Goal: Task Accomplishment & Management: Complete application form

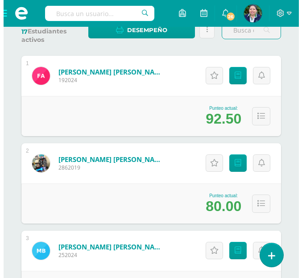
scroll to position [167, 0]
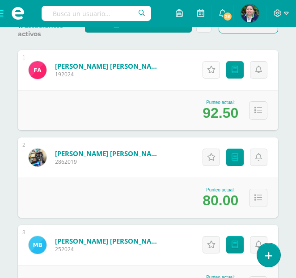
click at [209, 76] on link "Actitudinales" at bounding box center [210, 69] width 17 height 17
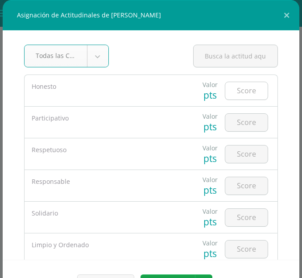
click at [235, 96] on input "number" at bounding box center [247, 90] width 42 height 17
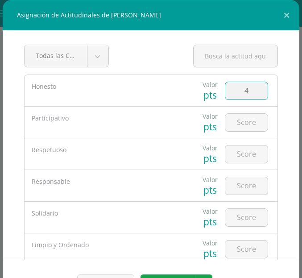
type input "4"
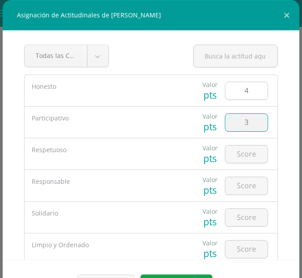
type input "3"
type input "5"
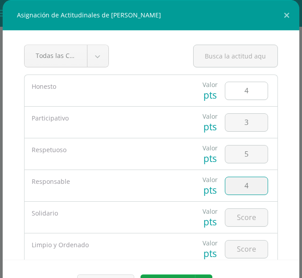
type input "4"
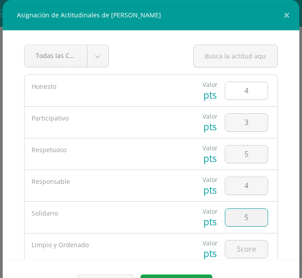
type input "5"
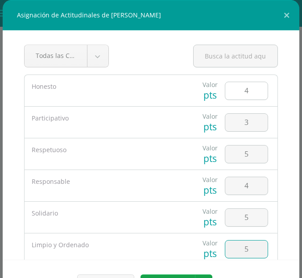
type input "5"
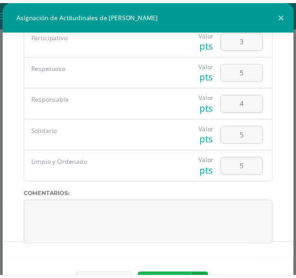
scroll to position [14, 0]
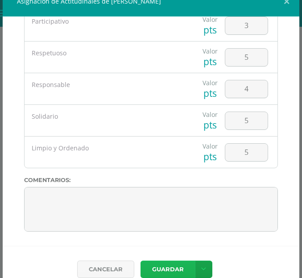
click at [162, 267] on button "Guardar" at bounding box center [168, 269] width 55 height 17
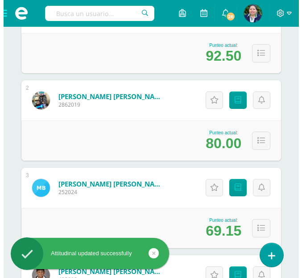
scroll to position [233, 0]
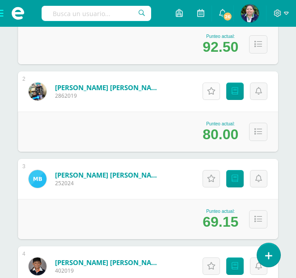
click at [210, 90] on icon at bounding box center [211, 92] width 8 height 8
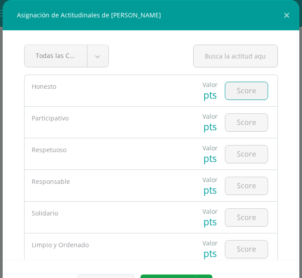
click at [240, 96] on input "number" at bounding box center [247, 90] width 42 height 17
type input "4"
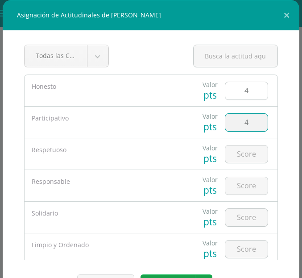
type input "4"
type input "5"
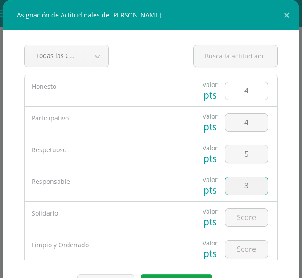
type input "3"
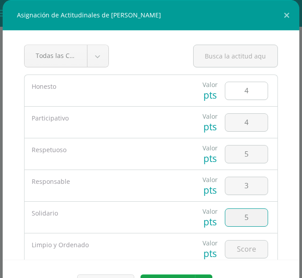
type input "5"
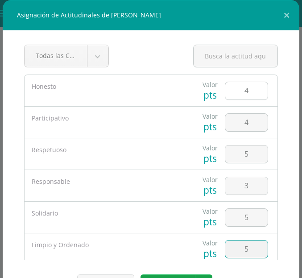
type input "5"
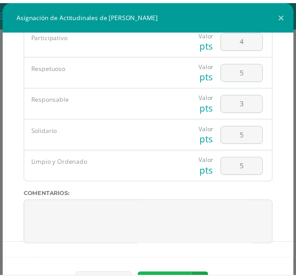
scroll to position [14, 0]
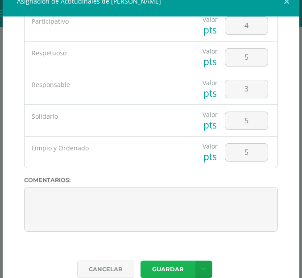
click at [170, 265] on button "Guardar" at bounding box center [168, 269] width 55 height 17
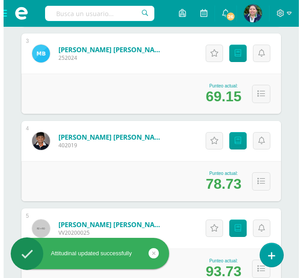
scroll to position [362, 0]
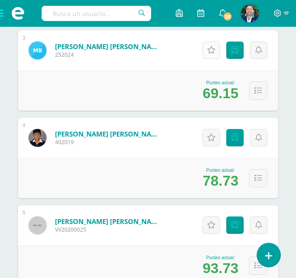
click at [213, 47] on icon at bounding box center [211, 50] width 8 height 8
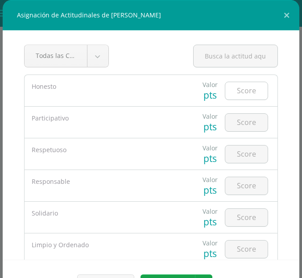
click at [231, 94] on input "number" at bounding box center [247, 90] width 42 height 17
type input "4"
type input "5"
type input "2"
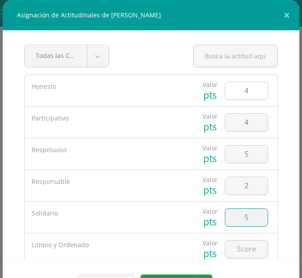
type input "5"
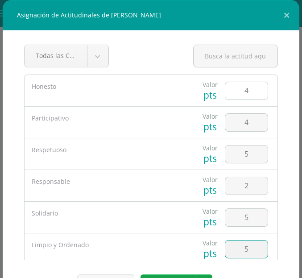
type input "5"
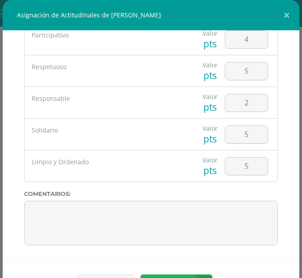
scroll to position [14, 0]
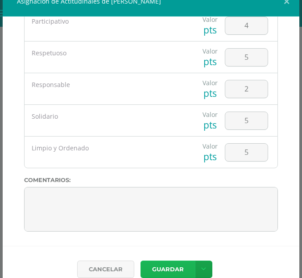
click at [169, 266] on button "Guardar" at bounding box center [168, 269] width 55 height 17
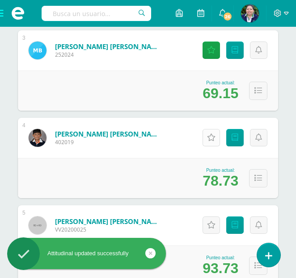
click at [211, 137] on icon at bounding box center [211, 138] width 8 height 8
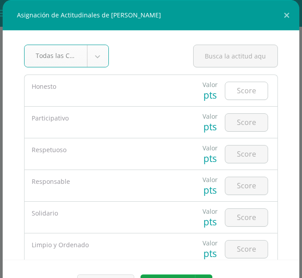
click at [235, 86] on input "number" at bounding box center [247, 90] width 42 height 17
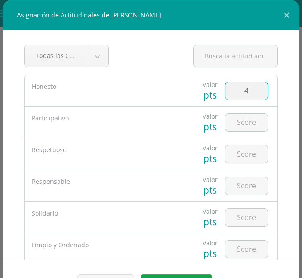
type input "4"
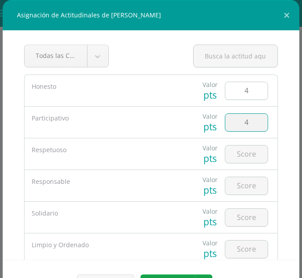
type input "4"
type input "5"
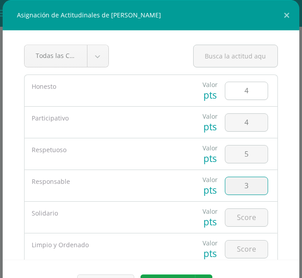
type input "3"
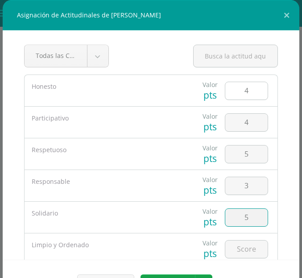
type input "5"
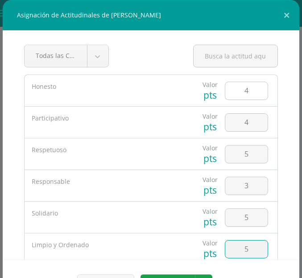
type input "5"
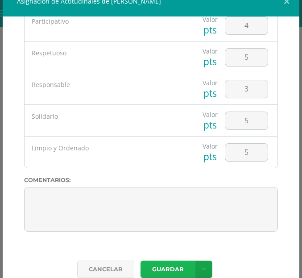
click at [164, 269] on button "Guardar" at bounding box center [168, 269] width 55 height 17
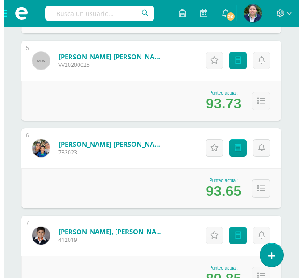
scroll to position [518, 0]
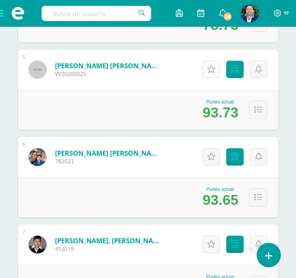
click at [209, 72] on icon at bounding box center [211, 70] width 8 height 8
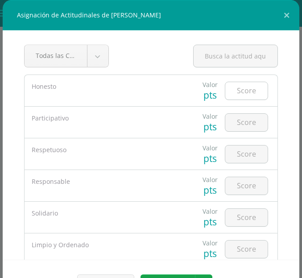
click at [227, 96] on input "number" at bounding box center [247, 90] width 42 height 17
type input "4"
type input "3"
type input "4"
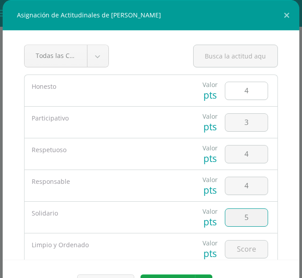
type input "5"
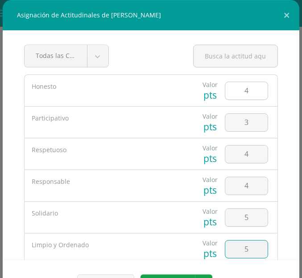
type input "5"
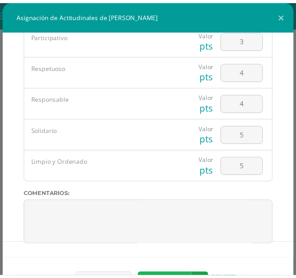
scroll to position [14, 0]
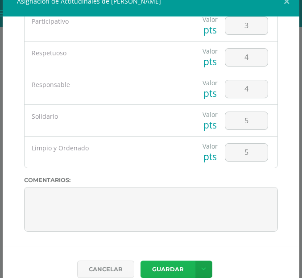
click at [172, 269] on button "Guardar" at bounding box center [168, 269] width 55 height 17
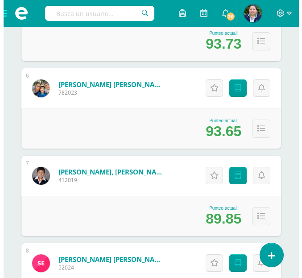
scroll to position [592, 0]
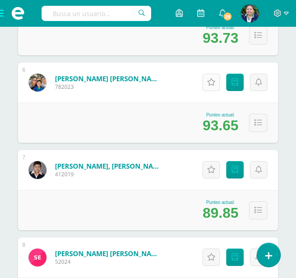
click at [206, 82] on link "Actitudinales" at bounding box center [210, 82] width 17 height 17
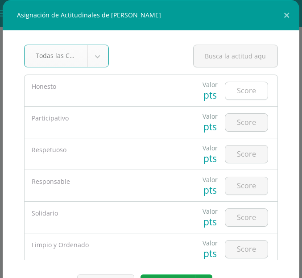
type input "4"
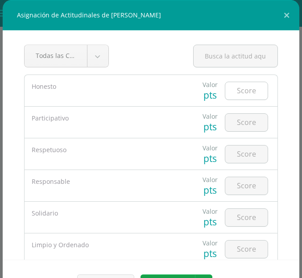
click at [246, 93] on input "number" at bounding box center [247, 90] width 42 height 17
type input "4"
type input "3"
type input "4"
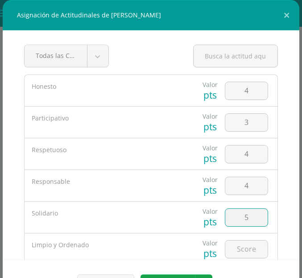
type input "5"
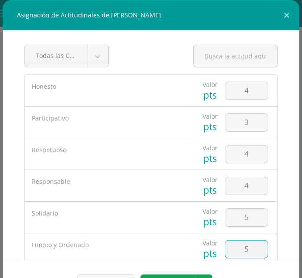
type input "5"
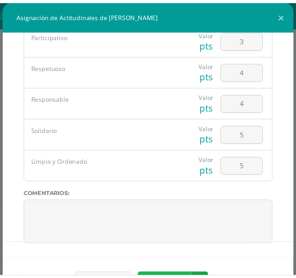
scroll to position [14, 0]
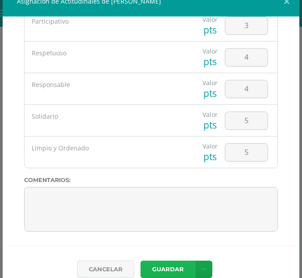
click at [162, 268] on button "Guardar" at bounding box center [168, 269] width 55 height 17
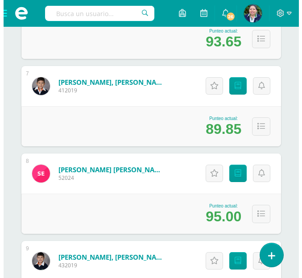
scroll to position [685, 0]
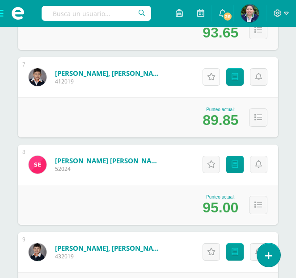
click at [211, 78] on icon at bounding box center [211, 77] width 8 height 8
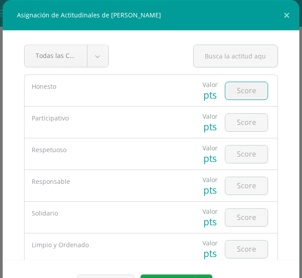
click at [234, 91] on input "number" at bounding box center [247, 90] width 42 height 17
type input "4"
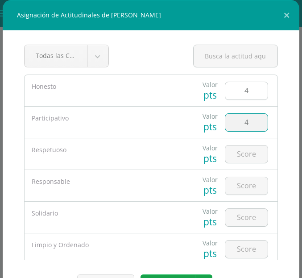
type input "4"
type input "5"
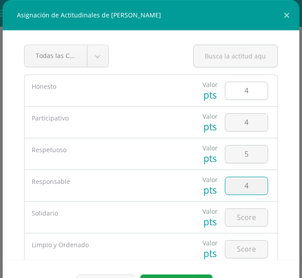
type input "4"
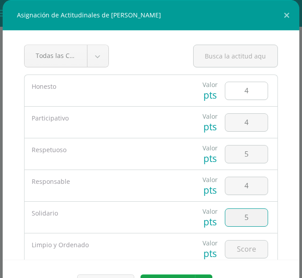
type input "5"
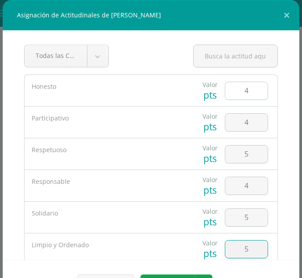
type input "5"
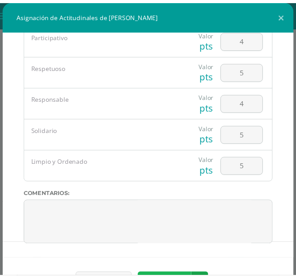
scroll to position [14, 0]
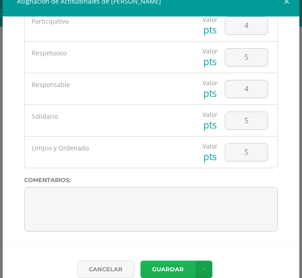
click at [154, 273] on button "Guardar" at bounding box center [168, 269] width 55 height 17
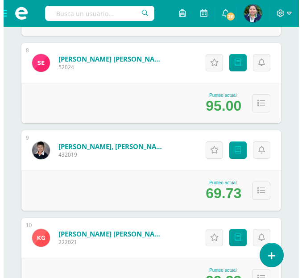
scroll to position [793, 0]
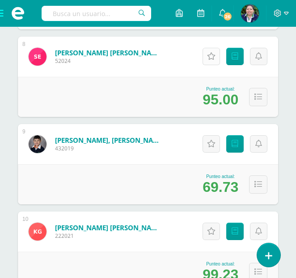
click at [209, 53] on icon at bounding box center [211, 57] width 8 height 8
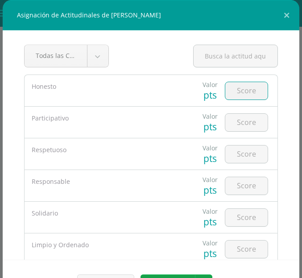
click at [239, 85] on input "number" at bounding box center [247, 90] width 42 height 17
type input "4"
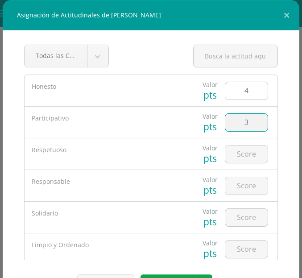
type input "3"
type input "5"
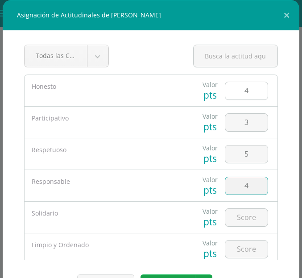
type input "4"
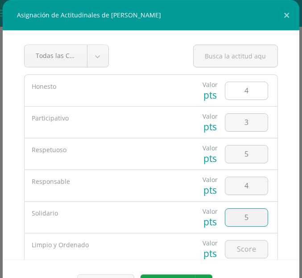
type input "5"
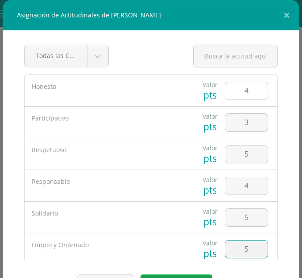
type input "5"
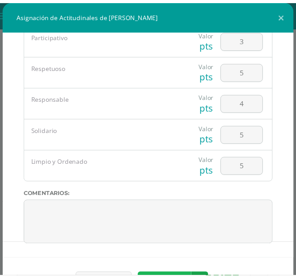
scroll to position [14, 0]
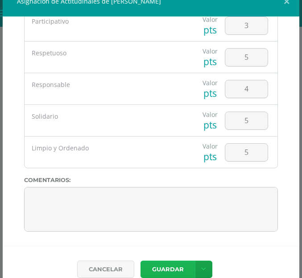
click at [175, 265] on button "Guardar" at bounding box center [168, 269] width 55 height 17
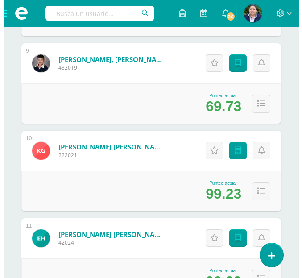
scroll to position [883, 0]
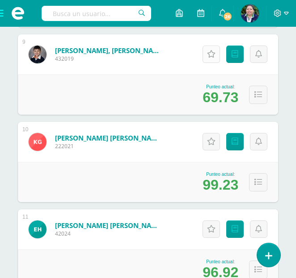
click at [212, 58] on icon at bounding box center [211, 54] width 8 height 8
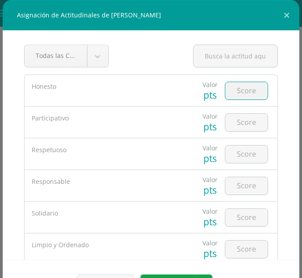
click at [229, 93] on input "number" at bounding box center [247, 90] width 42 height 17
type input "4"
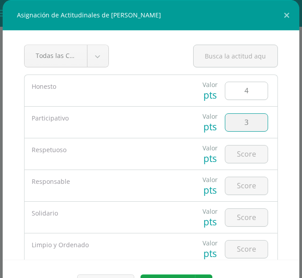
type input "3"
type input "5"
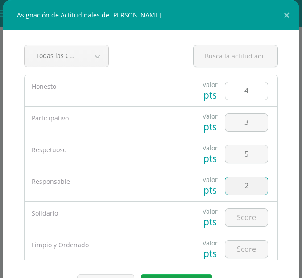
type input "2"
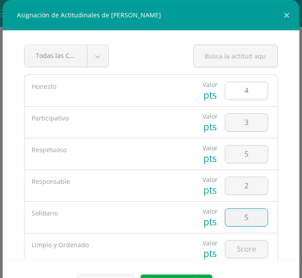
type input "5"
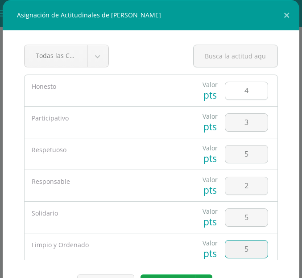
type input "5"
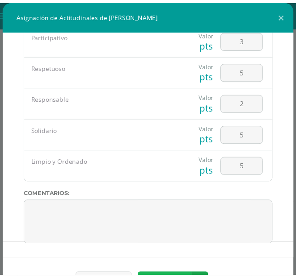
scroll to position [14, 0]
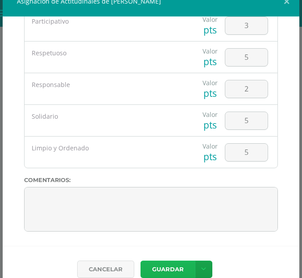
click at [149, 273] on button "Guardar" at bounding box center [168, 269] width 55 height 17
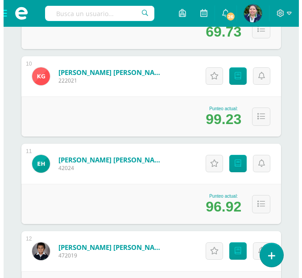
scroll to position [952, 0]
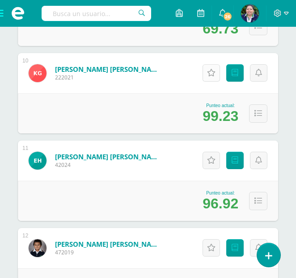
click at [210, 69] on icon at bounding box center [211, 73] width 8 height 8
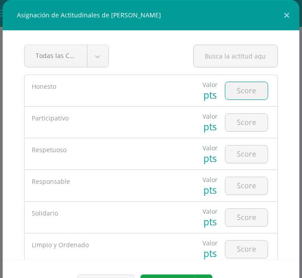
click at [237, 93] on input "number" at bounding box center [247, 90] width 42 height 17
type input "4"
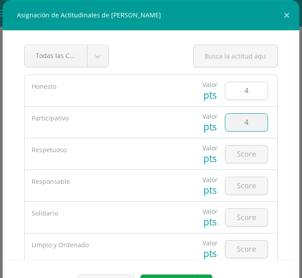
type input "4"
type input "5"
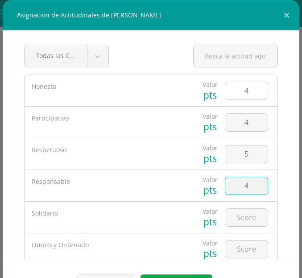
type input "4"
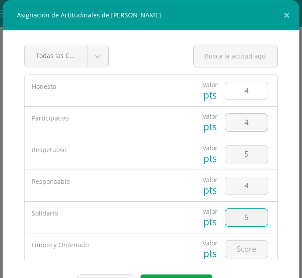
type input "5"
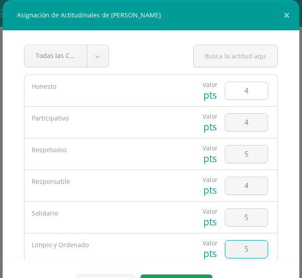
type input "5"
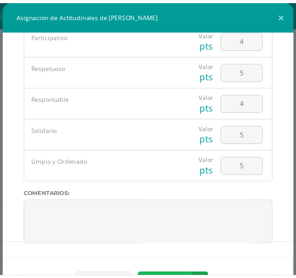
scroll to position [14, 0]
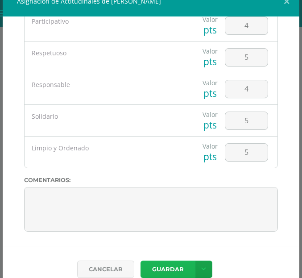
click at [159, 269] on button "Guardar" at bounding box center [168, 269] width 55 height 17
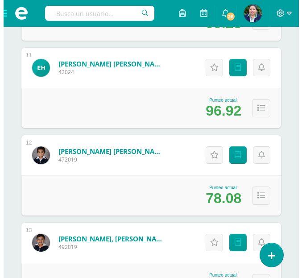
scroll to position [1048, 0]
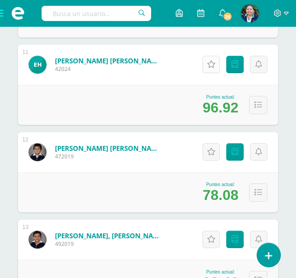
click at [214, 68] on icon at bounding box center [211, 65] width 8 height 8
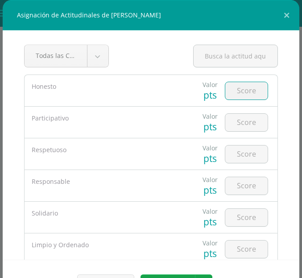
click at [246, 95] on input "number" at bounding box center [247, 90] width 42 height 17
type input "4"
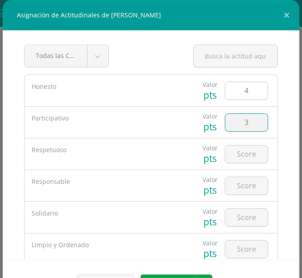
type input "3"
type input "5"
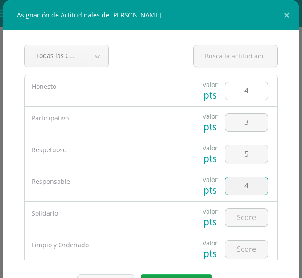
type input "4"
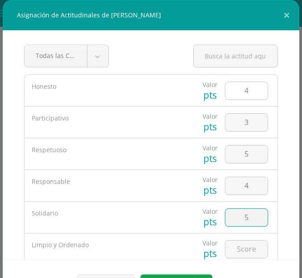
type input "5"
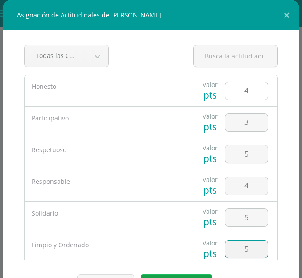
type input "5"
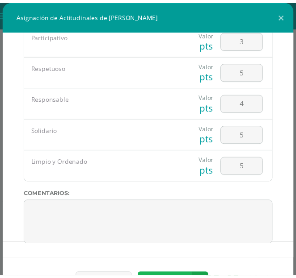
scroll to position [14, 0]
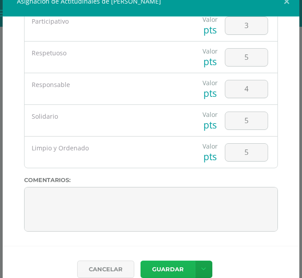
click at [172, 267] on button "Guardar" at bounding box center [168, 269] width 55 height 17
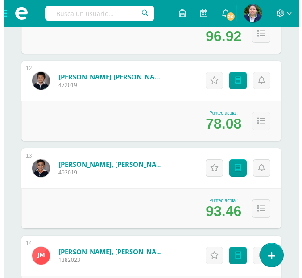
scroll to position [1123, 0]
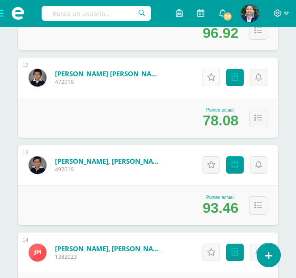
click at [211, 77] on icon at bounding box center [211, 78] width 8 height 8
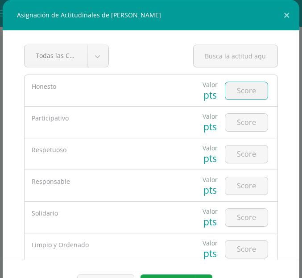
click at [233, 96] on input "number" at bounding box center [247, 90] width 42 height 17
type input "4"
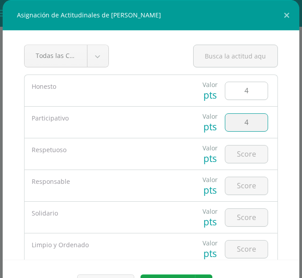
type input "4"
type input "5"
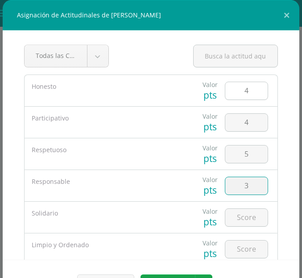
type input "3"
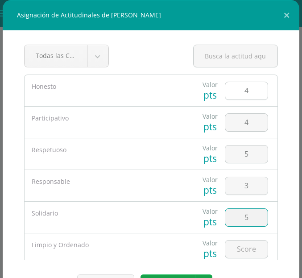
type input "5"
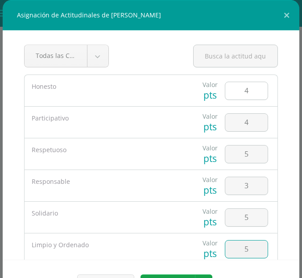
type input "5"
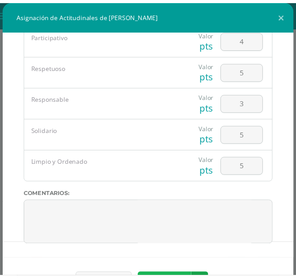
scroll to position [14, 0]
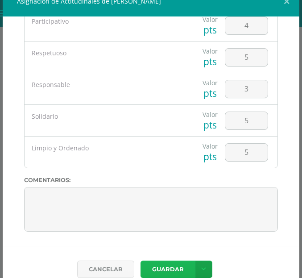
click at [163, 270] on button "Guardar" at bounding box center [168, 269] width 55 height 17
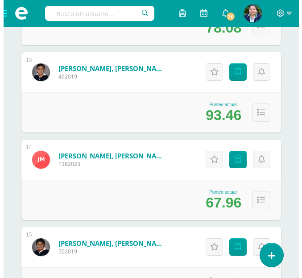
scroll to position [1228, 0]
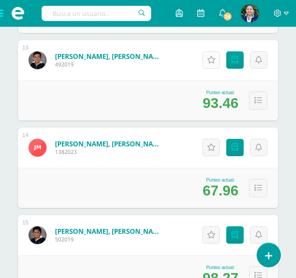
click at [209, 62] on icon at bounding box center [211, 60] width 8 height 8
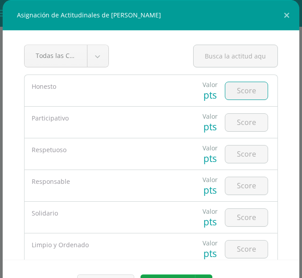
click at [234, 86] on input "number" at bounding box center [247, 90] width 42 height 17
type input "4"
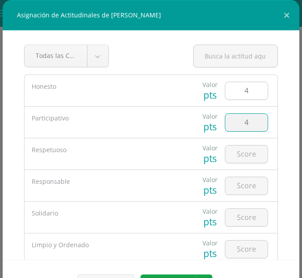
type input "4"
type input "5"
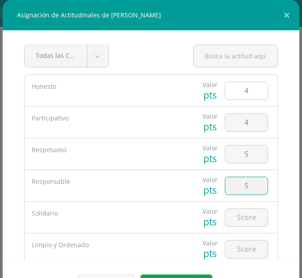
type input "5"
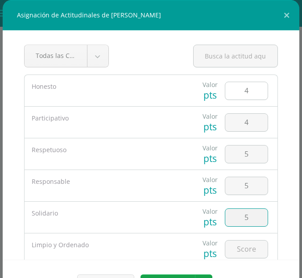
type input "5"
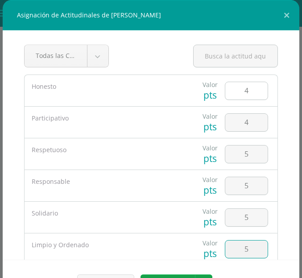
type input "5"
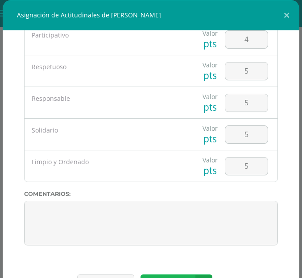
scroll to position [14, 0]
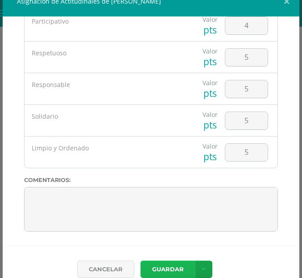
click at [180, 265] on button "Guardar" at bounding box center [168, 269] width 55 height 17
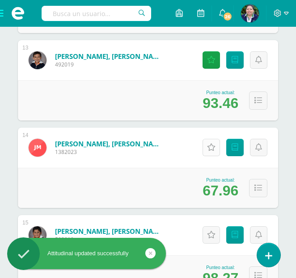
click at [211, 148] on icon at bounding box center [211, 148] width 8 height 8
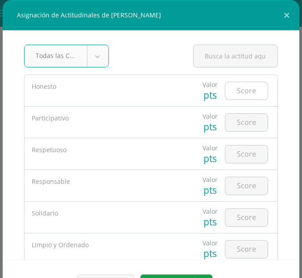
click at [235, 94] on input "number" at bounding box center [247, 90] width 42 height 17
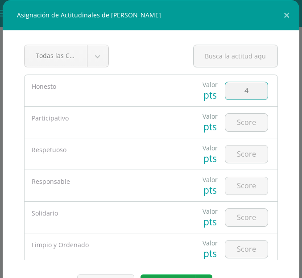
type input "4"
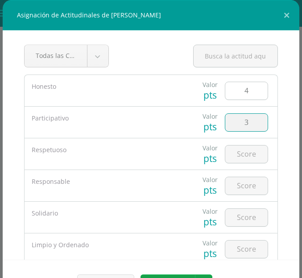
type input "3"
type input "5"
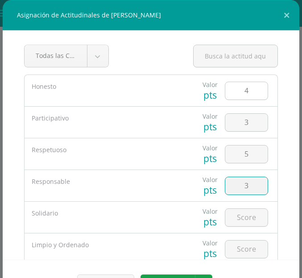
type input "3"
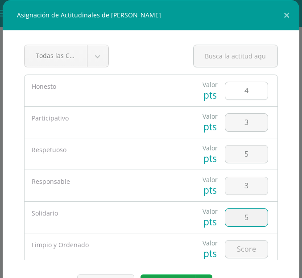
type input "5"
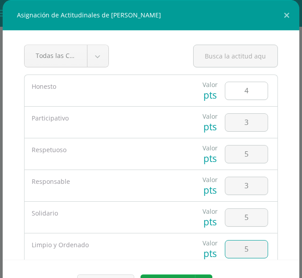
type input "5"
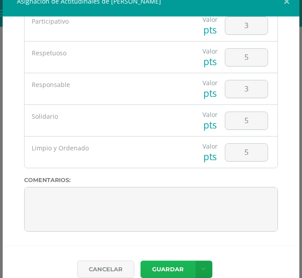
click at [156, 275] on button "Guardar" at bounding box center [168, 269] width 55 height 17
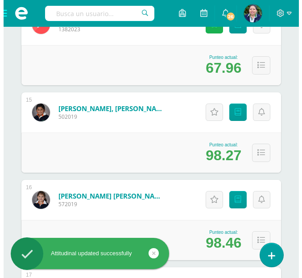
scroll to position [1392, 0]
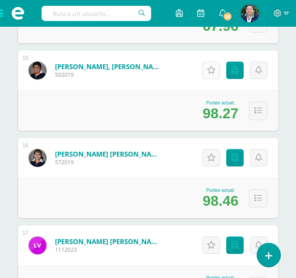
click at [210, 69] on icon at bounding box center [211, 71] width 8 height 8
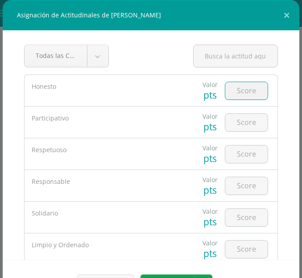
click at [235, 92] on input "number" at bounding box center [247, 90] width 42 height 17
type input "4"
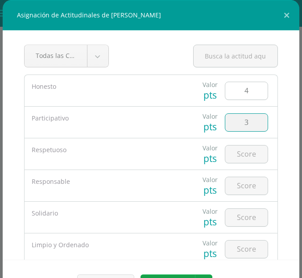
type input "3"
type input "5"
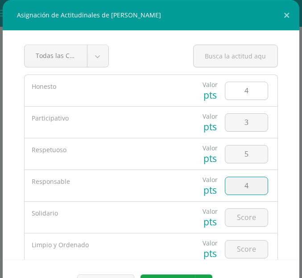
type input "4"
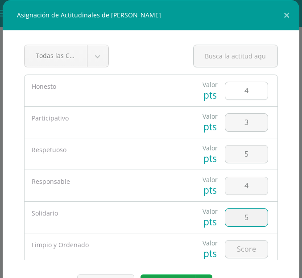
type input "5"
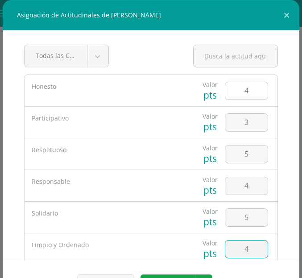
type input "4"
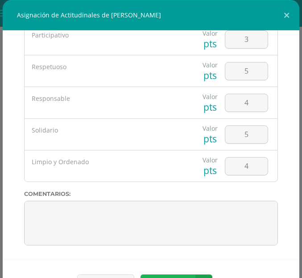
scroll to position [14, 0]
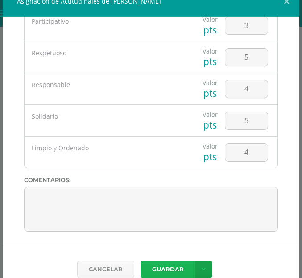
click at [164, 273] on button "Guardar" at bounding box center [168, 269] width 55 height 17
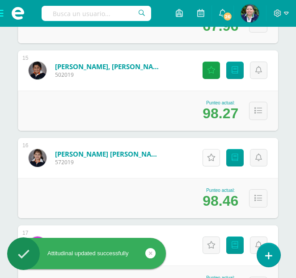
click at [208, 158] on icon at bounding box center [211, 158] width 8 height 8
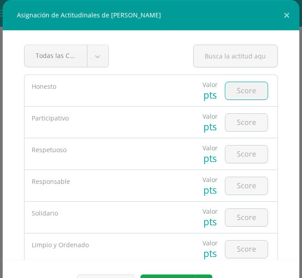
click at [243, 88] on input "number" at bounding box center [247, 90] width 42 height 17
type input "4"
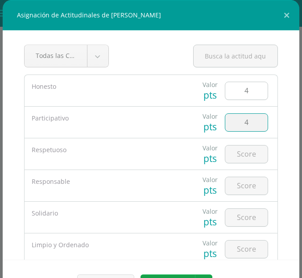
type input "4"
type input "5"
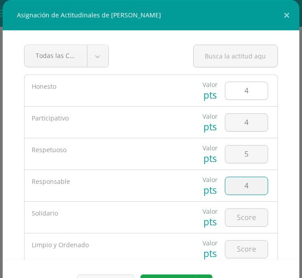
type input "4"
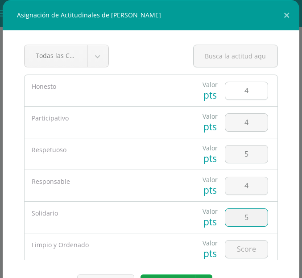
type input "5"
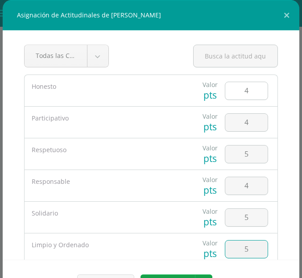
type input "5"
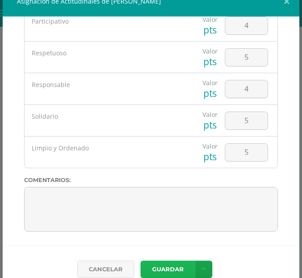
click at [156, 268] on button "Guardar" at bounding box center [168, 269] width 55 height 17
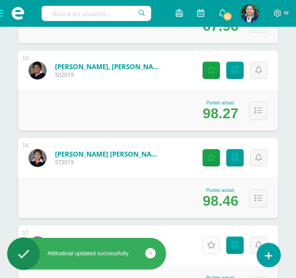
click at [212, 248] on icon at bounding box center [211, 246] width 8 height 8
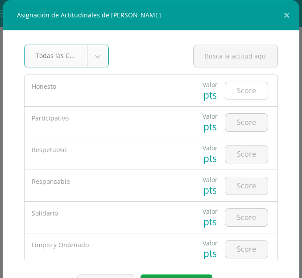
click at [235, 94] on input "number" at bounding box center [247, 90] width 42 height 17
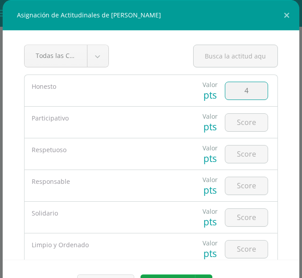
type input "4"
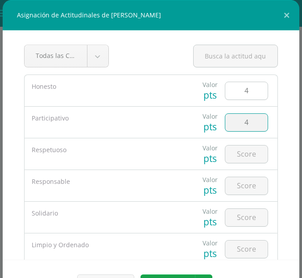
type input "4"
type input "5"
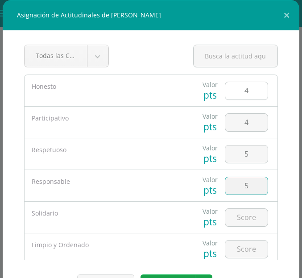
type input "5"
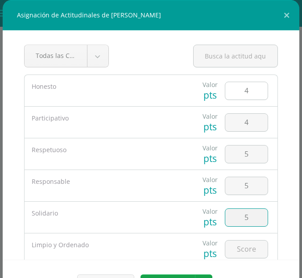
type input "5"
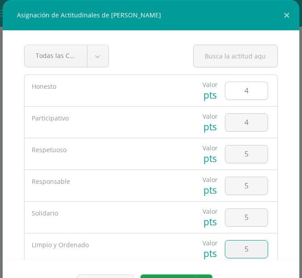
type input "5"
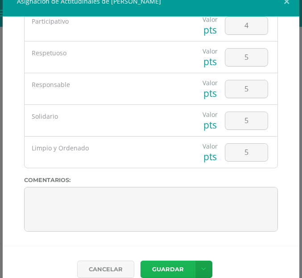
click at [172, 268] on button "Guardar" at bounding box center [168, 269] width 55 height 17
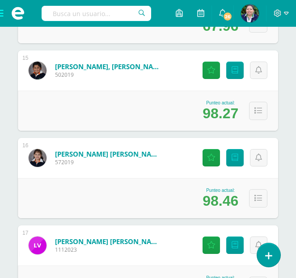
click at [2, 13] on span at bounding box center [18, 13] width 36 height 27
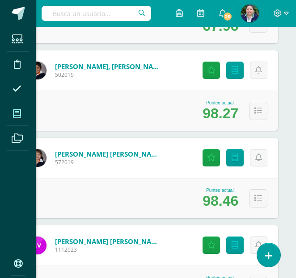
click at [17, 113] on icon at bounding box center [17, 113] width 8 height 9
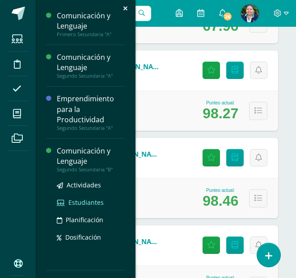
click at [78, 201] on span "Estudiantes" at bounding box center [85, 202] width 35 height 8
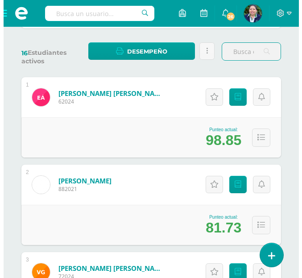
scroll to position [142, 0]
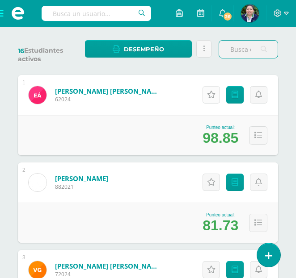
click at [206, 91] on link "Actitudinales" at bounding box center [210, 94] width 17 height 17
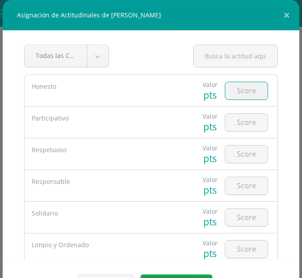
click at [240, 88] on input "number" at bounding box center [247, 90] width 42 height 17
type input "4"
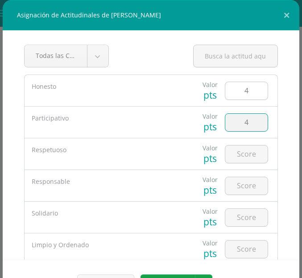
type input "4"
type input "5"
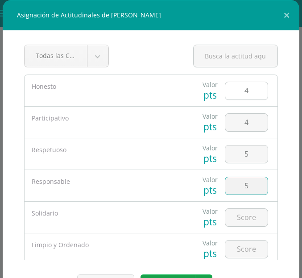
type input "5"
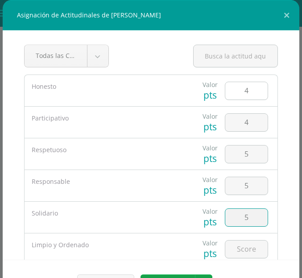
type input "5"
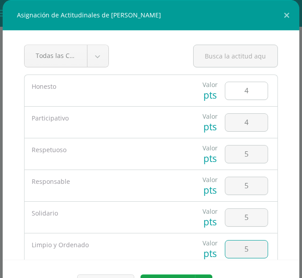
type input "5"
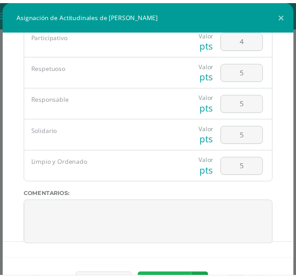
scroll to position [14, 0]
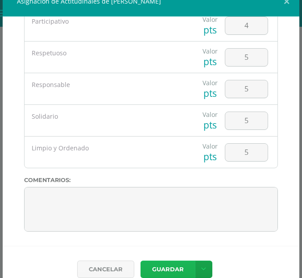
click at [162, 267] on button "Guardar" at bounding box center [168, 269] width 55 height 17
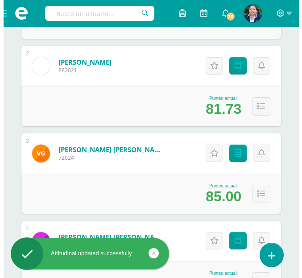
scroll to position [264, 0]
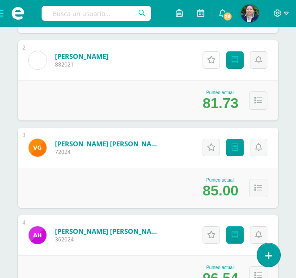
click at [208, 53] on link "Actitudinales" at bounding box center [210, 59] width 17 height 17
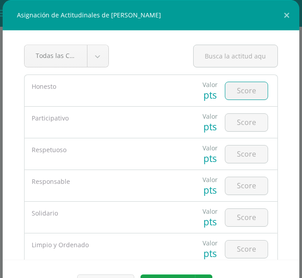
click at [233, 92] on input "number" at bounding box center [247, 90] width 42 height 17
type input "4"
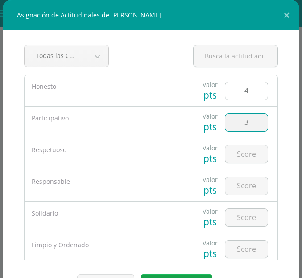
type input "3"
type input "5"
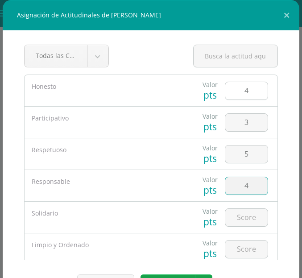
type input "4"
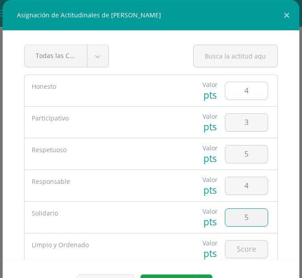
type input "5"
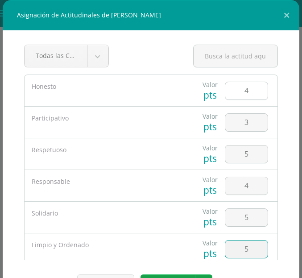
type input "5"
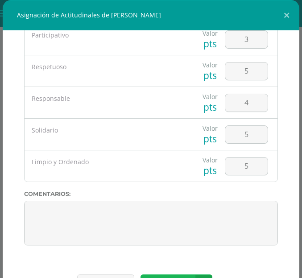
scroll to position [14, 0]
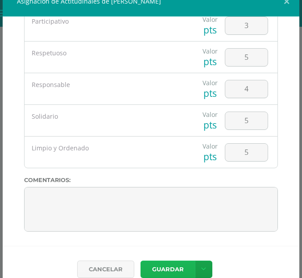
click at [163, 273] on button "Guardar" at bounding box center [168, 269] width 55 height 17
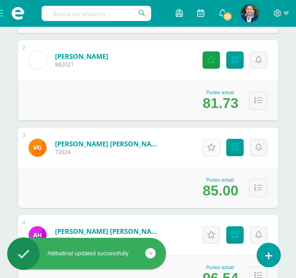
click at [209, 151] on icon at bounding box center [211, 148] width 8 height 8
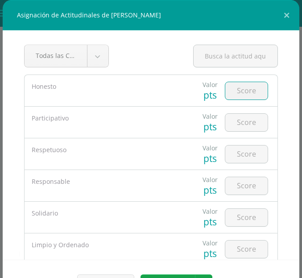
click at [242, 91] on input "number" at bounding box center [247, 90] width 42 height 17
type input "4"
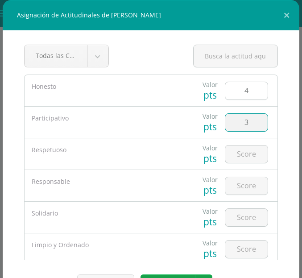
type input "3"
type input "5"
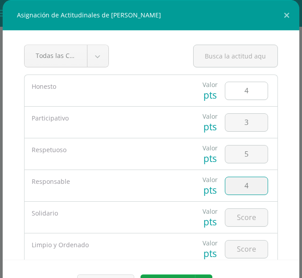
type input "4"
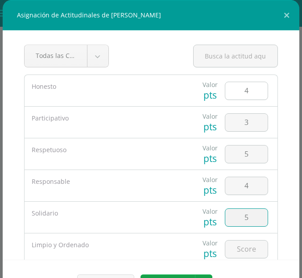
type input "5"
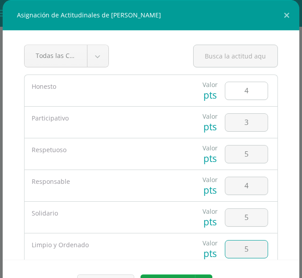
type input "5"
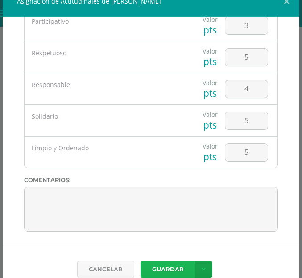
click at [164, 268] on button "Guardar" at bounding box center [168, 269] width 55 height 17
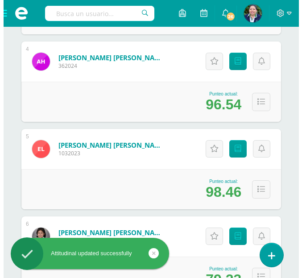
scroll to position [441, 0]
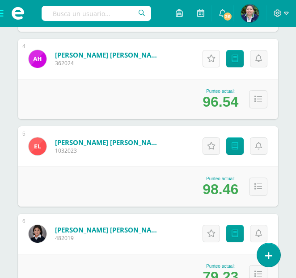
click at [211, 56] on icon at bounding box center [211, 59] width 8 height 8
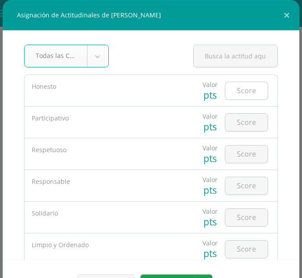
click at [240, 95] on input "number" at bounding box center [247, 90] width 42 height 17
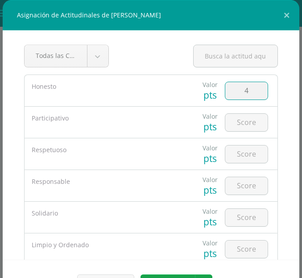
type input "4"
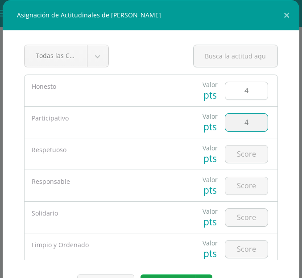
type input "4"
type input "5"
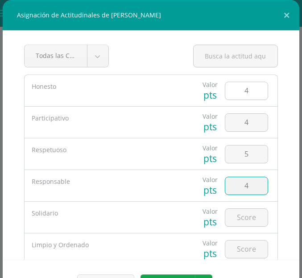
type input "4"
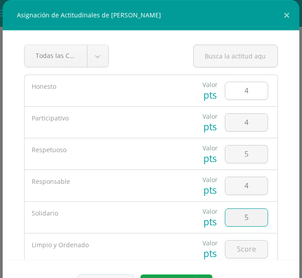
type input "5"
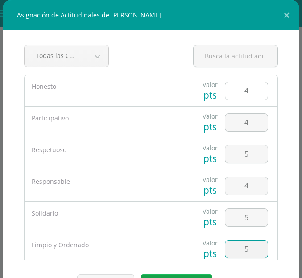
type input "5"
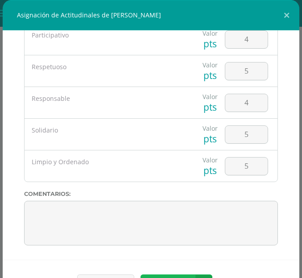
scroll to position [14, 0]
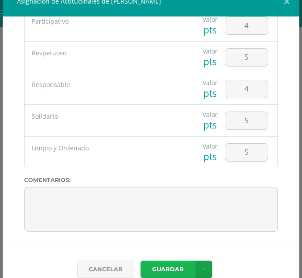
click at [176, 264] on button "Guardar" at bounding box center [168, 269] width 55 height 17
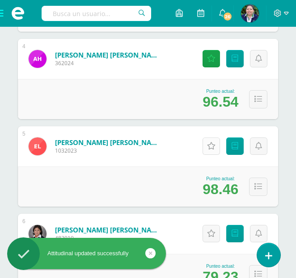
click at [213, 149] on icon at bounding box center [211, 147] width 8 height 8
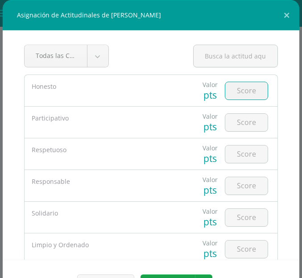
click at [238, 90] on input "number" at bounding box center [247, 90] width 42 height 17
type input "4"
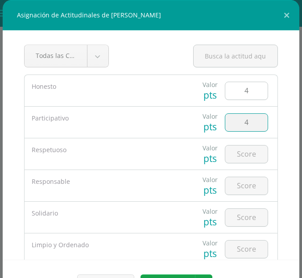
type input "4"
type input "5"
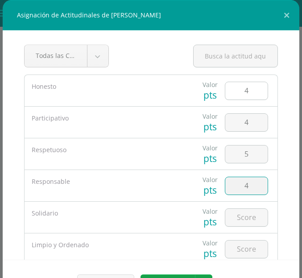
type input "4"
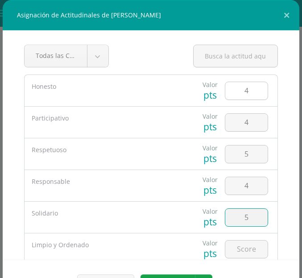
type input "5"
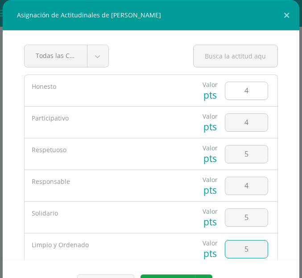
type input "5"
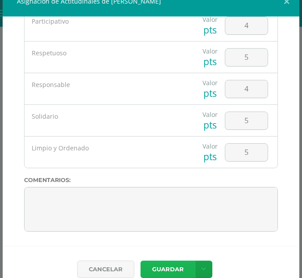
click at [164, 263] on button "Guardar" at bounding box center [168, 269] width 55 height 17
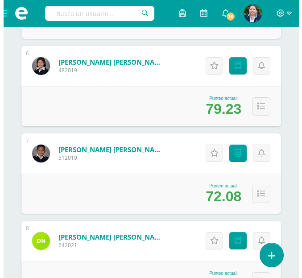
scroll to position [615, 0]
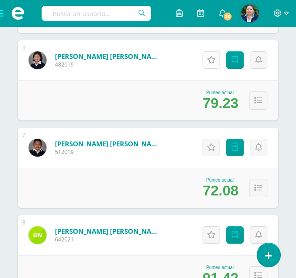
click at [212, 63] on icon at bounding box center [211, 60] width 8 height 8
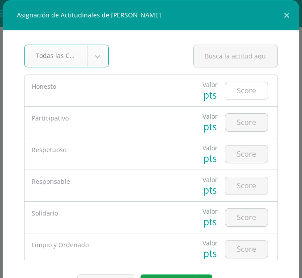
click at [244, 88] on input "number" at bounding box center [247, 90] width 42 height 17
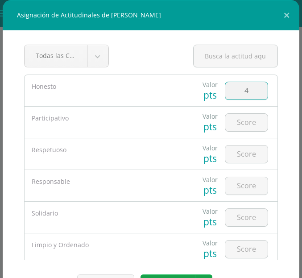
type input "4"
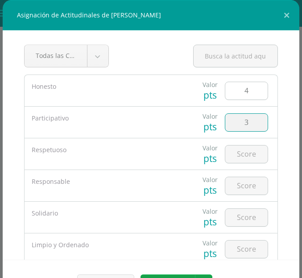
type input "3"
type input "5"
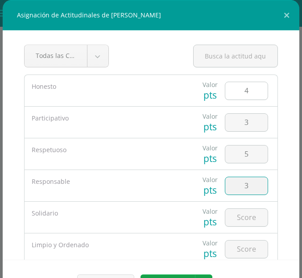
type input "3"
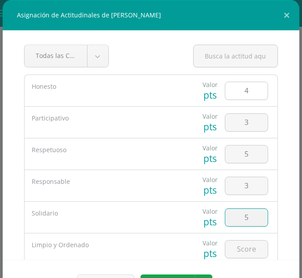
type input "5"
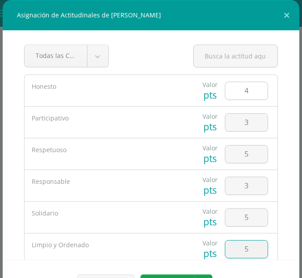
type input "5"
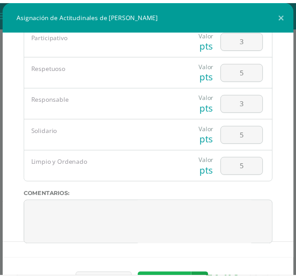
scroll to position [14, 0]
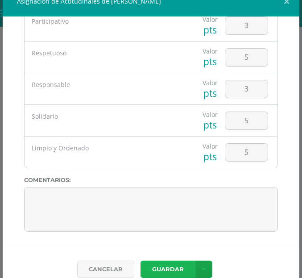
click at [160, 273] on button "Guardar" at bounding box center [168, 269] width 55 height 17
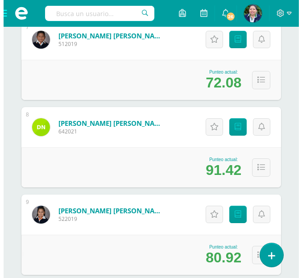
scroll to position [725, 0]
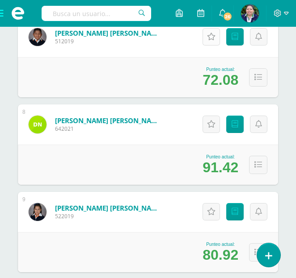
click at [211, 41] on icon at bounding box center [211, 37] width 8 height 8
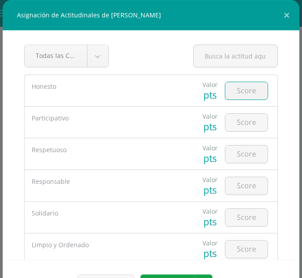
click at [233, 94] on input "number" at bounding box center [247, 90] width 42 height 17
type input "4"
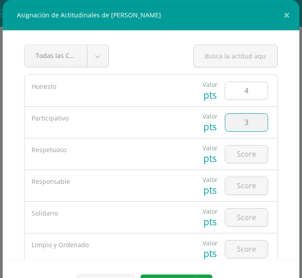
type input "3"
type input "5"
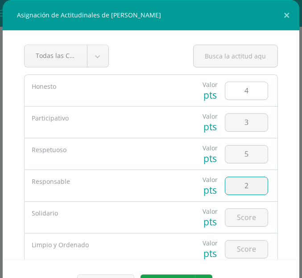
type input "2"
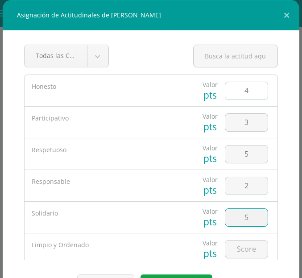
type input "5"
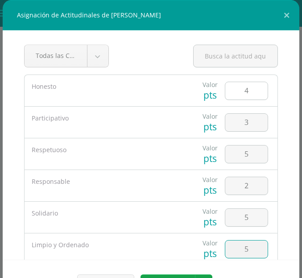
type input "5"
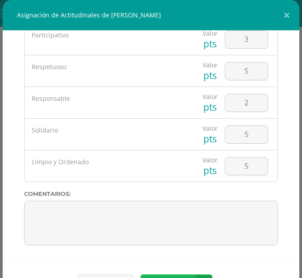
scroll to position [14, 0]
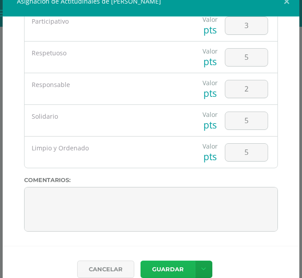
click at [158, 268] on button "Guardar" at bounding box center [168, 269] width 55 height 17
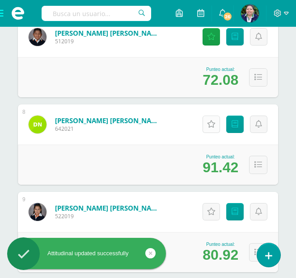
click at [212, 129] on link "Actitudinales" at bounding box center [210, 124] width 17 height 17
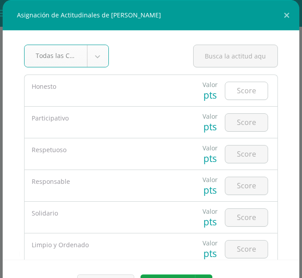
click at [240, 88] on input "number" at bounding box center [247, 90] width 42 height 17
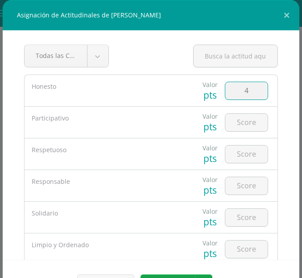
type input "4"
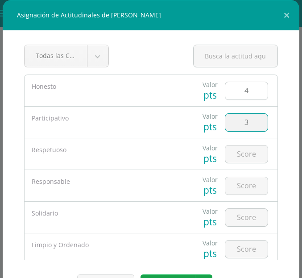
type input "3"
type input "5"
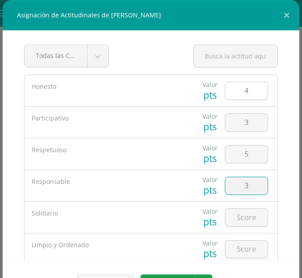
type input "3"
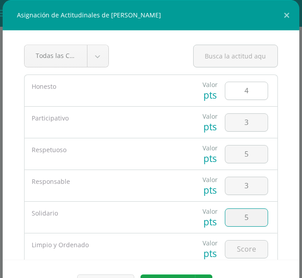
type input "5"
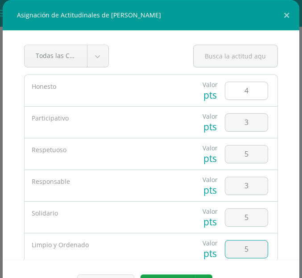
type input "5"
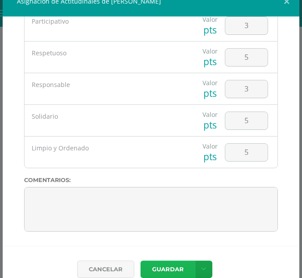
click at [172, 264] on button "Guardar" at bounding box center [168, 269] width 55 height 17
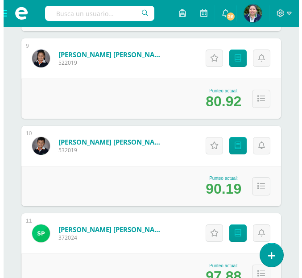
scroll to position [882, 0]
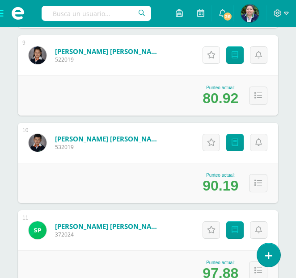
click at [206, 60] on link "Actitudinales" at bounding box center [210, 54] width 17 height 17
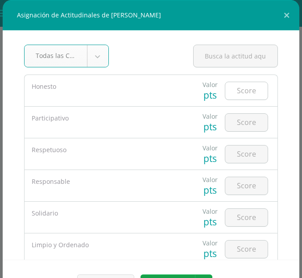
click at [241, 96] on input "number" at bounding box center [247, 90] width 42 height 17
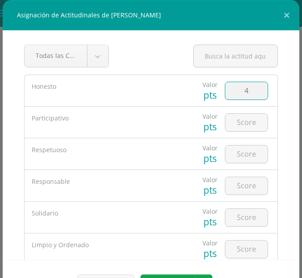
type input "4"
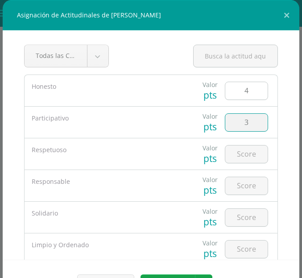
type input "3"
type input "5"
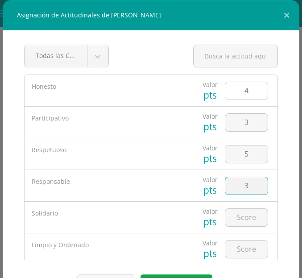
type input "3"
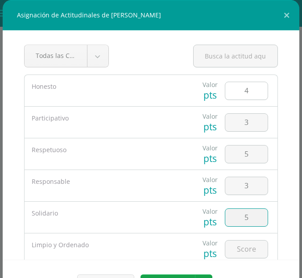
type input "5"
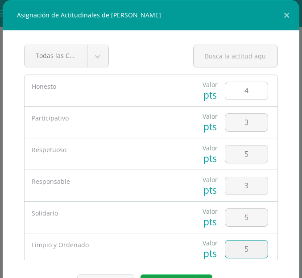
type input "5"
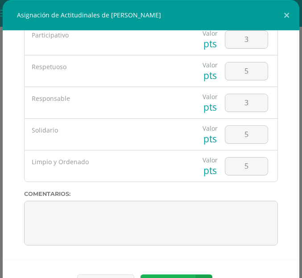
scroll to position [14, 0]
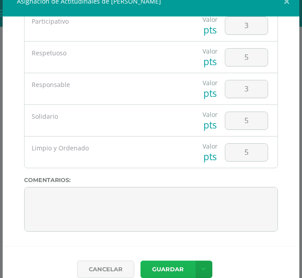
click at [167, 267] on button "Guardar" at bounding box center [168, 269] width 55 height 17
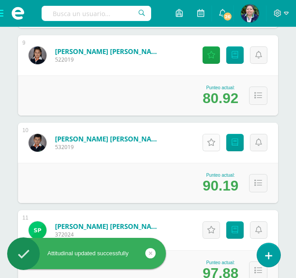
click at [214, 144] on icon at bounding box center [211, 143] width 8 height 8
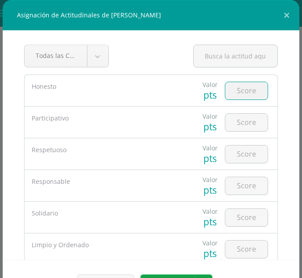
click at [239, 86] on input "number" at bounding box center [247, 90] width 42 height 17
type input "4"
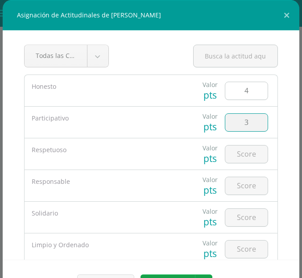
type input "3"
type input "5"
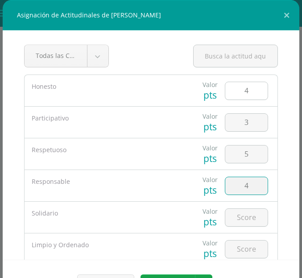
type input "4"
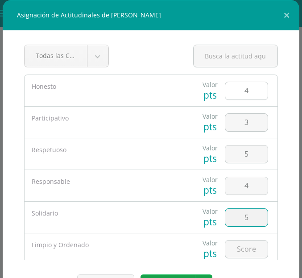
type input "5"
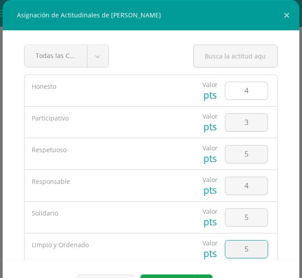
type input "5"
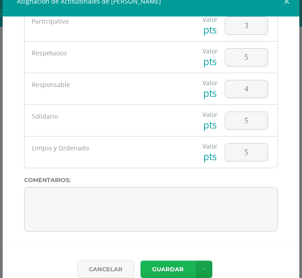
click at [167, 267] on button "Guardar" at bounding box center [168, 269] width 55 height 17
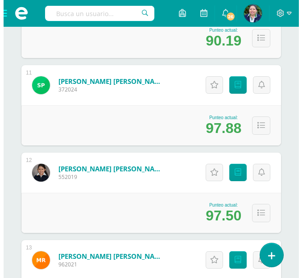
scroll to position [1030, 0]
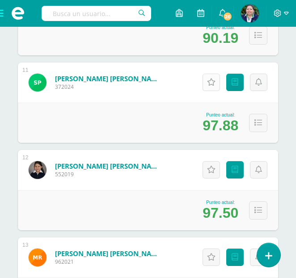
click at [211, 86] on icon at bounding box center [211, 83] width 8 height 8
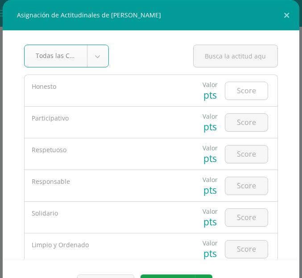
click at [241, 95] on input "number" at bounding box center [247, 90] width 42 height 17
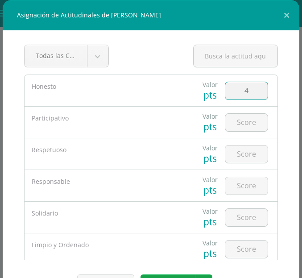
type input "4"
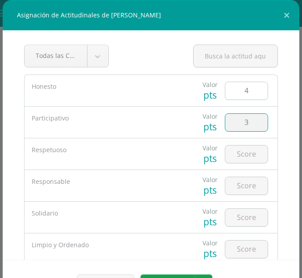
type input "3"
type input "5"
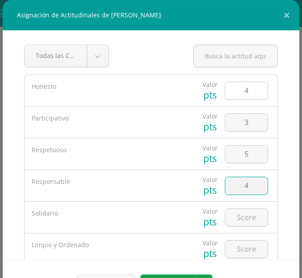
type input "4"
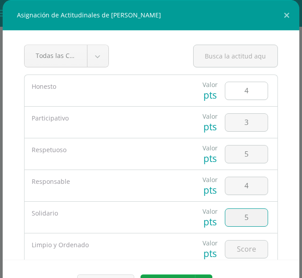
type input "5"
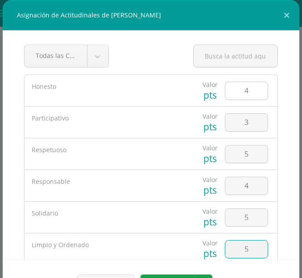
type input "5"
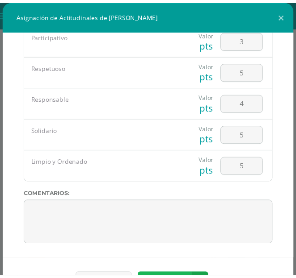
scroll to position [14, 0]
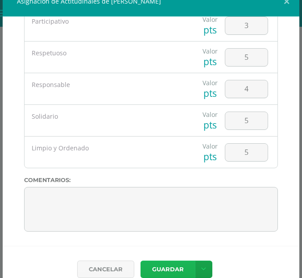
click at [166, 267] on button "Guardar" at bounding box center [168, 269] width 55 height 17
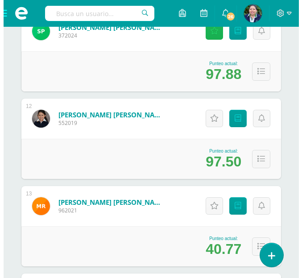
scroll to position [1084, 0]
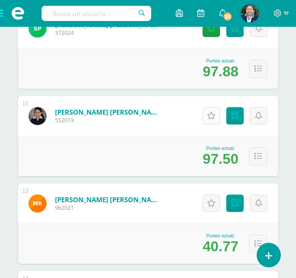
click at [212, 116] on icon at bounding box center [211, 116] width 8 height 8
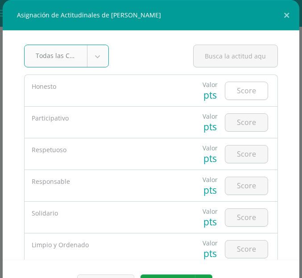
click at [232, 97] on input "number" at bounding box center [247, 90] width 42 height 17
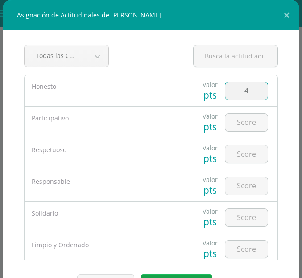
type input "4"
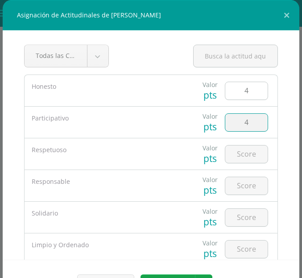
type input "4"
type input "5"
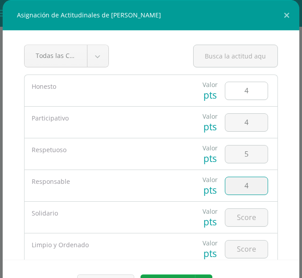
type input "4"
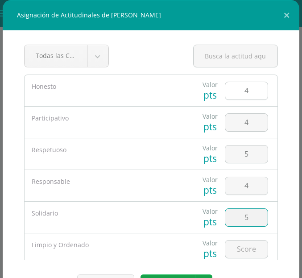
type input "5"
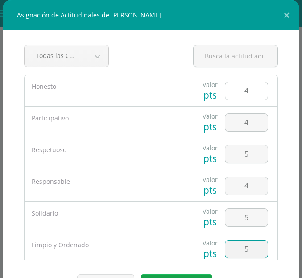
type input "5"
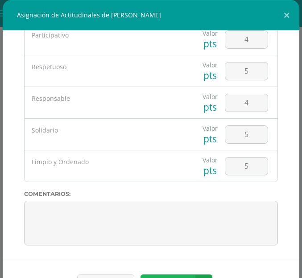
scroll to position [14, 0]
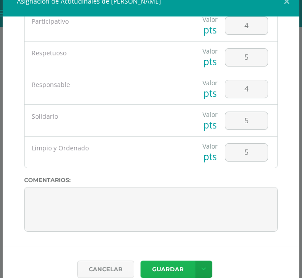
click at [174, 271] on button "Guardar" at bounding box center [168, 269] width 55 height 17
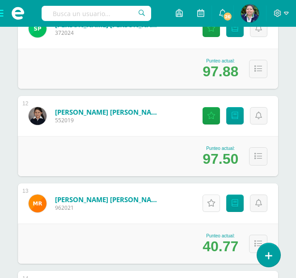
click at [208, 200] on icon at bounding box center [211, 204] width 8 height 8
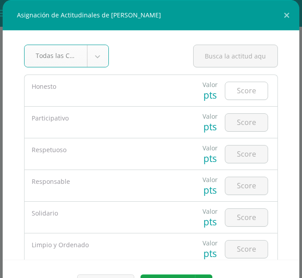
click at [241, 96] on input "number" at bounding box center [247, 90] width 42 height 17
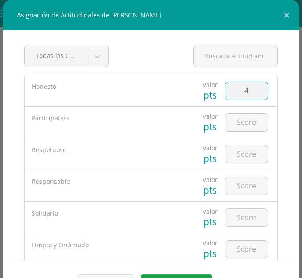
type input "4"
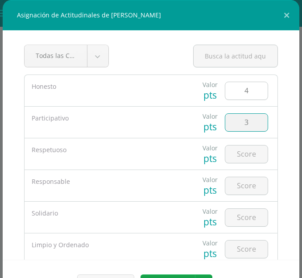
type input "3"
type input "4"
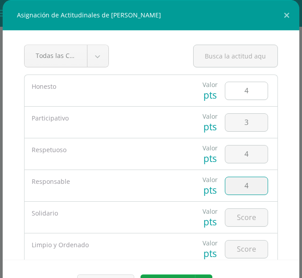
type input "4"
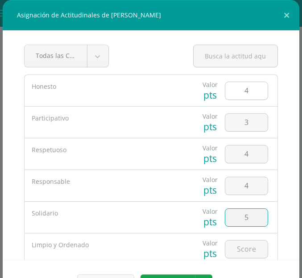
type input "5"
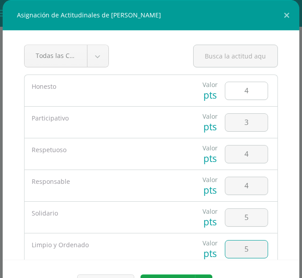
type input "5"
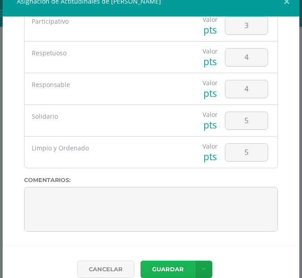
click at [168, 269] on button "Guardar" at bounding box center [168, 269] width 55 height 17
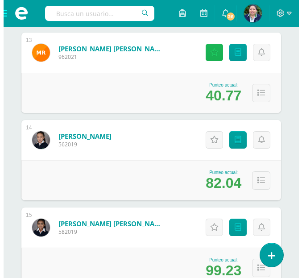
scroll to position [1238, 0]
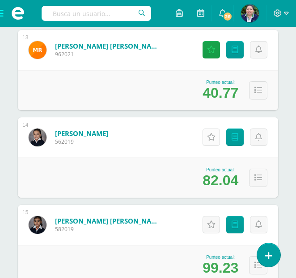
click at [204, 138] on link "Actitudinales" at bounding box center [210, 137] width 17 height 17
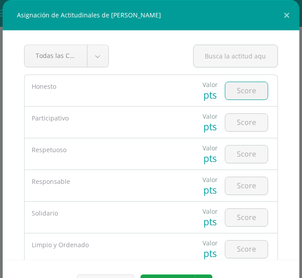
click at [240, 95] on input "number" at bounding box center [247, 90] width 42 height 17
type input "4"
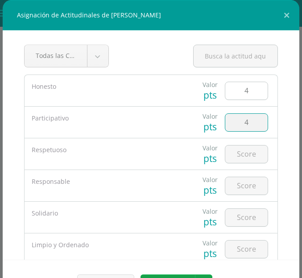
type input "4"
type input "5"
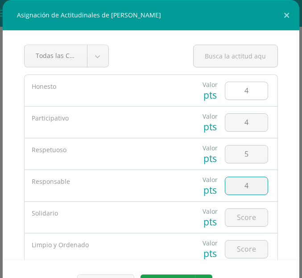
type input "4"
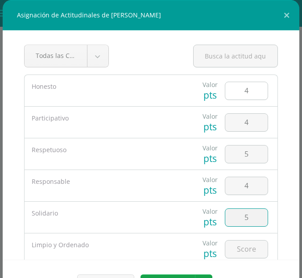
type input "5"
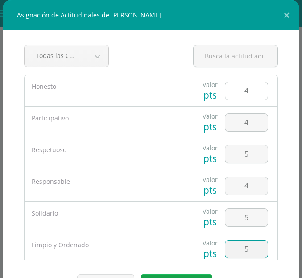
type input "5"
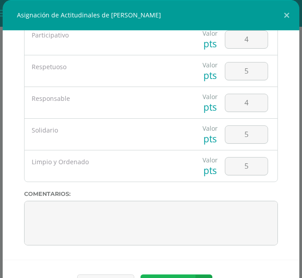
scroll to position [14, 0]
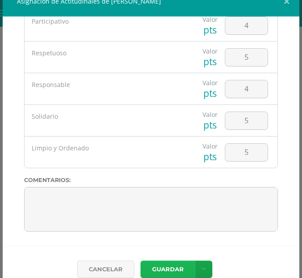
click at [160, 270] on button "Guardar" at bounding box center [168, 269] width 55 height 17
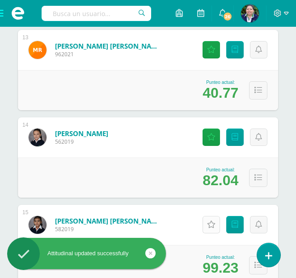
click at [213, 230] on link "Actitudinales" at bounding box center [210, 224] width 17 height 17
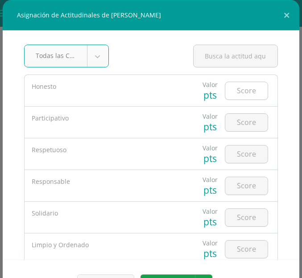
click at [239, 93] on input "number" at bounding box center [247, 90] width 42 height 17
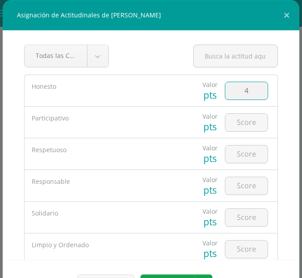
type input "4"
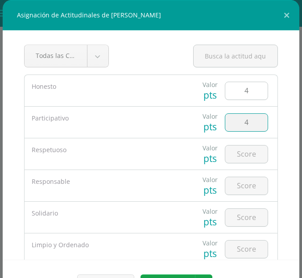
type input "4"
type input "5"
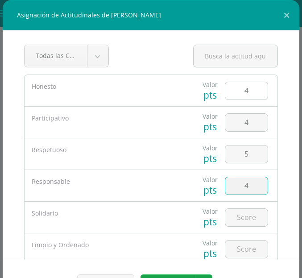
type input "4"
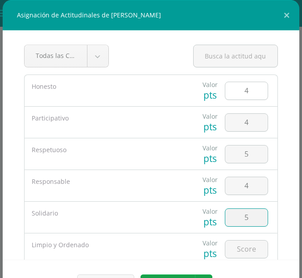
type input "5"
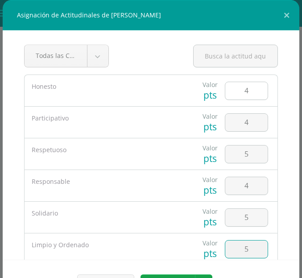
type input "5"
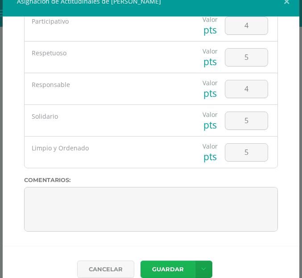
click at [171, 264] on button "Guardar" at bounding box center [168, 269] width 55 height 17
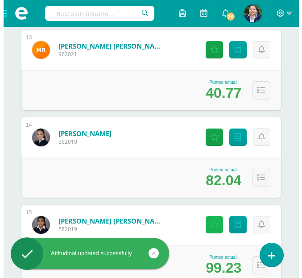
scroll to position [1392, 0]
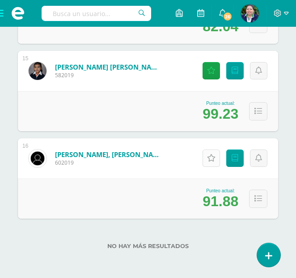
click at [207, 158] on icon at bounding box center [211, 159] width 8 height 8
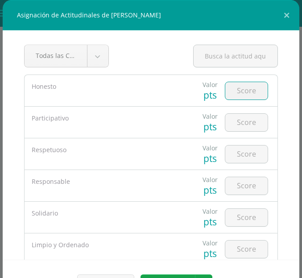
click at [236, 98] on input "number" at bounding box center [247, 90] width 42 height 17
type input "4"
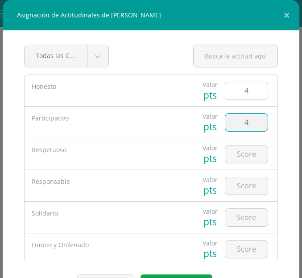
type input "4"
type input "5"
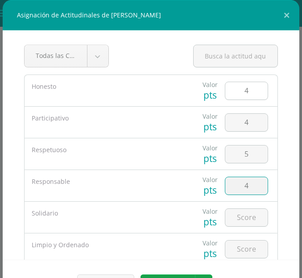
type input "4"
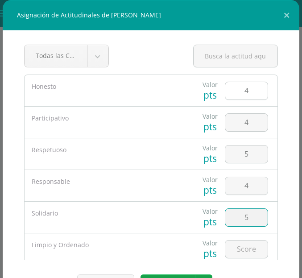
type input "5"
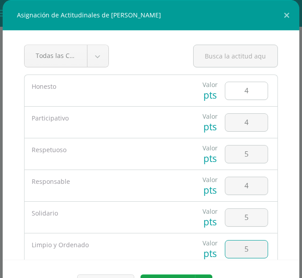
type input "5"
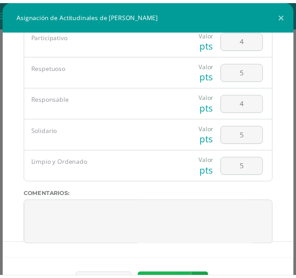
scroll to position [14, 0]
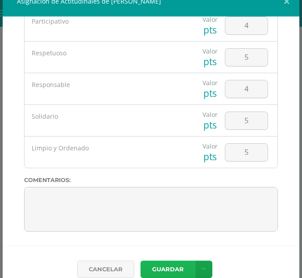
click at [172, 276] on button "Guardar" at bounding box center [168, 269] width 55 height 17
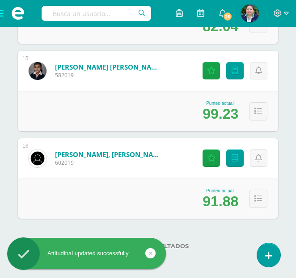
click at [2, 14] on span at bounding box center [18, 13] width 36 height 27
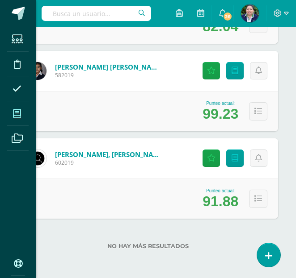
click at [17, 111] on icon at bounding box center [17, 113] width 8 height 9
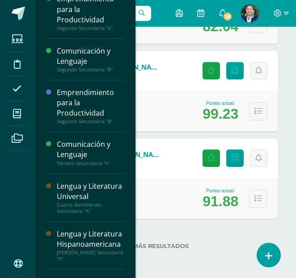
scroll to position [101, 0]
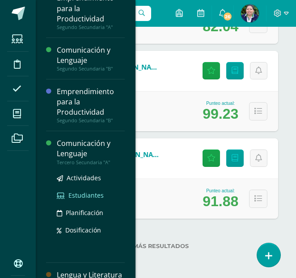
click at [80, 193] on span "Estudiantes" at bounding box center [85, 195] width 35 height 8
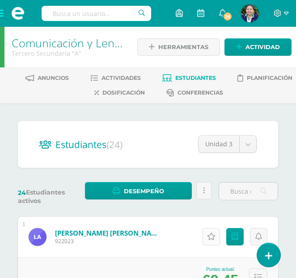
click at [209, 233] on icon at bounding box center [211, 237] width 8 height 8
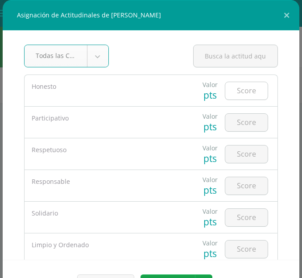
click at [229, 93] on input "number" at bounding box center [247, 90] width 42 height 17
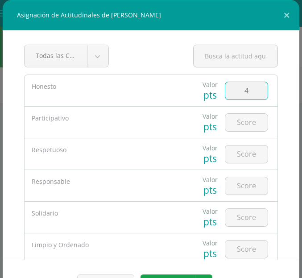
type input "4"
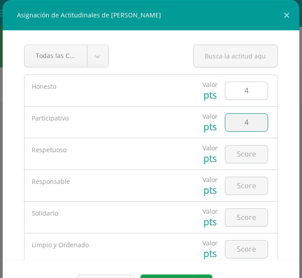
type input "4"
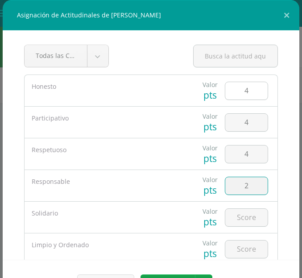
type input "2"
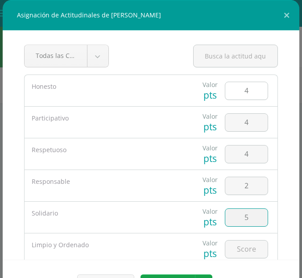
type input "5"
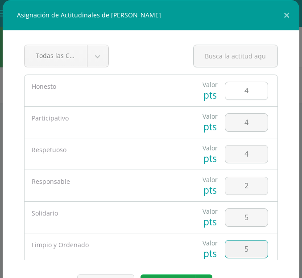
type input "5"
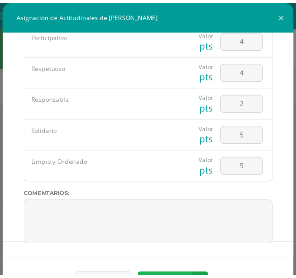
scroll to position [14, 0]
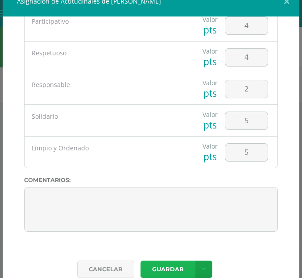
click at [152, 270] on button "Guardar" at bounding box center [168, 269] width 55 height 17
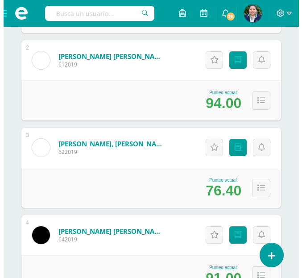
scroll to position [268, 0]
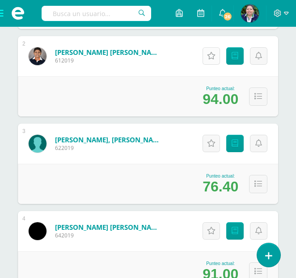
click at [210, 54] on icon at bounding box center [211, 56] width 8 height 8
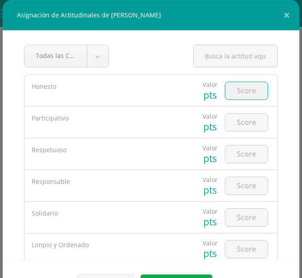
click at [230, 90] on input "number" at bounding box center [247, 90] width 42 height 17
type input "4"
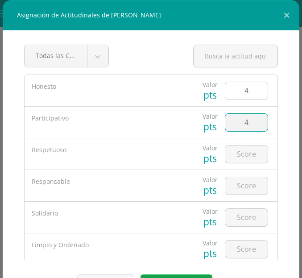
type input "4"
type input "3"
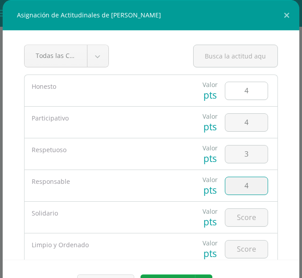
type input "4"
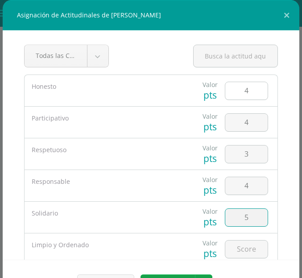
type input "5"
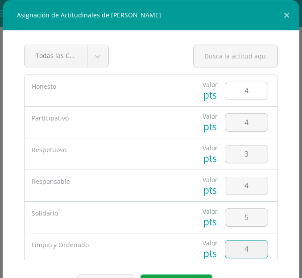
type input "4"
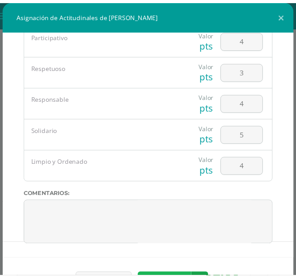
scroll to position [14, 0]
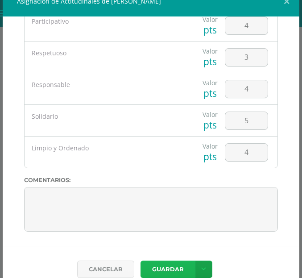
click at [161, 269] on button "Guardar" at bounding box center [168, 269] width 55 height 17
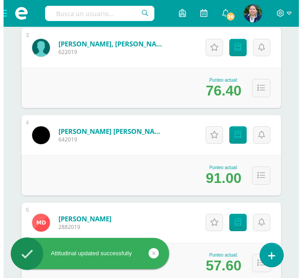
scroll to position [368, 0]
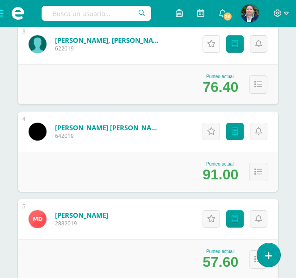
click at [210, 42] on icon at bounding box center [211, 44] width 8 height 8
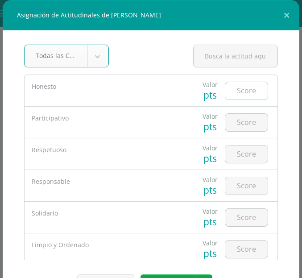
click at [235, 94] on input "number" at bounding box center [247, 90] width 42 height 17
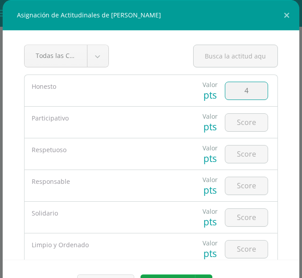
type input "4"
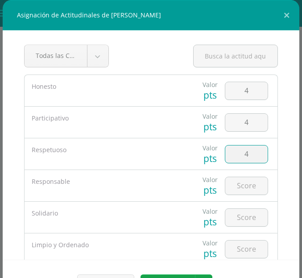
type input "4"
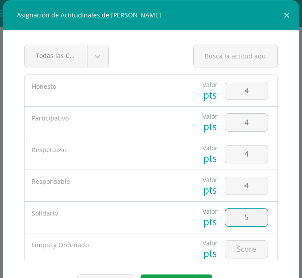
type input "5"
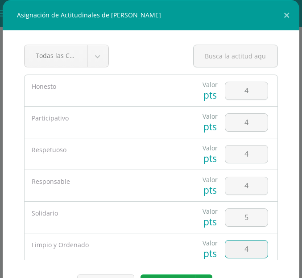
type input "4"
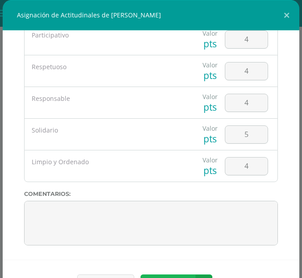
scroll to position [14, 0]
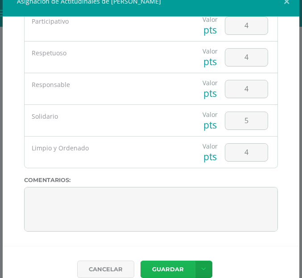
click at [158, 267] on button "Guardar" at bounding box center [168, 269] width 55 height 17
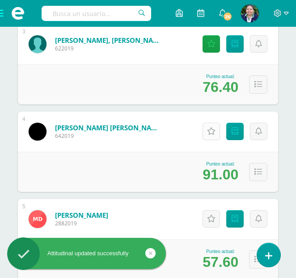
click at [208, 132] on icon at bounding box center [211, 132] width 8 height 8
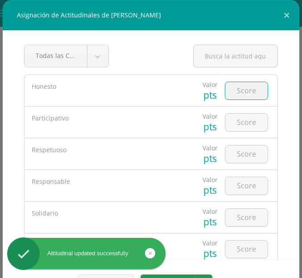
click at [239, 91] on input "number" at bounding box center [247, 90] width 42 height 17
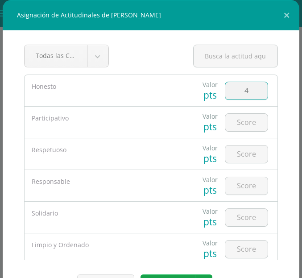
type input "4"
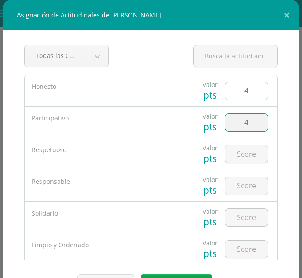
type input "4"
type input "3"
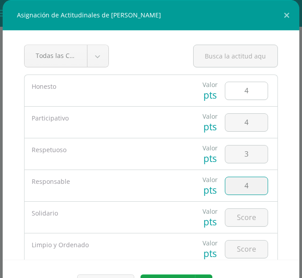
type input "4"
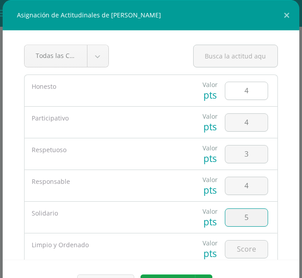
type input "5"
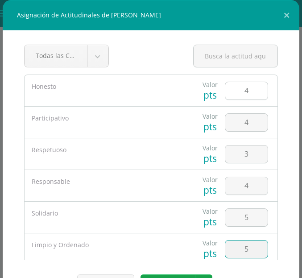
type input "5"
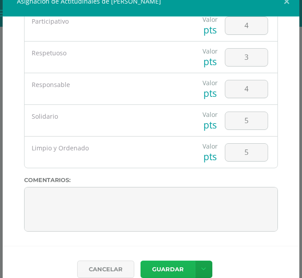
click at [164, 275] on button "Guardar" at bounding box center [168, 269] width 55 height 17
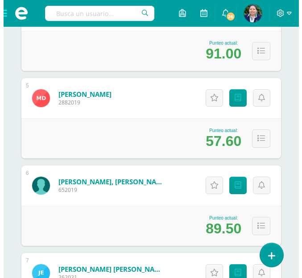
scroll to position [513, 0]
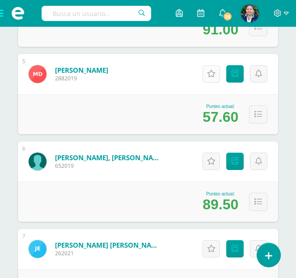
click at [205, 72] on link "Actitudinales" at bounding box center [210, 73] width 17 height 17
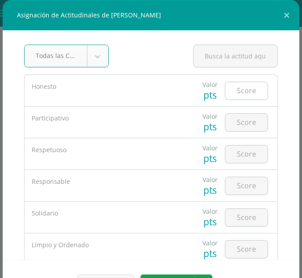
click at [243, 87] on input "number" at bounding box center [247, 90] width 42 height 17
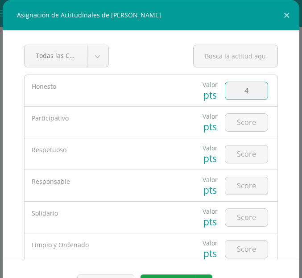
type input "4"
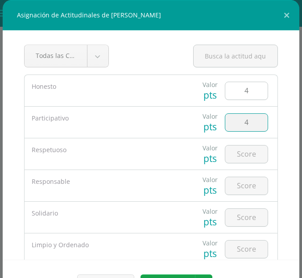
type input "4"
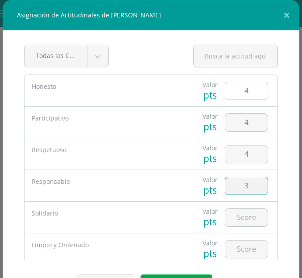
type input "3"
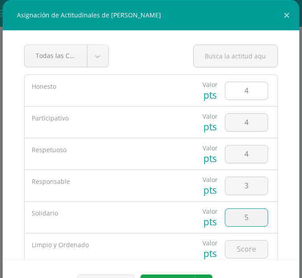
type input "5"
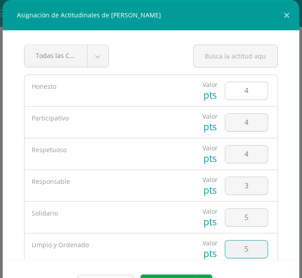
type input "5"
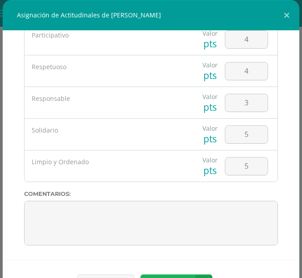
scroll to position [14, 0]
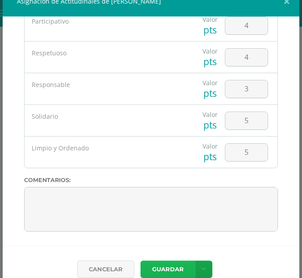
click at [165, 277] on button "Guardar" at bounding box center [168, 269] width 55 height 17
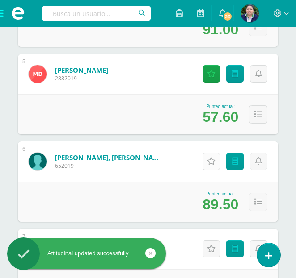
click at [215, 161] on icon at bounding box center [211, 162] width 8 height 8
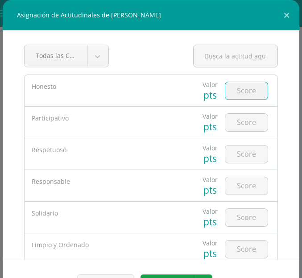
click at [247, 94] on input "number" at bounding box center [247, 90] width 42 height 17
type input "4"
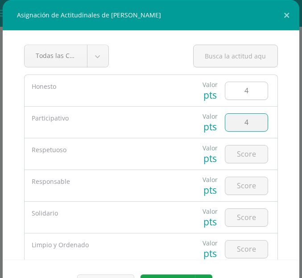
type input "4"
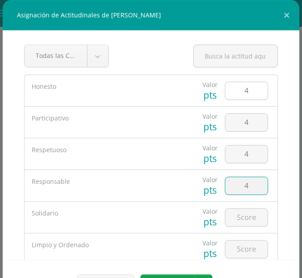
type input "4"
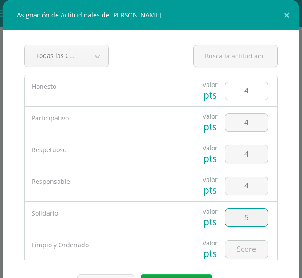
type input "5"
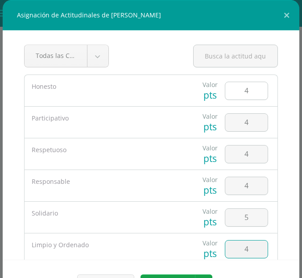
type input "4"
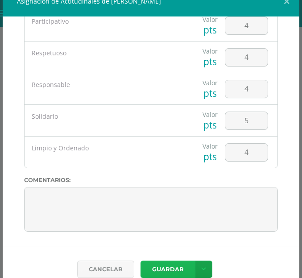
click at [159, 271] on button "Guardar" at bounding box center [168, 269] width 55 height 17
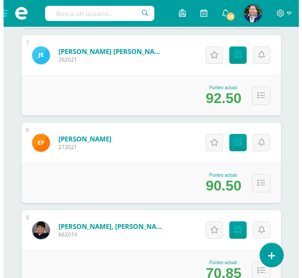
scroll to position [712, 0]
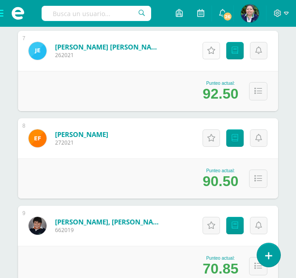
click at [209, 53] on icon at bounding box center [211, 51] width 8 height 8
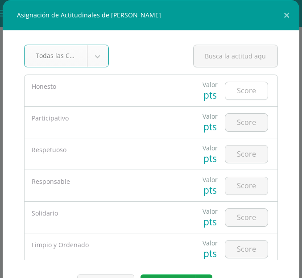
click at [226, 84] on input "number" at bounding box center [247, 90] width 42 height 17
click at [236, 92] on input "number" at bounding box center [247, 90] width 42 height 17
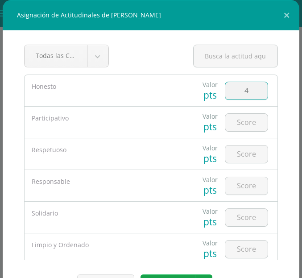
type input "4"
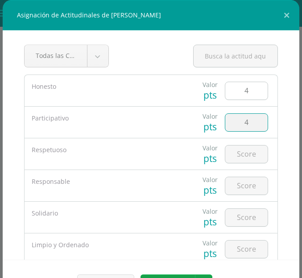
type input "4"
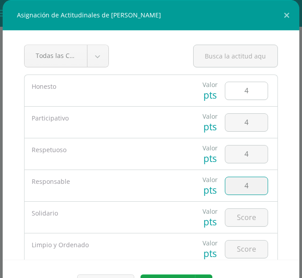
type input "4"
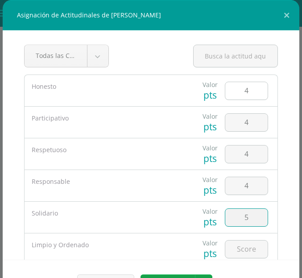
type input "5"
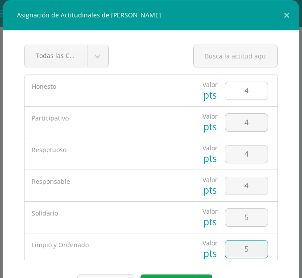
type input "5"
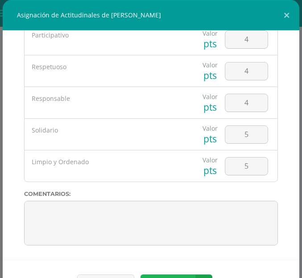
scroll to position [14, 0]
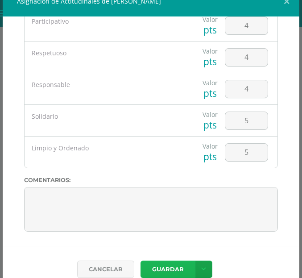
click at [159, 271] on button "Guardar" at bounding box center [168, 269] width 55 height 17
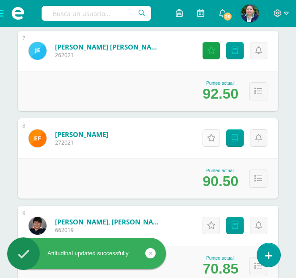
click at [214, 134] on icon at bounding box center [211, 138] width 8 height 8
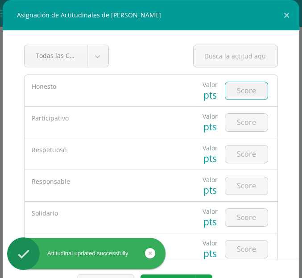
click at [238, 85] on input "number" at bounding box center [247, 90] width 42 height 17
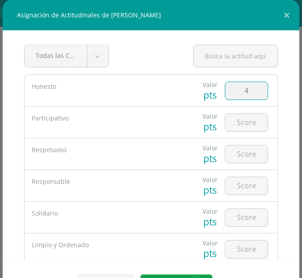
type input "4"
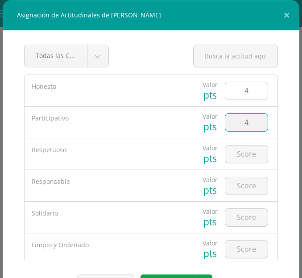
type input "4"
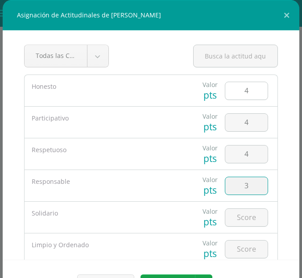
type input "3"
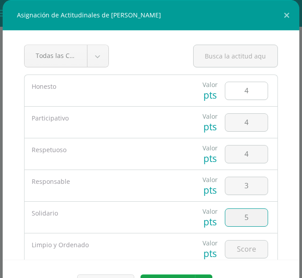
type input "5"
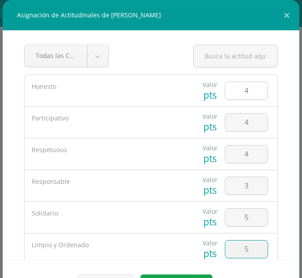
type input "5"
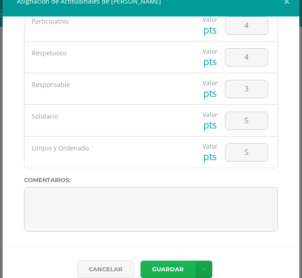
click at [172, 269] on button "Guardar" at bounding box center [168, 269] width 55 height 17
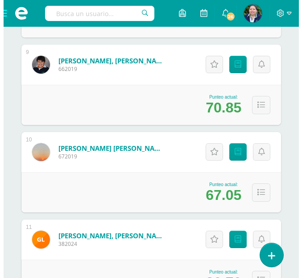
scroll to position [877, 0]
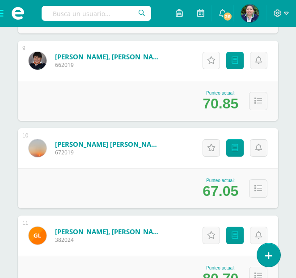
click at [213, 60] on icon at bounding box center [211, 61] width 8 height 8
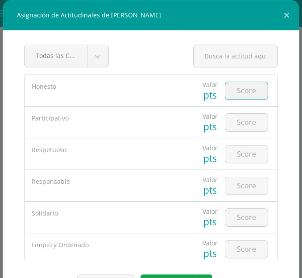
click at [234, 92] on input "number" at bounding box center [247, 90] width 42 height 17
type input "4"
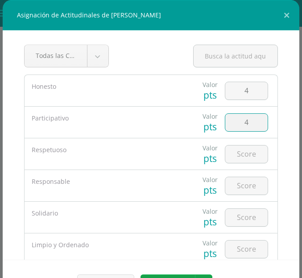
type input "4"
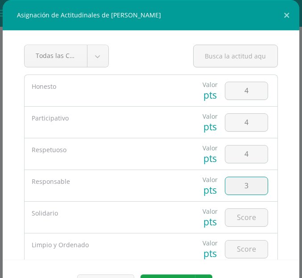
type input "3"
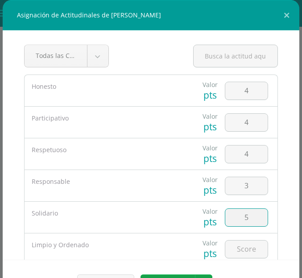
type input "5"
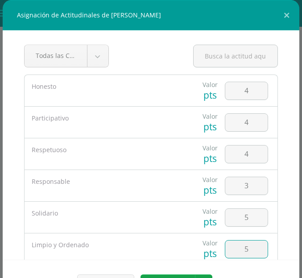
type input "5"
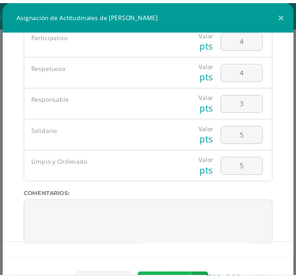
scroll to position [14, 0]
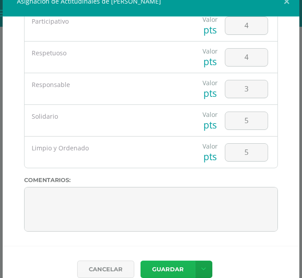
click at [161, 271] on button "Guardar" at bounding box center [168, 269] width 55 height 17
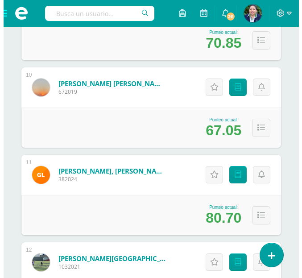
scroll to position [942, 0]
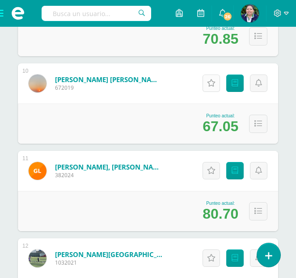
click at [212, 82] on icon at bounding box center [211, 84] width 8 height 8
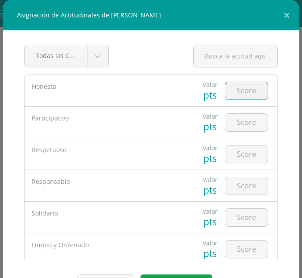
click at [234, 90] on input "number" at bounding box center [247, 90] width 42 height 17
type input "4"
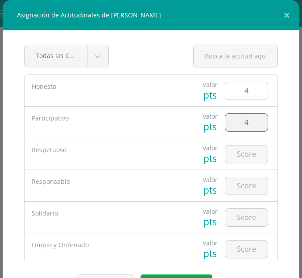
type input "4"
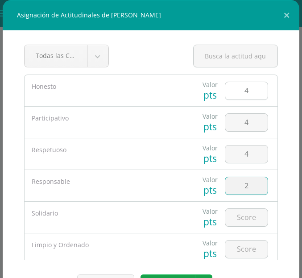
type input "2"
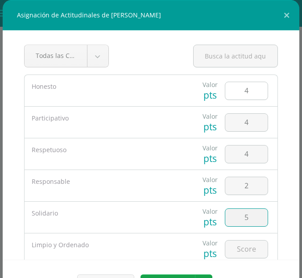
type input "5"
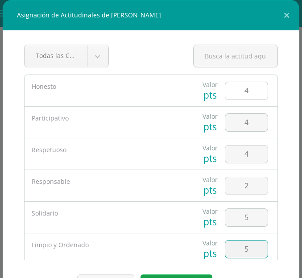
type input "5"
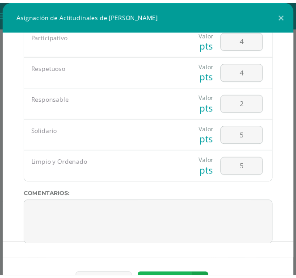
scroll to position [14, 0]
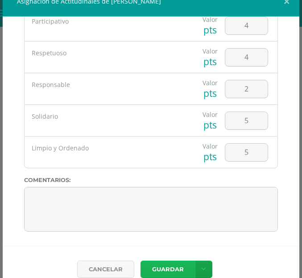
click at [170, 274] on button "Guardar" at bounding box center [168, 269] width 55 height 17
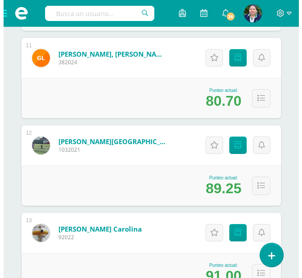
scroll to position [1063, 0]
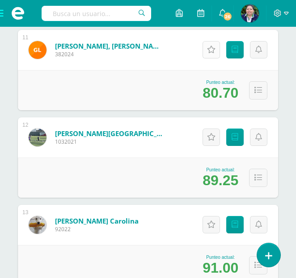
click at [213, 54] on icon at bounding box center [211, 50] width 8 height 8
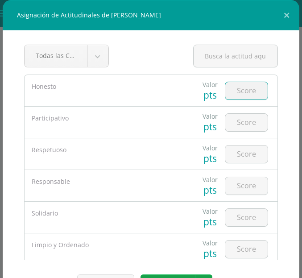
click at [234, 89] on input "number" at bounding box center [247, 90] width 42 height 17
type input "4"
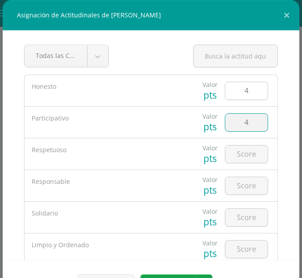
type input "4"
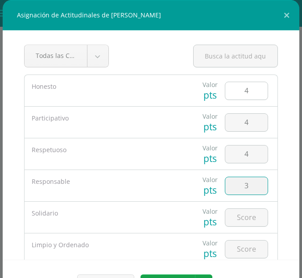
type input "3"
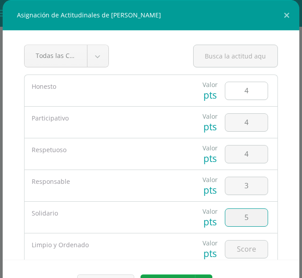
type input "5"
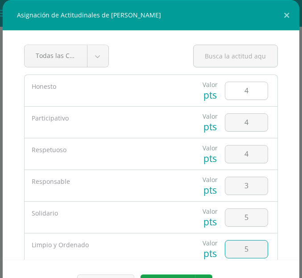
type input "5"
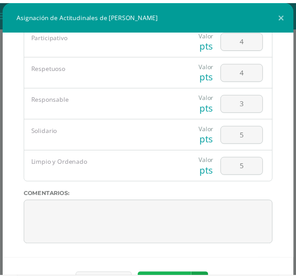
scroll to position [14, 0]
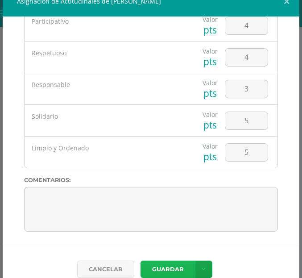
click at [151, 271] on button "Guardar" at bounding box center [168, 269] width 55 height 17
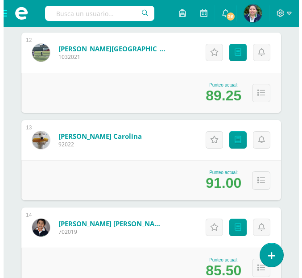
scroll to position [1152, 0]
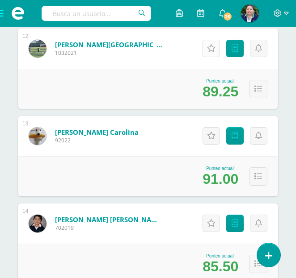
click at [211, 46] on icon at bounding box center [211, 49] width 8 height 8
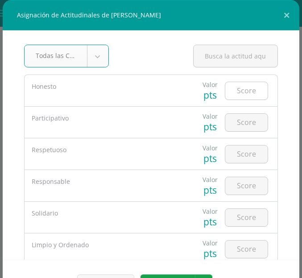
click at [245, 93] on input "number" at bounding box center [247, 90] width 42 height 17
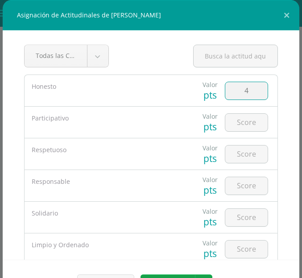
type input "4"
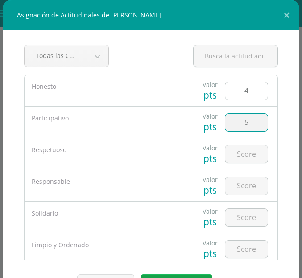
type input "5"
type input "4"
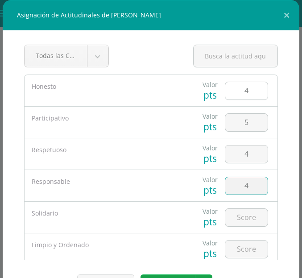
type input "4"
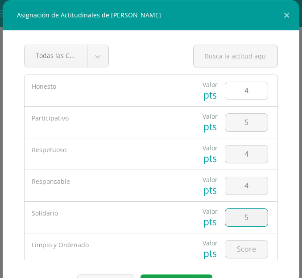
type input "5"
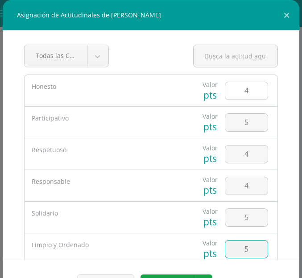
type input "5"
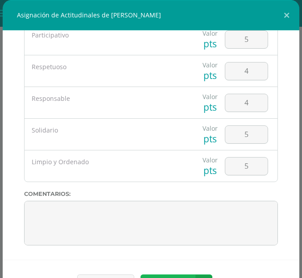
scroll to position [14, 0]
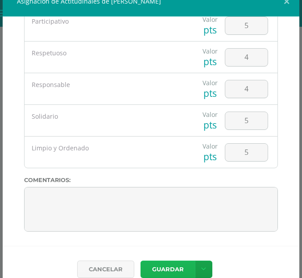
click at [161, 265] on button "Guardar" at bounding box center [168, 269] width 55 height 17
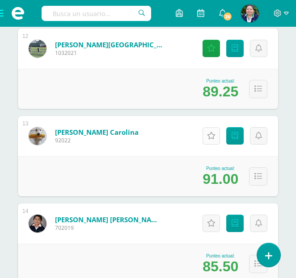
click at [214, 136] on icon at bounding box center [211, 136] width 8 height 8
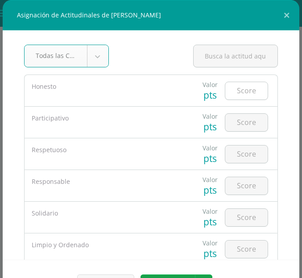
click at [233, 96] on input "number" at bounding box center [247, 90] width 42 height 17
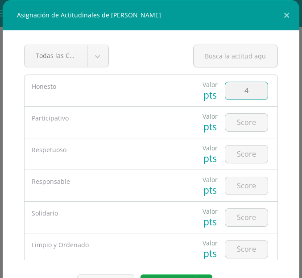
type input "4"
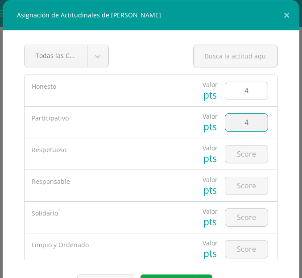
type input "4"
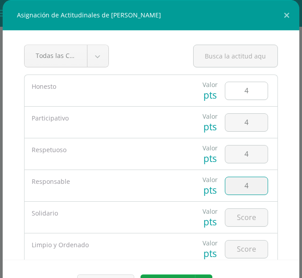
type input "4"
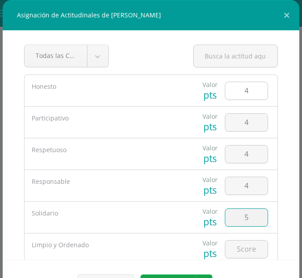
type input "5"
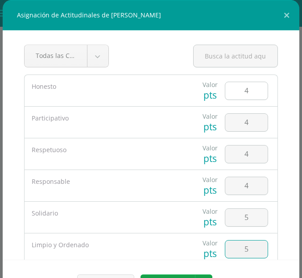
type input "5"
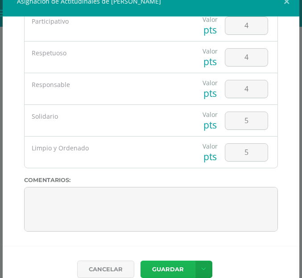
click at [168, 264] on button "Guardar" at bounding box center [168, 269] width 55 height 17
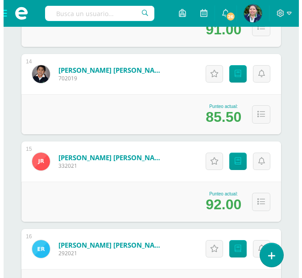
scroll to position [1309, 0]
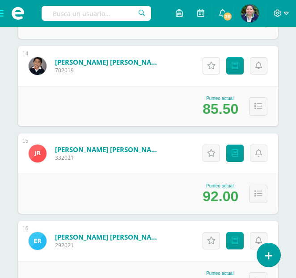
click at [211, 61] on link "Actitudinales" at bounding box center [210, 65] width 17 height 17
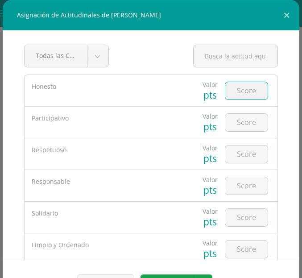
click at [231, 90] on input "number" at bounding box center [247, 90] width 42 height 17
type input "4"
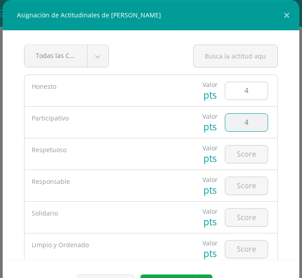
type input "4"
type input "3"
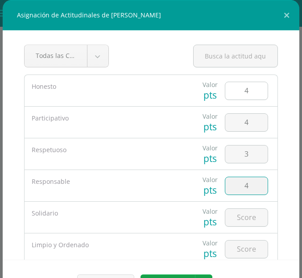
type input "4"
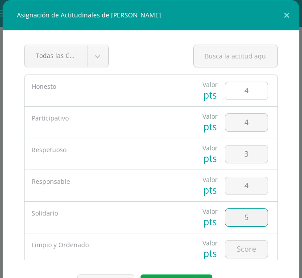
type input "5"
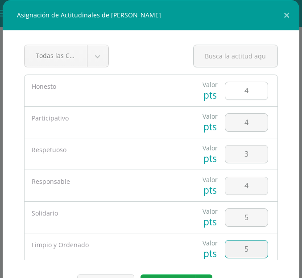
type input "5"
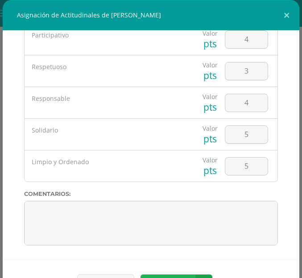
scroll to position [14, 0]
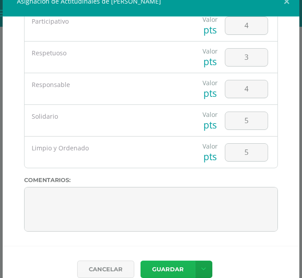
click at [158, 262] on button "Guardar" at bounding box center [168, 269] width 55 height 17
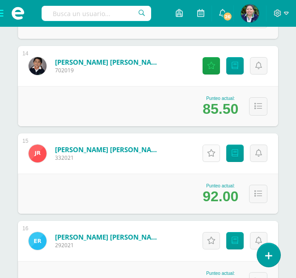
click at [208, 151] on icon at bounding box center [211, 154] width 8 height 8
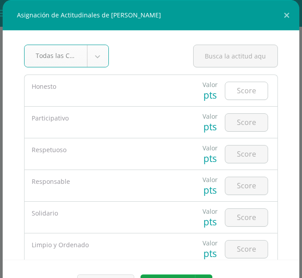
click at [233, 96] on input "number" at bounding box center [247, 90] width 42 height 17
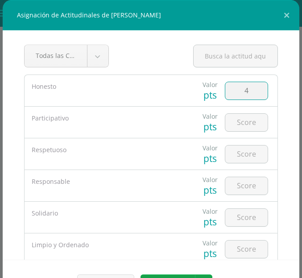
type input "4"
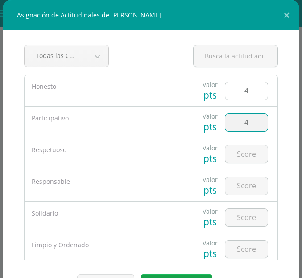
type input "4"
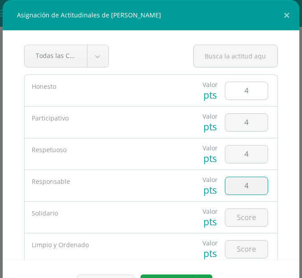
type input "4"
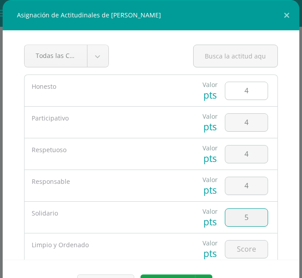
type input "5"
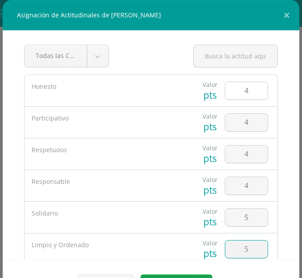
type input "5"
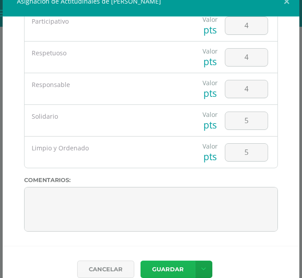
click at [164, 268] on button "Guardar" at bounding box center [168, 269] width 55 height 17
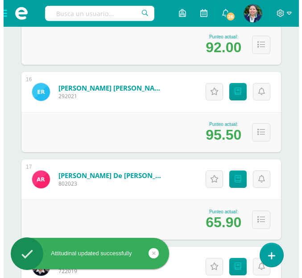
scroll to position [1463, 0]
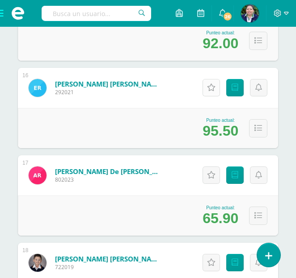
click at [212, 86] on icon at bounding box center [211, 88] width 8 height 8
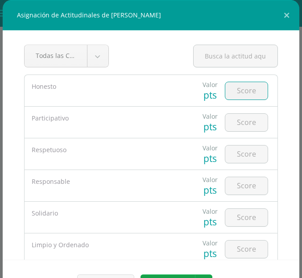
click at [242, 93] on input "number" at bounding box center [247, 90] width 42 height 17
type input "4"
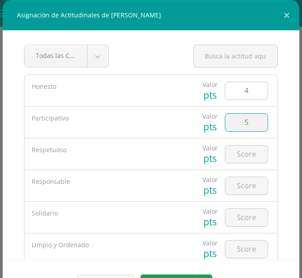
type input "5"
type input "3"
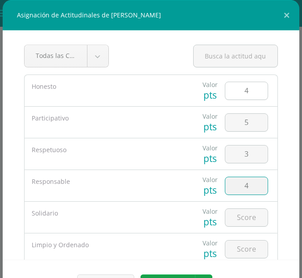
type input "4"
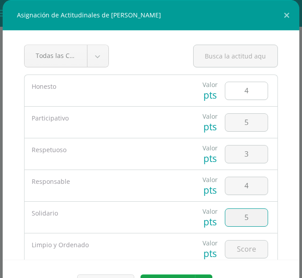
type input "5"
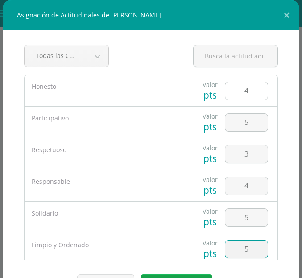
type input "5"
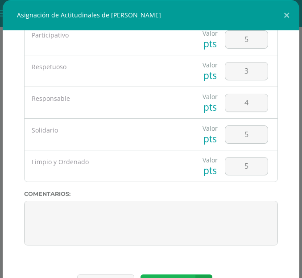
scroll to position [14, 0]
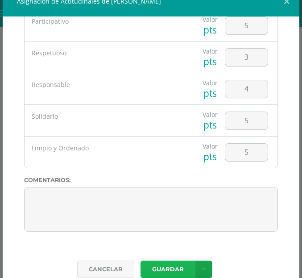
click at [159, 267] on button "Guardar" at bounding box center [168, 269] width 55 height 17
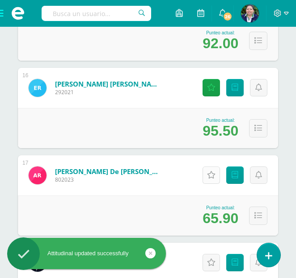
click at [215, 174] on icon at bounding box center [211, 176] width 8 height 8
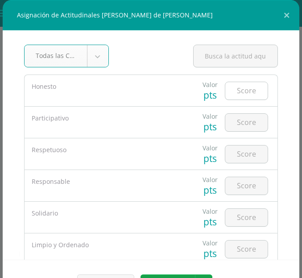
click at [235, 97] on input "number" at bounding box center [247, 90] width 42 height 17
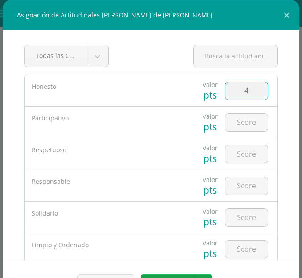
type input "4"
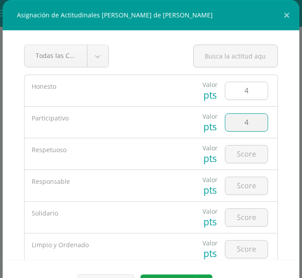
type input "4"
type input "3"
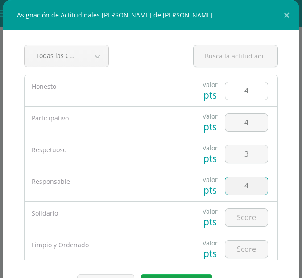
type input "4"
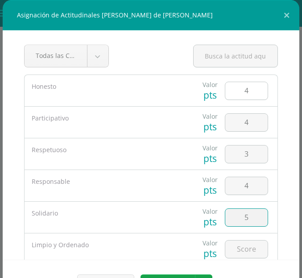
type input "5"
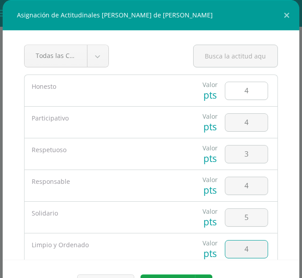
type input "4"
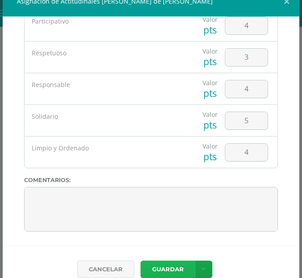
click at [162, 269] on button "Guardar" at bounding box center [168, 269] width 55 height 17
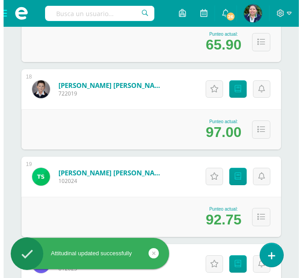
scroll to position [1648, 0]
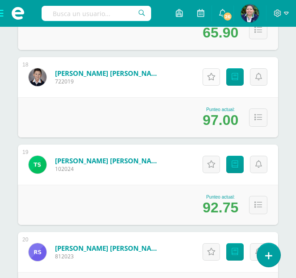
click at [211, 83] on link "Actitudinales" at bounding box center [210, 76] width 17 height 17
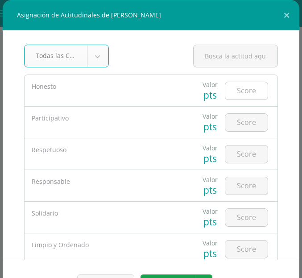
click at [242, 94] on input "number" at bounding box center [247, 90] width 42 height 17
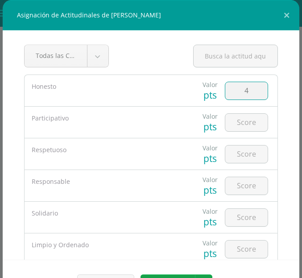
type input "4"
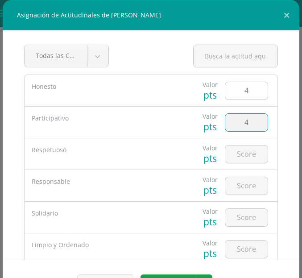
type input "4"
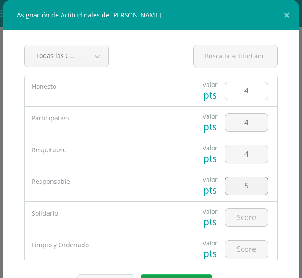
type input "5"
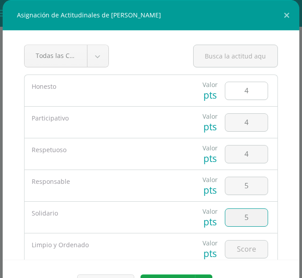
type input "5"
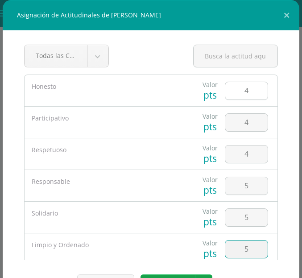
type input "5"
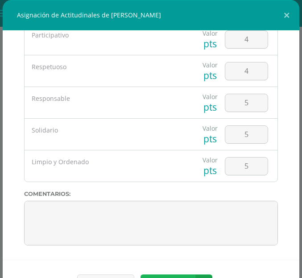
scroll to position [14, 0]
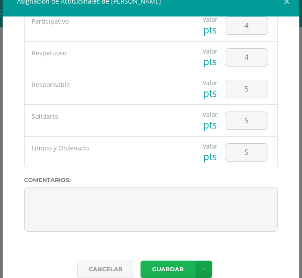
click at [147, 269] on button "Guardar" at bounding box center [168, 269] width 55 height 17
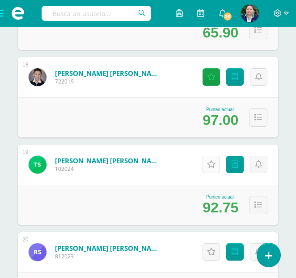
click at [212, 167] on icon at bounding box center [211, 165] width 8 height 8
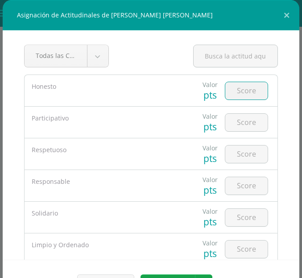
click at [237, 97] on input "number" at bounding box center [247, 90] width 42 height 17
type input "4"
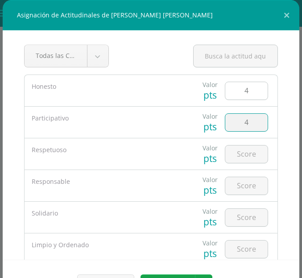
type input "4"
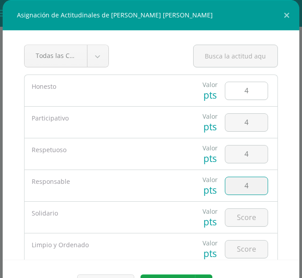
type input "4"
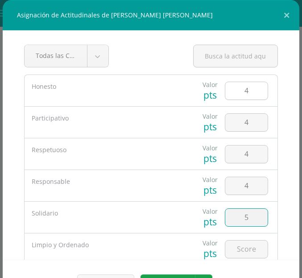
type input "5"
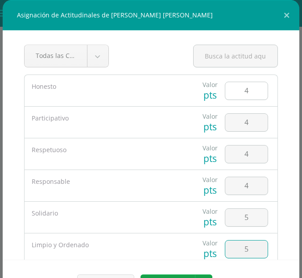
type input "5"
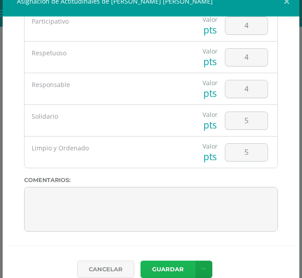
click at [161, 270] on button "Guardar" at bounding box center [168, 269] width 55 height 17
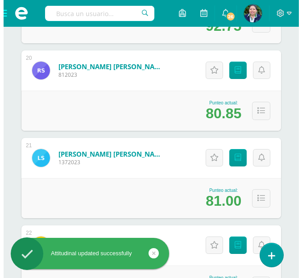
scroll to position [1834, 0]
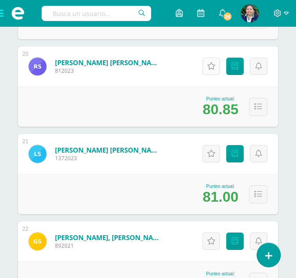
click at [209, 71] on link "Actitudinales" at bounding box center [210, 66] width 17 height 17
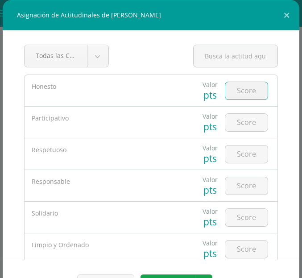
click at [237, 96] on input "number" at bounding box center [247, 90] width 42 height 17
type input "4"
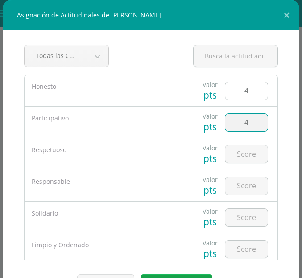
type input "4"
type input "3"
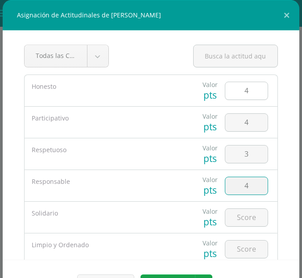
type input "4"
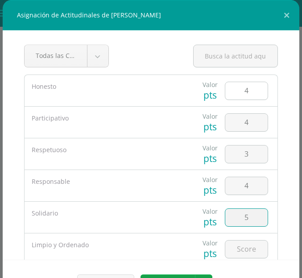
type input "5"
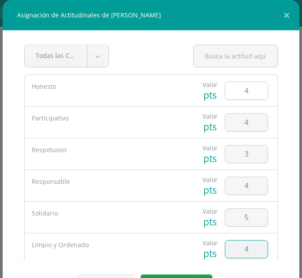
type input "4"
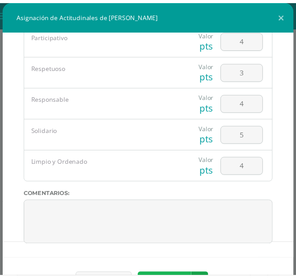
scroll to position [14, 0]
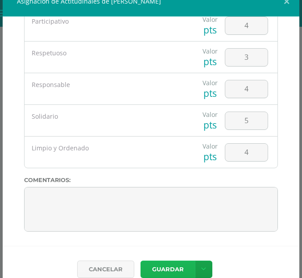
click at [159, 274] on button "Guardar" at bounding box center [168, 269] width 55 height 17
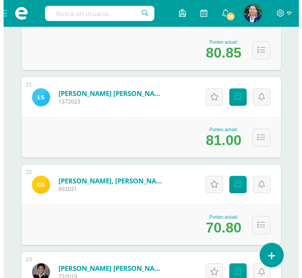
scroll to position [1903, 0]
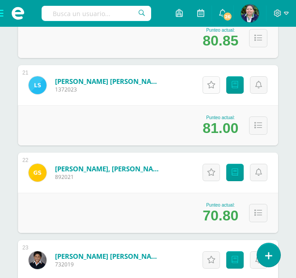
click at [209, 86] on icon at bounding box center [211, 85] width 8 height 8
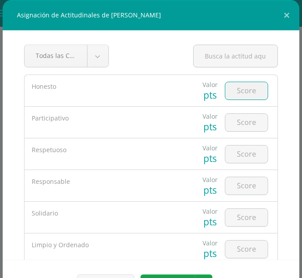
click at [239, 96] on input "number" at bounding box center [247, 90] width 42 height 17
type input "4"
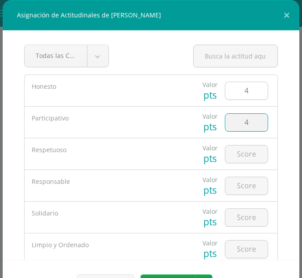
type input "4"
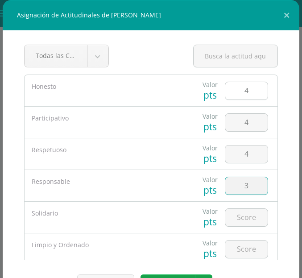
type input "3"
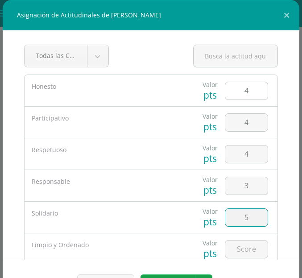
type input "5"
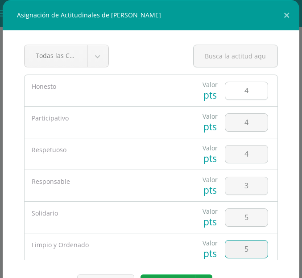
type input "5"
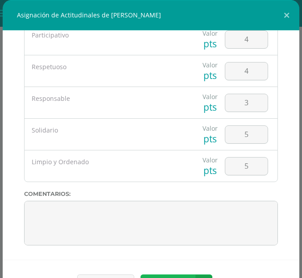
scroll to position [14, 0]
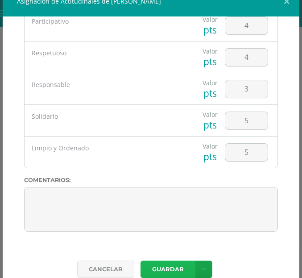
click at [170, 273] on button "Guardar" at bounding box center [168, 269] width 55 height 17
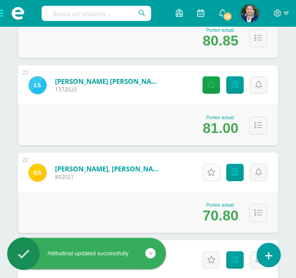
click at [212, 178] on link "Actitudinales" at bounding box center [210, 172] width 17 height 17
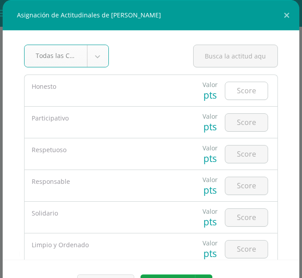
click at [241, 91] on input "number" at bounding box center [247, 90] width 42 height 17
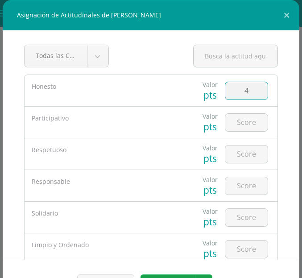
type input "4"
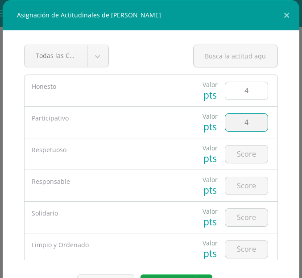
type input "4"
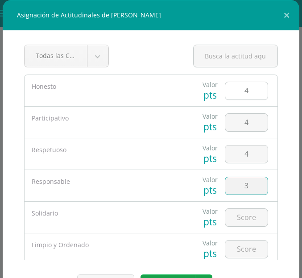
type input "3"
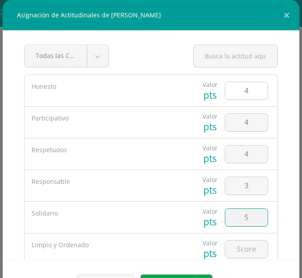
type input "5"
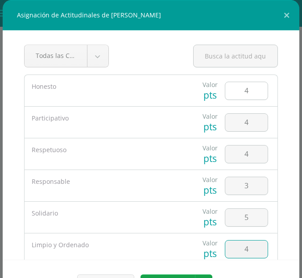
type input "4"
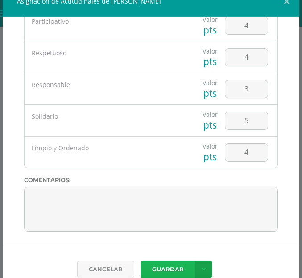
click at [159, 276] on button "Guardar" at bounding box center [168, 269] width 55 height 17
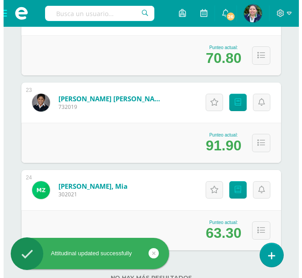
scroll to position [2069, 0]
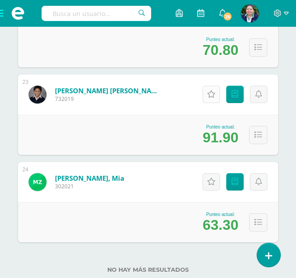
click at [215, 96] on icon at bounding box center [211, 95] width 8 height 8
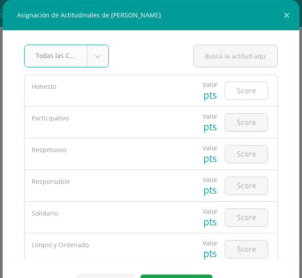
click at [240, 92] on input "number" at bounding box center [247, 90] width 42 height 17
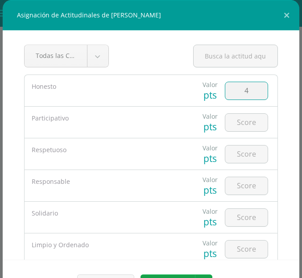
type input "4"
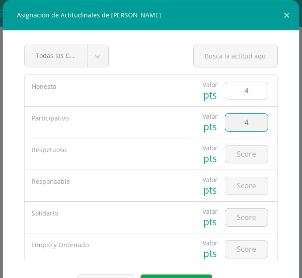
type input "4"
type input "2"
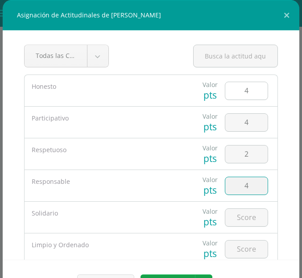
type input "4"
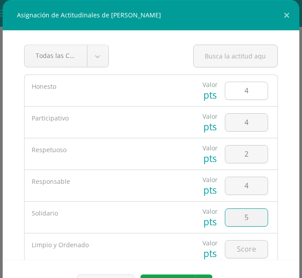
type input "5"
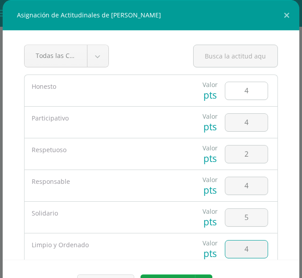
type input "4"
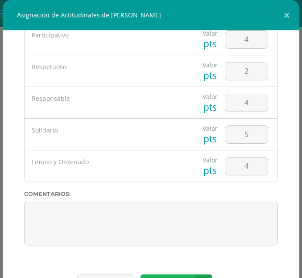
scroll to position [14, 0]
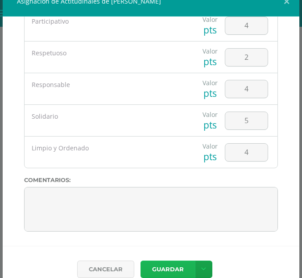
click at [161, 275] on button "Guardar" at bounding box center [168, 269] width 55 height 17
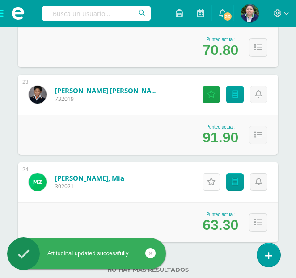
click at [205, 186] on link "Actitudinales" at bounding box center [210, 181] width 17 height 17
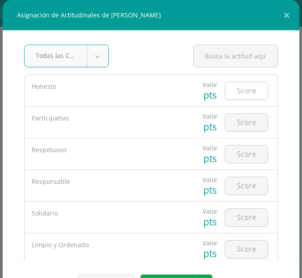
click at [244, 96] on input "number" at bounding box center [247, 90] width 42 height 17
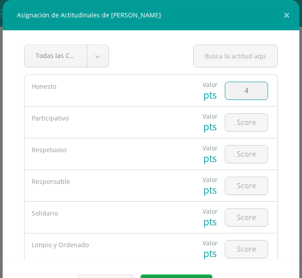
type input "4"
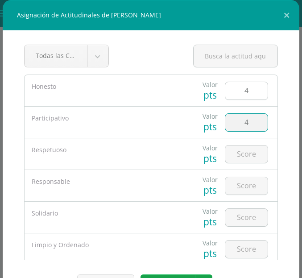
type input "4"
type input "3"
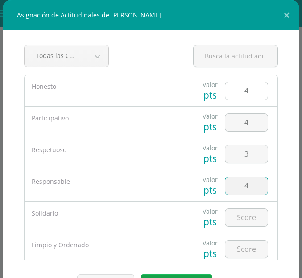
type input "4"
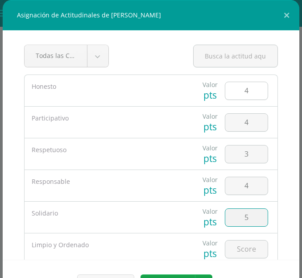
type input "5"
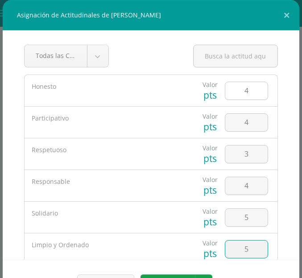
type input "5"
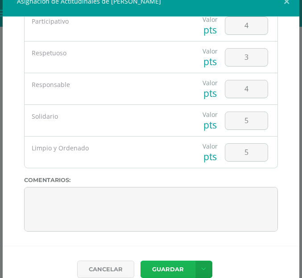
click at [158, 274] on button "Guardar" at bounding box center [168, 269] width 55 height 17
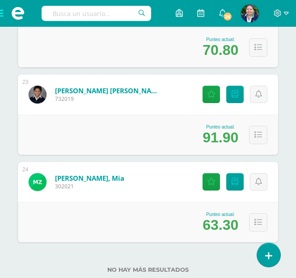
click at [0, 14] on span at bounding box center [18, 13] width 36 height 27
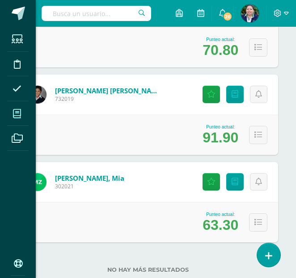
click at [21, 109] on icon at bounding box center [17, 113] width 8 height 9
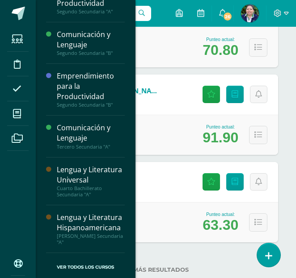
scroll to position [137, 0]
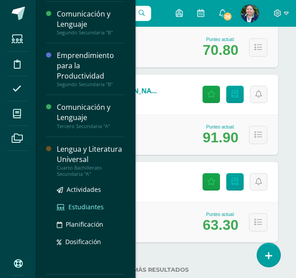
click at [69, 211] on span "Estudiantes" at bounding box center [85, 207] width 35 height 8
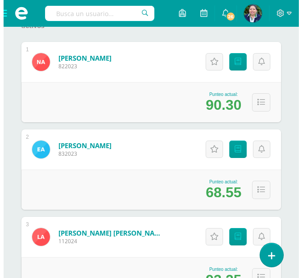
scroll to position [181, 0]
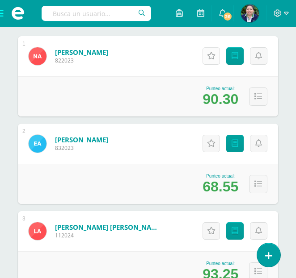
click at [210, 56] on icon at bounding box center [211, 56] width 8 height 8
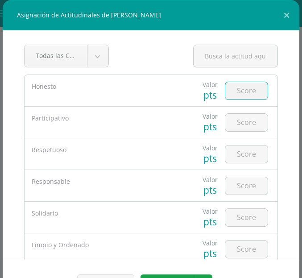
click at [228, 91] on input "number" at bounding box center [247, 90] width 42 height 17
type input "4"
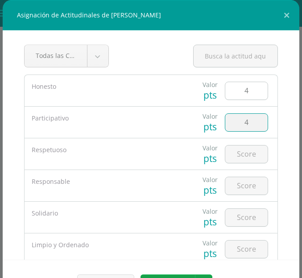
type input "4"
type input "5"
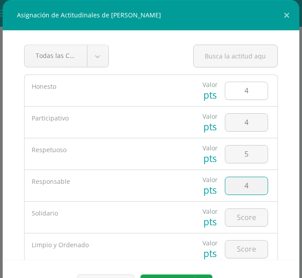
type input "4"
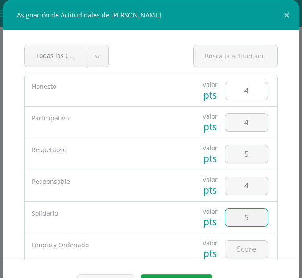
type input "5"
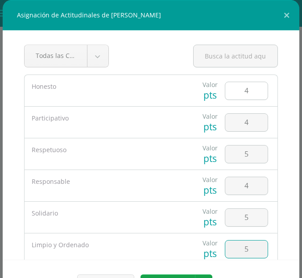
type input "5"
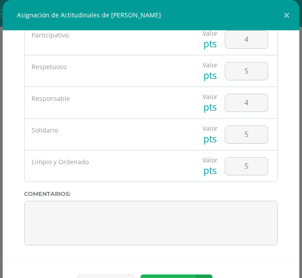
scroll to position [14, 0]
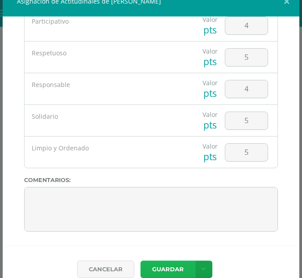
click at [161, 274] on button "Guardar" at bounding box center [168, 269] width 55 height 17
click at [165, 267] on button "Guardar" at bounding box center [168, 269] width 55 height 17
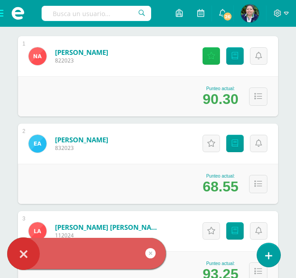
click at [209, 54] on icon at bounding box center [211, 56] width 8 height 8
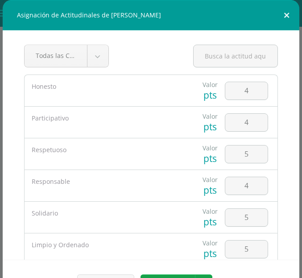
click at [281, 13] on button at bounding box center [286, 15] width 25 height 30
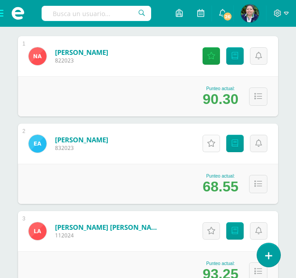
click at [216, 143] on link "Actitudinales" at bounding box center [210, 143] width 17 height 17
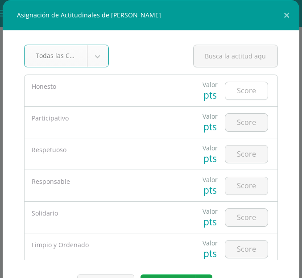
click at [235, 95] on input "number" at bounding box center [247, 90] width 42 height 17
click at [234, 86] on input "number" at bounding box center [247, 90] width 42 height 17
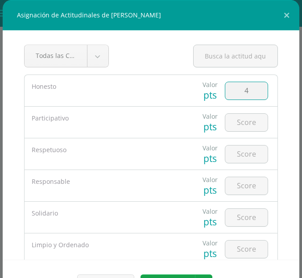
type input "4"
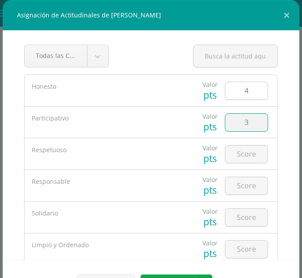
type input "3"
type input "5"
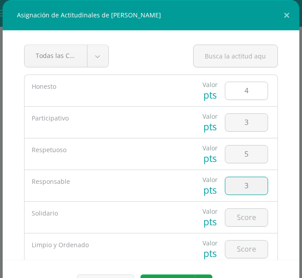
type input "3"
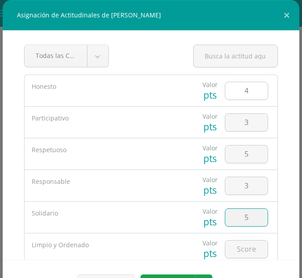
type input "5"
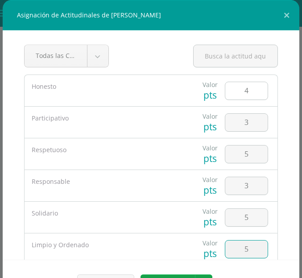
type input "5"
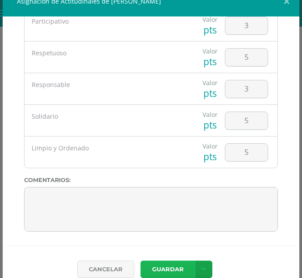
click at [166, 267] on button "Guardar" at bounding box center [168, 269] width 55 height 17
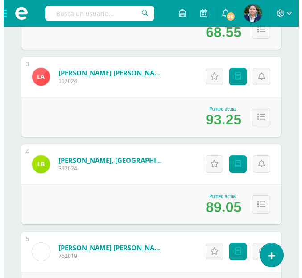
scroll to position [346, 0]
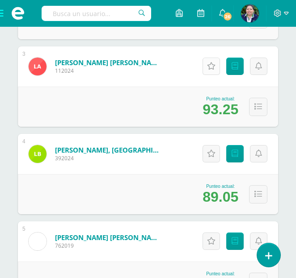
click at [210, 68] on icon at bounding box center [211, 67] width 8 height 8
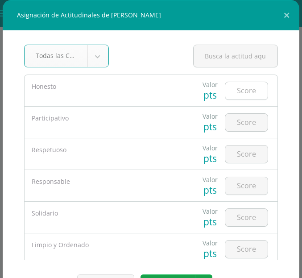
click at [243, 91] on input "number" at bounding box center [247, 90] width 42 height 17
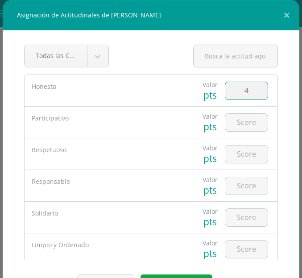
type input "4"
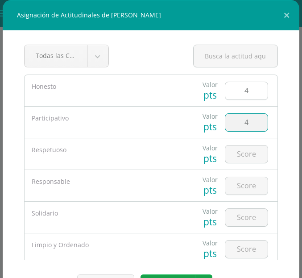
type input "4"
type input "5"
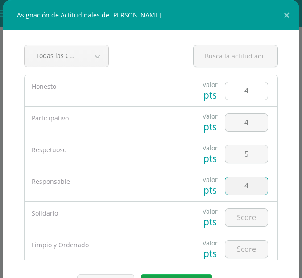
type input "4"
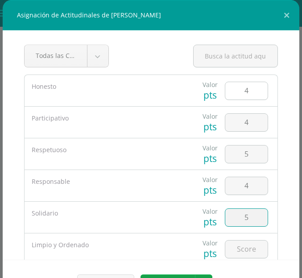
type input "5"
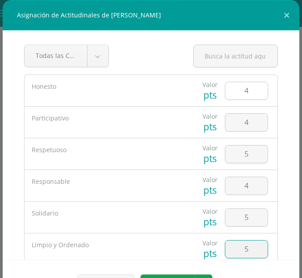
type input "5"
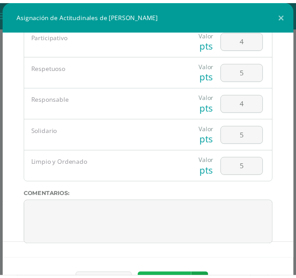
scroll to position [14, 0]
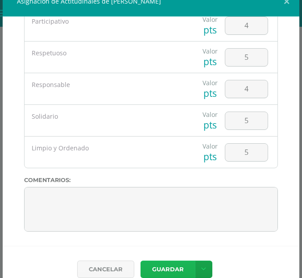
click at [160, 266] on button "Guardar" at bounding box center [168, 269] width 55 height 17
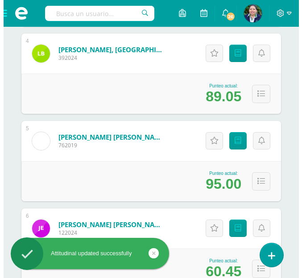
scroll to position [450, 0]
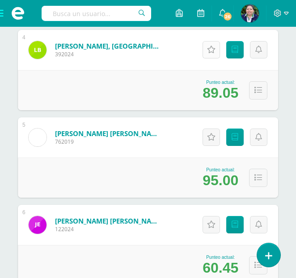
click at [214, 51] on icon at bounding box center [211, 50] width 8 height 8
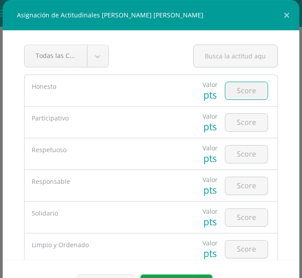
click at [237, 89] on input "number" at bounding box center [247, 90] width 42 height 17
type input "4"
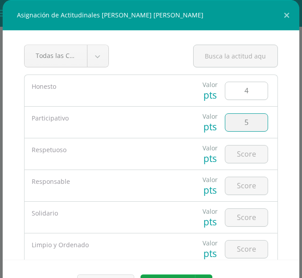
type input "5"
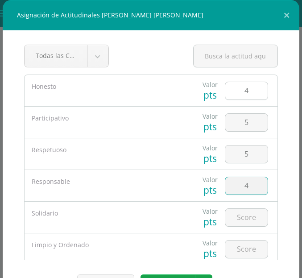
type input "4"
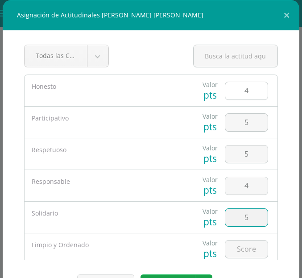
type input "5"
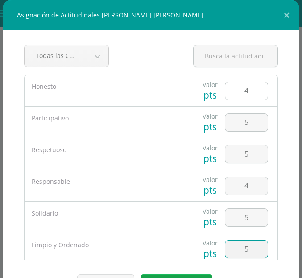
type input "5"
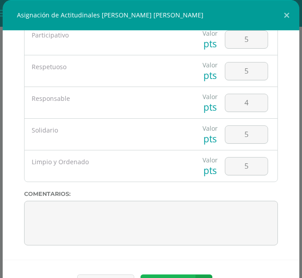
scroll to position [14, 0]
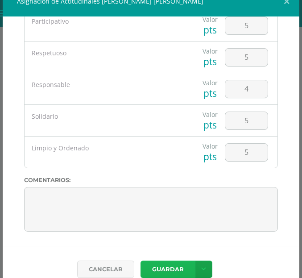
click at [162, 264] on button "Guardar" at bounding box center [168, 269] width 55 height 17
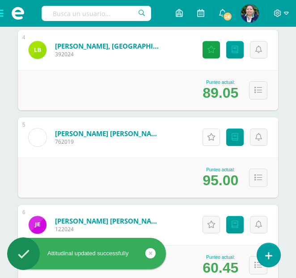
click at [209, 138] on icon at bounding box center [211, 138] width 8 height 8
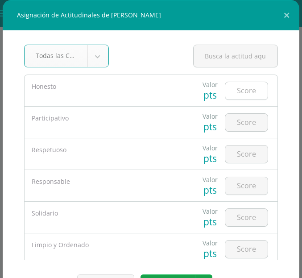
click at [233, 92] on input "number" at bounding box center [247, 90] width 42 height 17
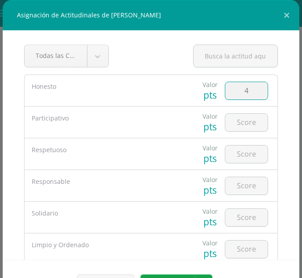
type input "4"
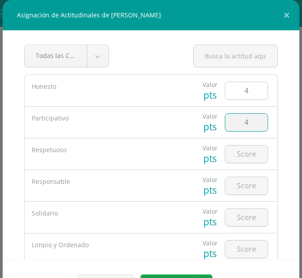
type input "4"
type input "5"
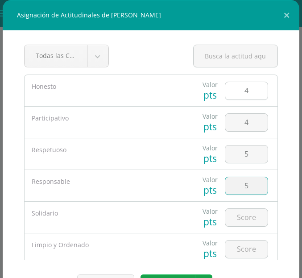
type input "5"
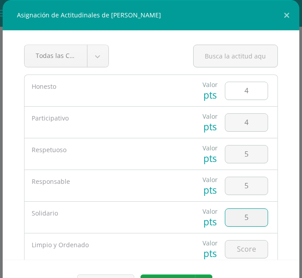
type input "5"
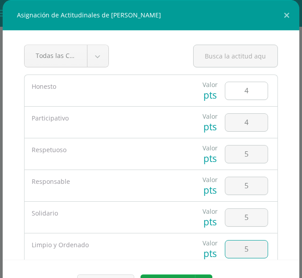
type input "5"
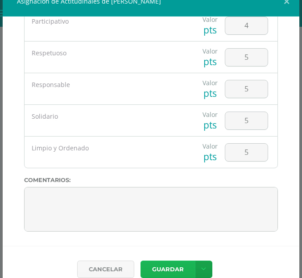
click at [158, 266] on button "Guardar" at bounding box center [168, 269] width 55 height 17
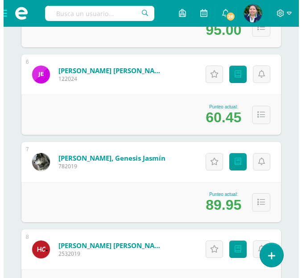
scroll to position [629, 0]
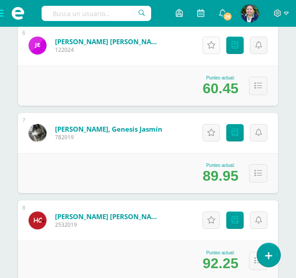
click at [207, 46] on icon at bounding box center [211, 46] width 8 height 8
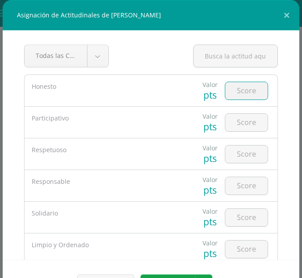
click at [230, 93] on input "number" at bounding box center [247, 90] width 42 height 17
type input "4"
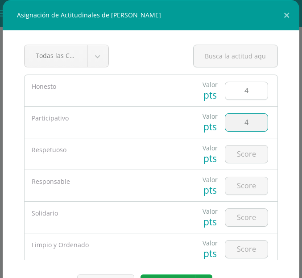
type input "4"
type input "5"
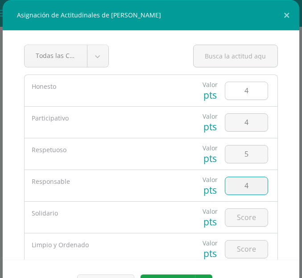
type input "4"
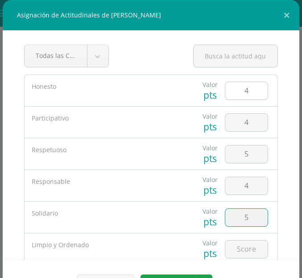
type input "5"
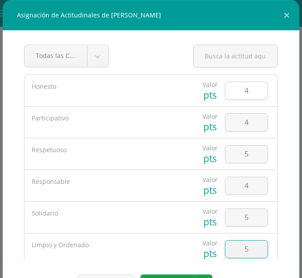
type input "5"
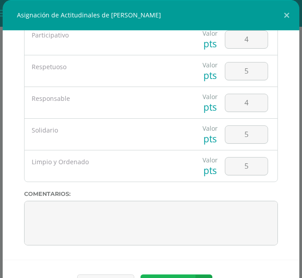
scroll to position [14, 0]
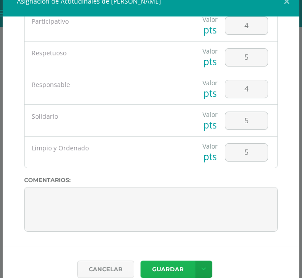
click at [156, 267] on button "Guardar" at bounding box center [168, 269] width 55 height 17
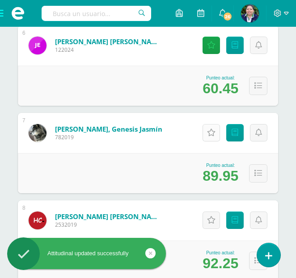
click at [219, 130] on link "Actitudinales" at bounding box center [210, 132] width 17 height 17
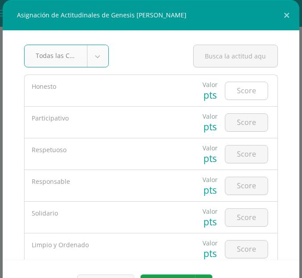
type input "4"
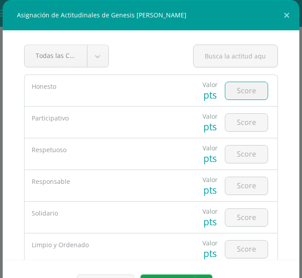
click at [239, 92] on input "number" at bounding box center [247, 90] width 42 height 17
type input "4"
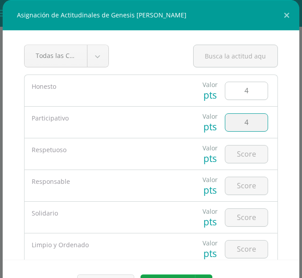
type input "4"
type input "5"
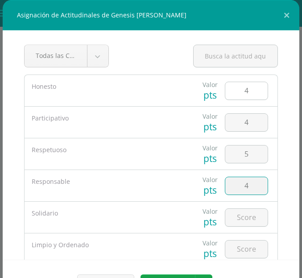
type input "4"
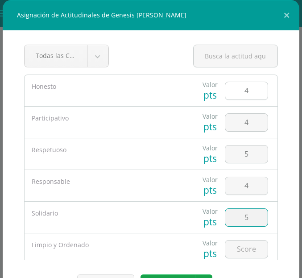
type input "5"
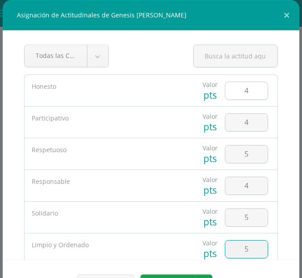
type input "5"
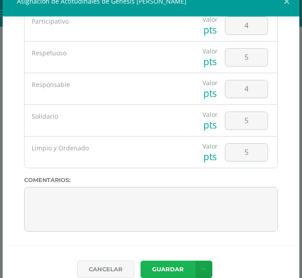
click at [161, 267] on button "Guardar" at bounding box center [168, 269] width 55 height 17
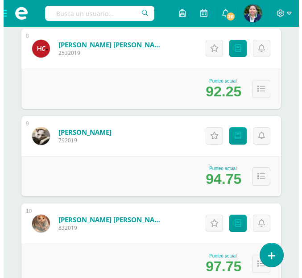
scroll to position [791, 0]
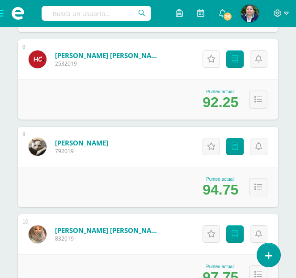
click at [213, 56] on icon at bounding box center [211, 59] width 8 height 8
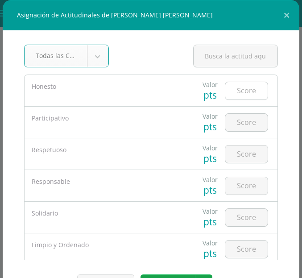
click at [239, 89] on input "number" at bounding box center [247, 90] width 42 height 17
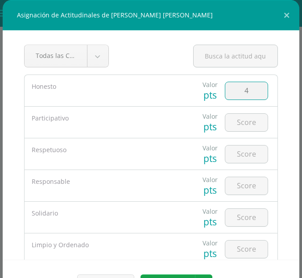
type input "4"
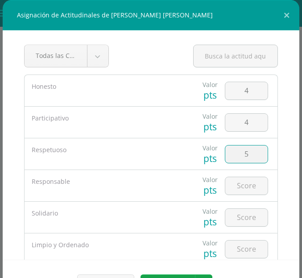
type input "5"
type input "4"
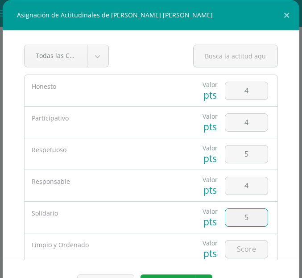
type input "5"
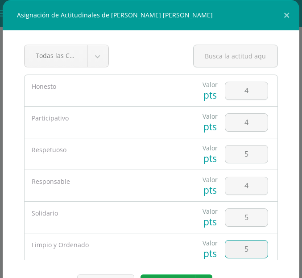
type input "5"
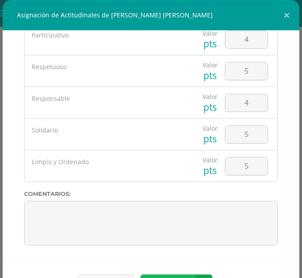
scroll to position [14, 0]
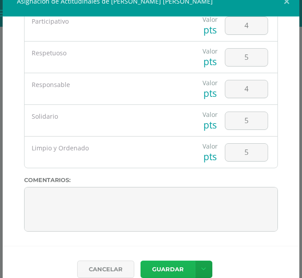
click at [163, 275] on button "Guardar" at bounding box center [168, 269] width 55 height 17
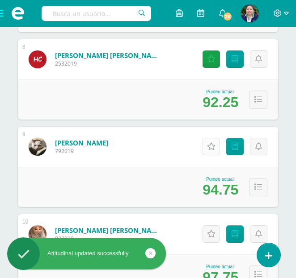
click at [210, 148] on icon at bounding box center [211, 147] width 8 height 8
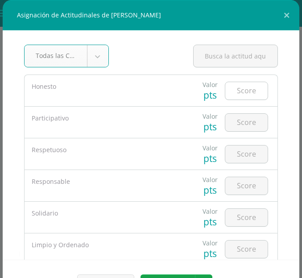
click at [239, 94] on input "number" at bounding box center [247, 90] width 42 height 17
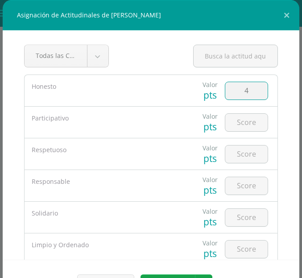
type input "4"
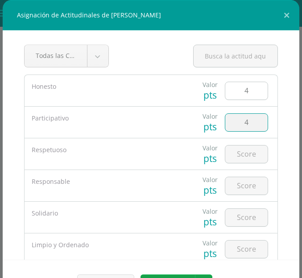
type input "4"
type input "5"
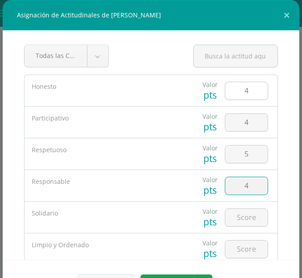
type input "4"
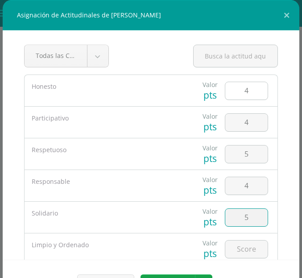
type input "5"
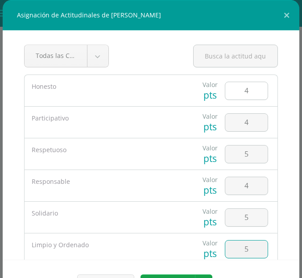
type input "5"
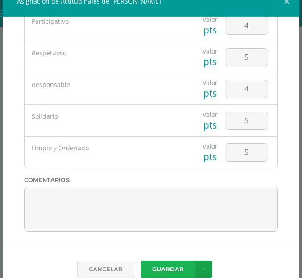
click at [168, 273] on button "Guardar" at bounding box center [168, 269] width 55 height 17
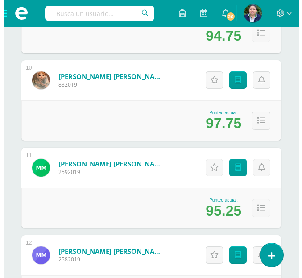
scroll to position [963, 0]
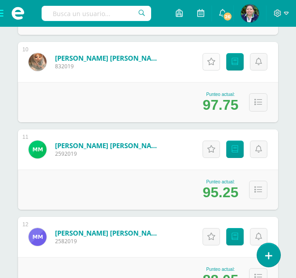
click at [212, 64] on icon at bounding box center [211, 62] width 8 height 8
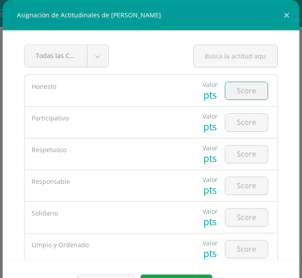
click at [228, 87] on input "number" at bounding box center [247, 90] width 42 height 17
type input "4"
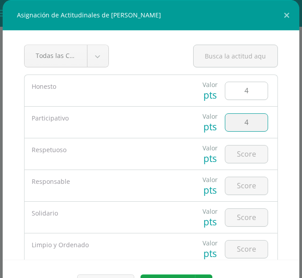
type input "4"
type input "5"
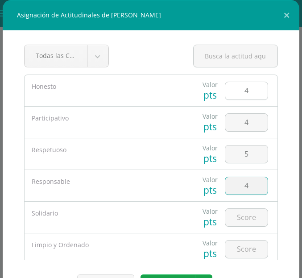
type input "4"
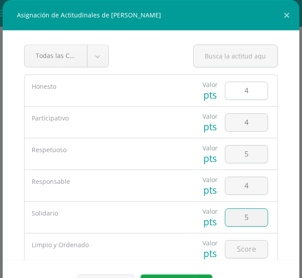
type input "5"
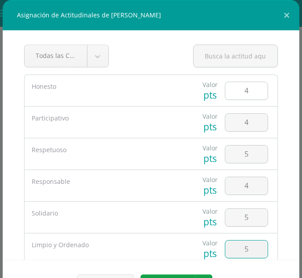
type input "5"
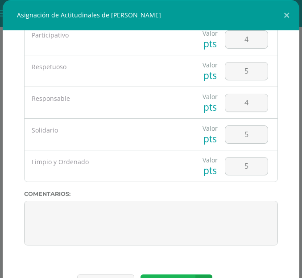
scroll to position [14, 0]
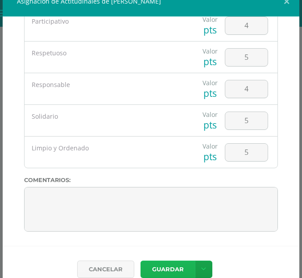
click at [169, 266] on button "Guardar" at bounding box center [168, 269] width 55 height 17
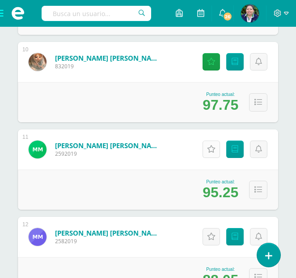
click at [210, 146] on icon at bounding box center [211, 150] width 8 height 8
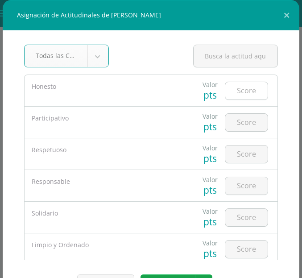
click at [239, 93] on input "number" at bounding box center [247, 90] width 42 height 17
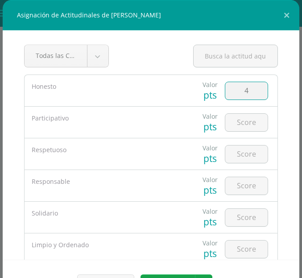
type input "4"
click at [237, 93] on input "4" at bounding box center [247, 90] width 42 height 17
type input "5"
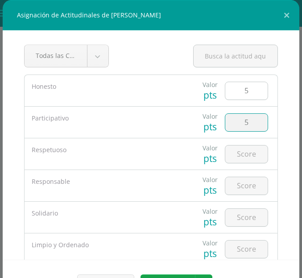
type input "5"
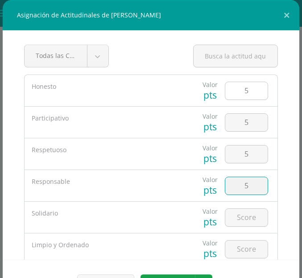
type input "5"
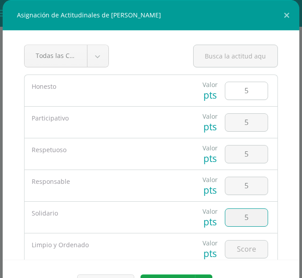
type input "5"
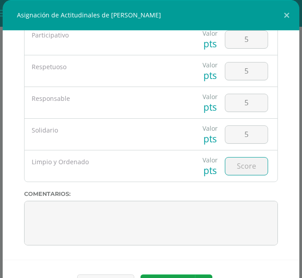
click at [237, 167] on input "number" at bounding box center [247, 166] width 42 height 17
type input "5"
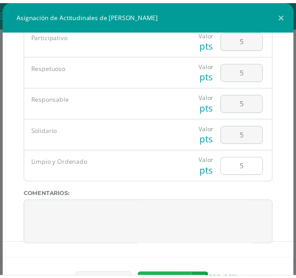
scroll to position [14, 0]
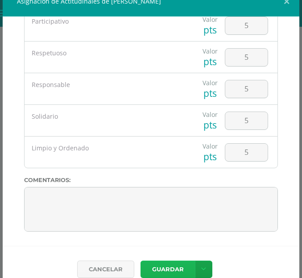
click at [169, 271] on button "Guardar" at bounding box center [168, 269] width 55 height 17
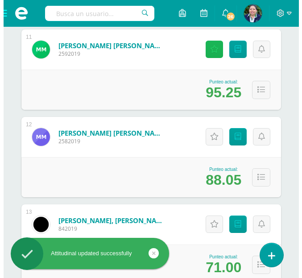
scroll to position [1060, 0]
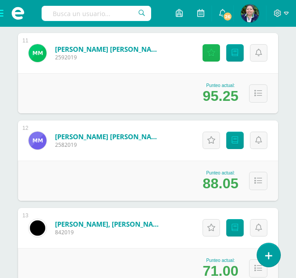
click at [210, 52] on icon at bounding box center [211, 53] width 8 height 8
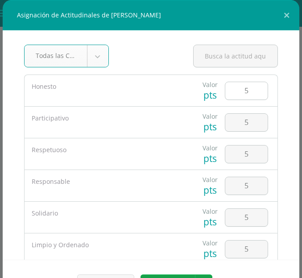
click at [243, 96] on input "5" at bounding box center [247, 90] width 42 height 17
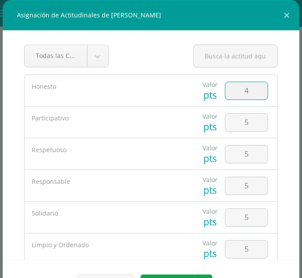
type input "4"
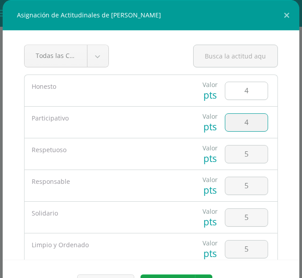
type input "4"
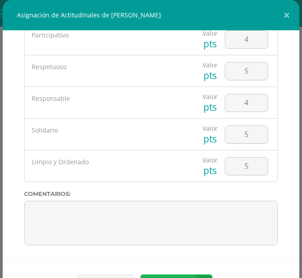
scroll to position [14, 0]
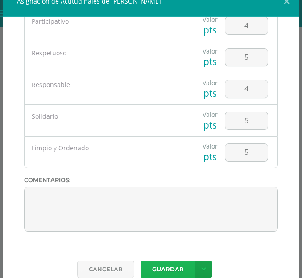
click at [164, 268] on button "Guardar" at bounding box center [168, 269] width 55 height 17
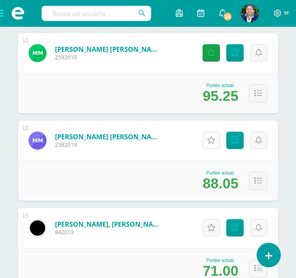
click at [208, 138] on icon at bounding box center [211, 141] width 8 height 8
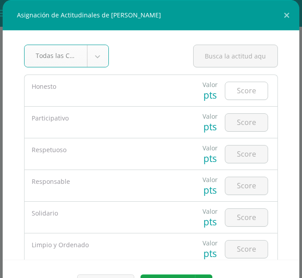
click at [237, 90] on input "number" at bounding box center [247, 90] width 42 height 17
click at [235, 87] on input "number" at bounding box center [247, 90] width 42 height 17
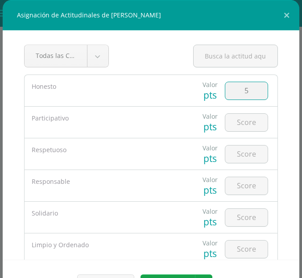
type input "5"
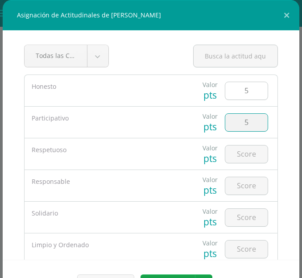
type input "5"
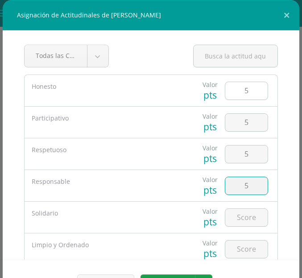
type input "5"
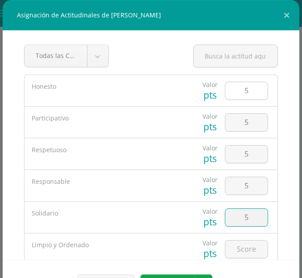
type input "5"
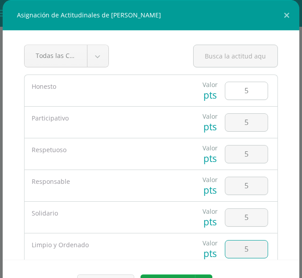
type input "5"
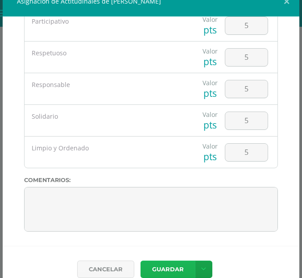
click at [147, 270] on button "Guardar" at bounding box center [168, 269] width 55 height 17
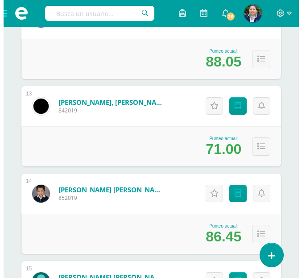
scroll to position [1189, 0]
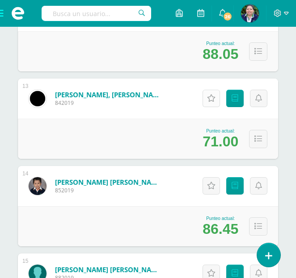
click at [213, 103] on link "Actitudinales" at bounding box center [210, 98] width 17 height 17
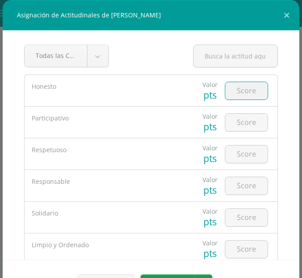
click at [244, 89] on input "number" at bounding box center [247, 90] width 42 height 17
type input "4"
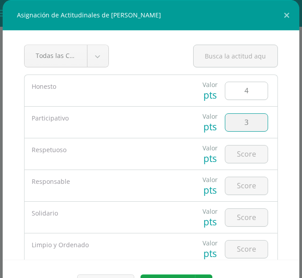
type input "3"
type input "5"
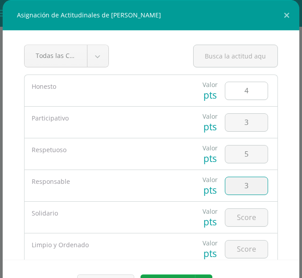
type input "3"
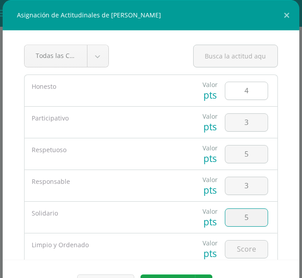
type input "5"
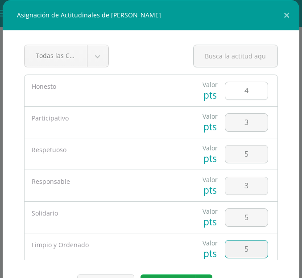
type input "5"
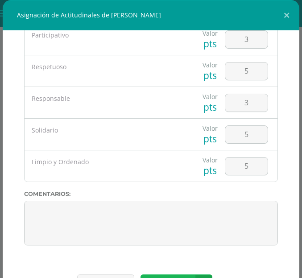
scroll to position [14, 0]
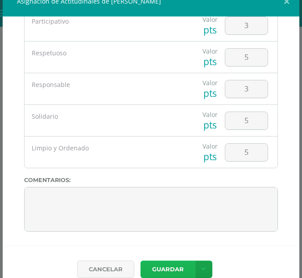
click at [162, 269] on button "Guardar" at bounding box center [168, 269] width 55 height 17
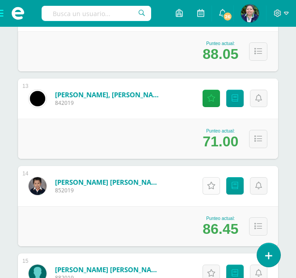
click at [212, 186] on icon at bounding box center [211, 186] width 8 height 8
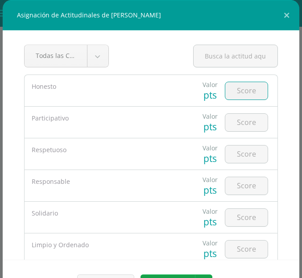
click at [233, 93] on input "number" at bounding box center [247, 90] width 42 height 17
type input "4"
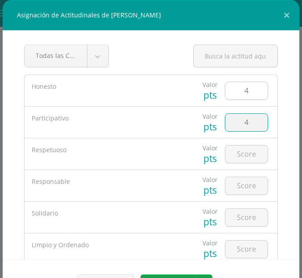
type input "4"
type input "5"
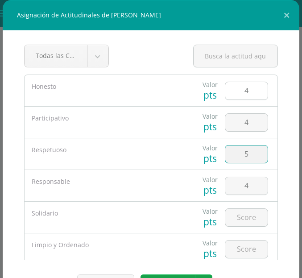
type input "4"
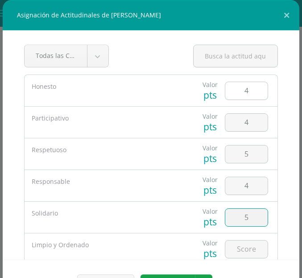
type input "5"
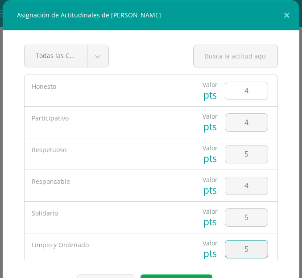
type input "5"
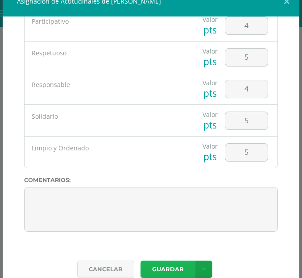
click at [164, 268] on button "Guardar" at bounding box center [168, 269] width 55 height 17
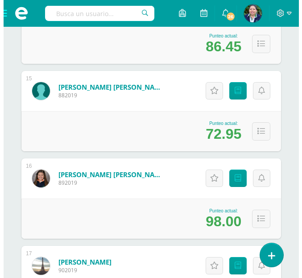
scroll to position [1379, 0]
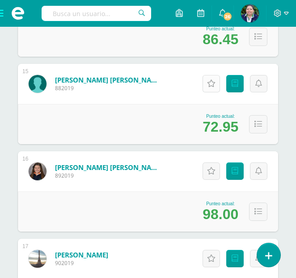
click at [210, 89] on link "Actitudinales" at bounding box center [210, 83] width 17 height 17
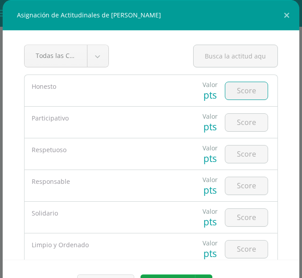
click at [234, 89] on input "number" at bounding box center [247, 90] width 42 height 17
type input "4"
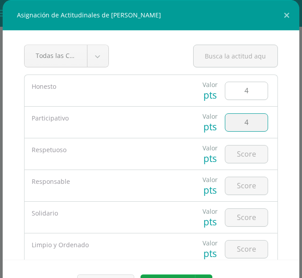
type input "4"
type input "5"
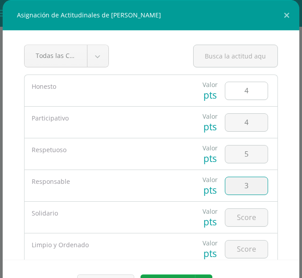
type input "3"
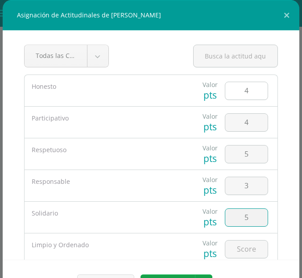
type input "5"
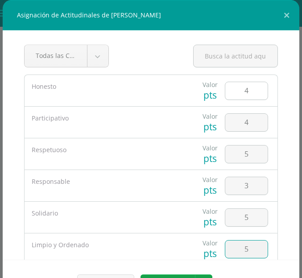
type input "5"
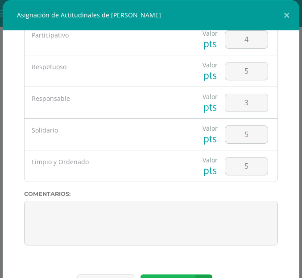
scroll to position [14, 0]
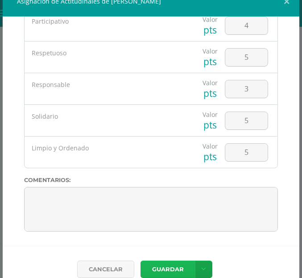
click at [167, 276] on button "Guardar" at bounding box center [168, 269] width 55 height 17
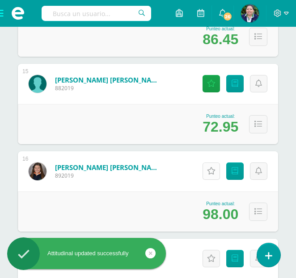
click at [215, 172] on icon at bounding box center [211, 172] width 8 height 8
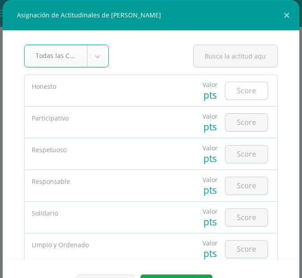
type input "4"
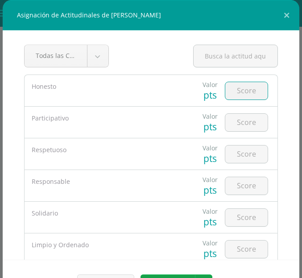
click at [239, 92] on input "number" at bounding box center [247, 90] width 42 height 17
type input "4"
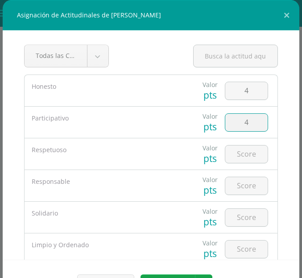
type input "4"
type input "5"
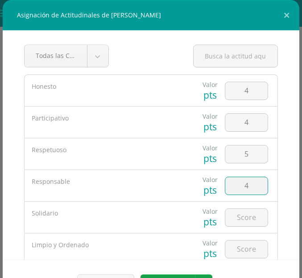
type input "4"
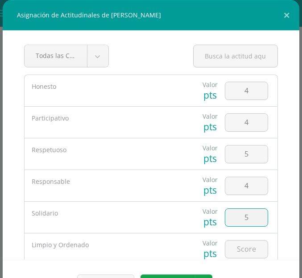
type input "5"
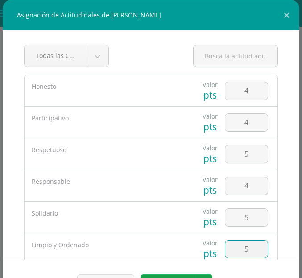
type input "5"
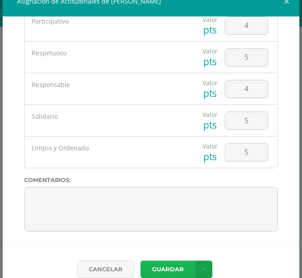
click at [165, 270] on button "Guardar" at bounding box center [168, 269] width 55 height 17
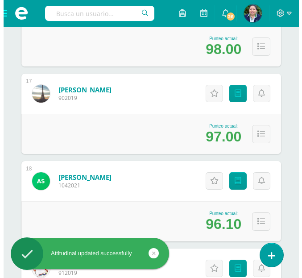
scroll to position [1555, 0]
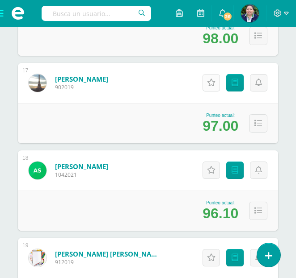
click at [211, 80] on icon at bounding box center [211, 83] width 8 height 8
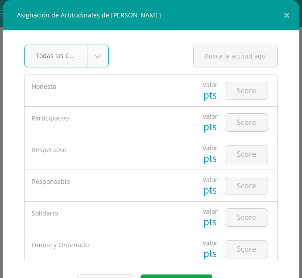
type input "4"
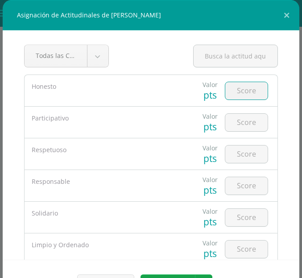
click at [243, 93] on input "number" at bounding box center [247, 90] width 42 height 17
type input "4"
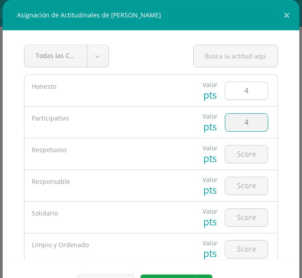
type input "4"
type input "5"
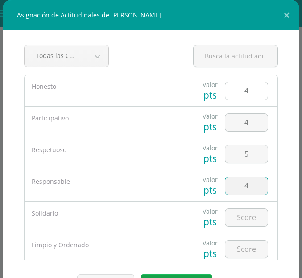
type input "4"
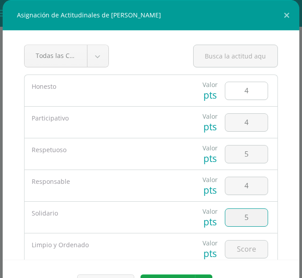
type input "5"
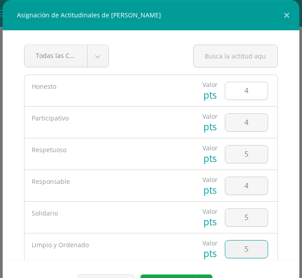
type input "5"
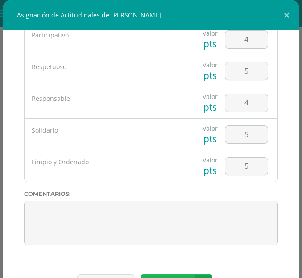
scroll to position [14, 0]
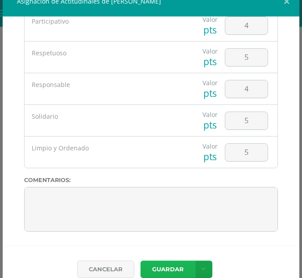
click at [166, 265] on button "Guardar" at bounding box center [168, 269] width 55 height 17
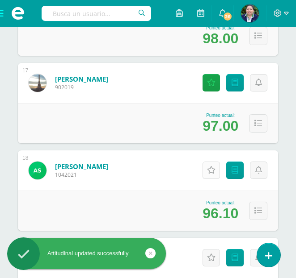
click at [212, 172] on icon at bounding box center [211, 171] width 8 height 8
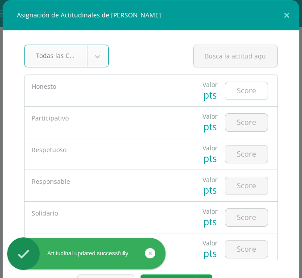
click at [229, 89] on input "number" at bounding box center [247, 90] width 42 height 17
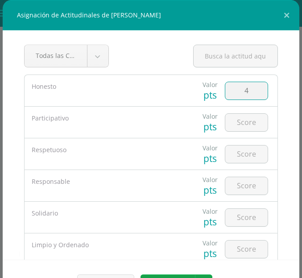
type input "4"
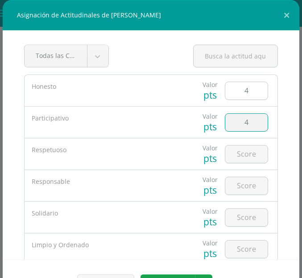
type input "4"
type input "5"
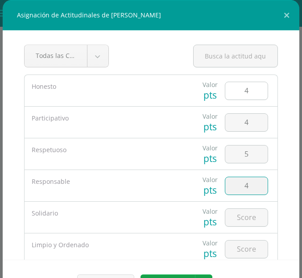
type input "4"
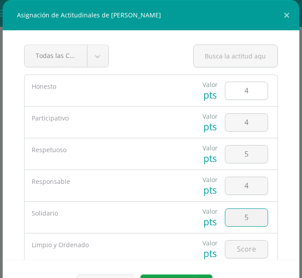
type input "5"
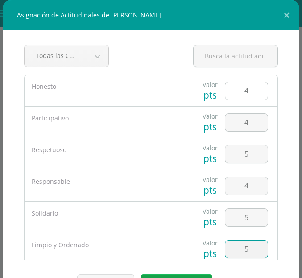
type input "5"
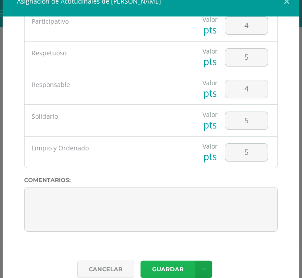
click at [159, 266] on button "Guardar" at bounding box center [168, 269] width 55 height 17
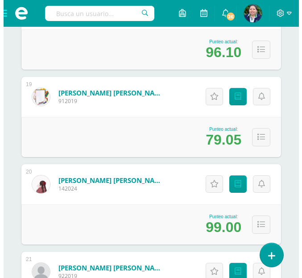
scroll to position [1731, 0]
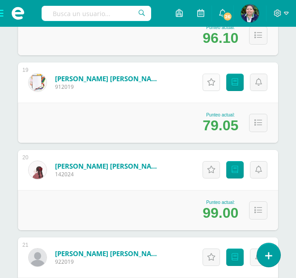
click at [210, 84] on icon at bounding box center [211, 83] width 8 height 8
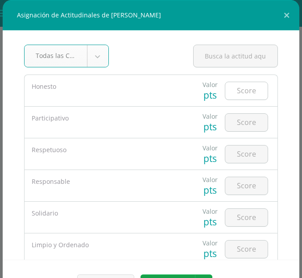
click at [233, 94] on input "number" at bounding box center [247, 90] width 42 height 17
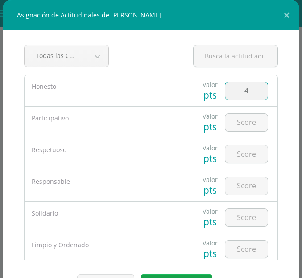
type input "4"
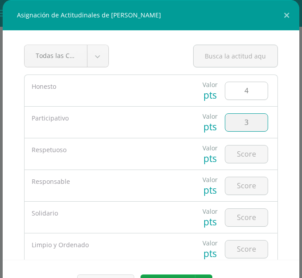
type input "3"
type input "5"
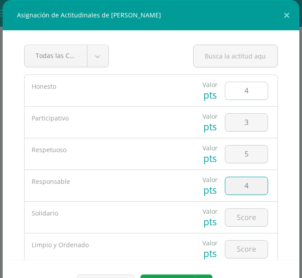
type input "4"
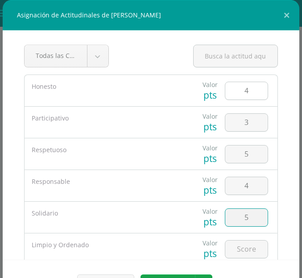
type input "5"
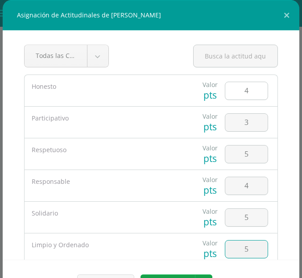
type input "5"
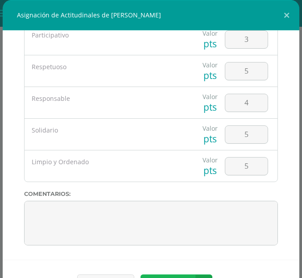
scroll to position [14, 0]
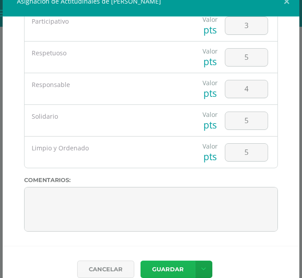
click at [154, 270] on button "Guardar" at bounding box center [168, 269] width 55 height 17
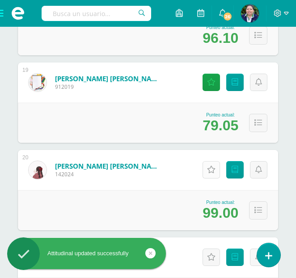
click at [210, 172] on icon at bounding box center [211, 170] width 8 height 8
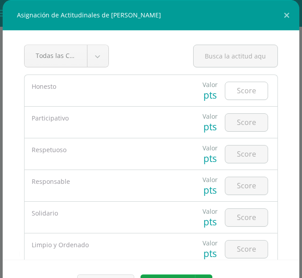
click at [240, 95] on input "number" at bounding box center [247, 90] width 42 height 17
type input "4"
type input "2"
type input "4"
type input "5"
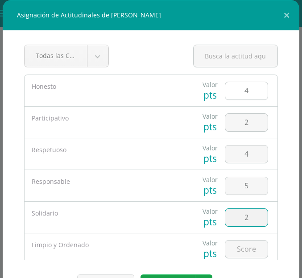
type input "2"
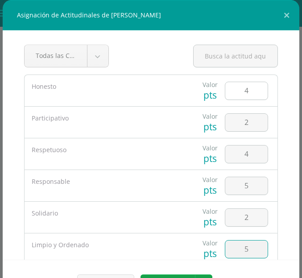
type input "5"
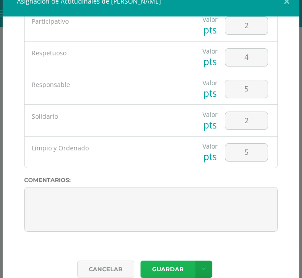
click at [159, 265] on button "Guardar" at bounding box center [168, 269] width 55 height 17
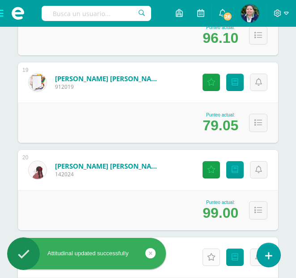
click at [211, 261] on icon at bounding box center [211, 258] width 8 height 8
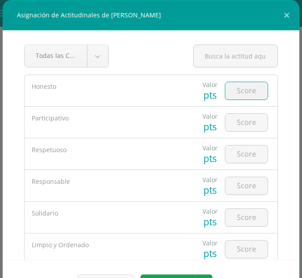
click at [239, 91] on input "number" at bounding box center [247, 90] width 42 height 17
type input "4"
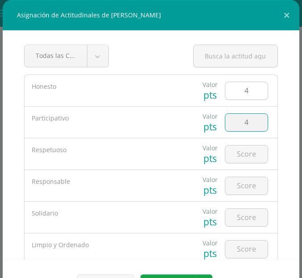
type input "4"
type input "5"
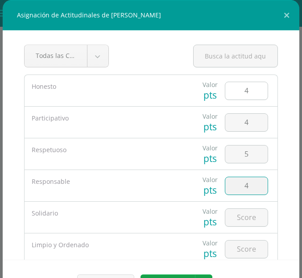
type input "4"
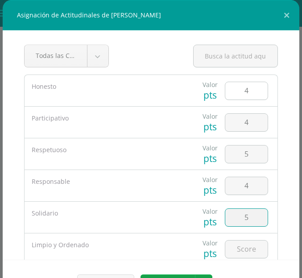
type input "5"
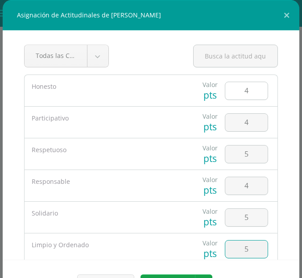
type input "5"
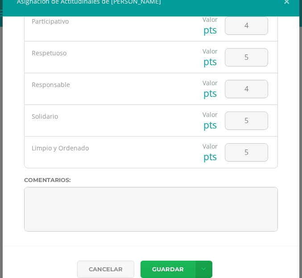
click at [166, 268] on button "Guardar" at bounding box center [168, 269] width 55 height 17
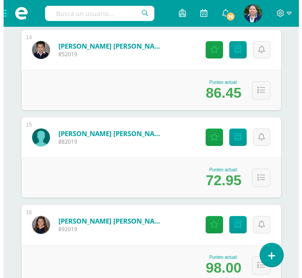
scroll to position [1419, 0]
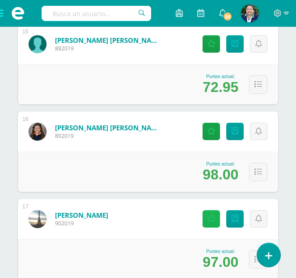
click at [210, 221] on icon at bounding box center [211, 219] width 8 height 8
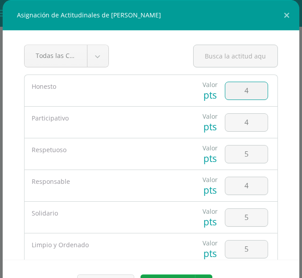
click at [244, 96] on input "4" at bounding box center [247, 90] width 42 height 17
type input "5"
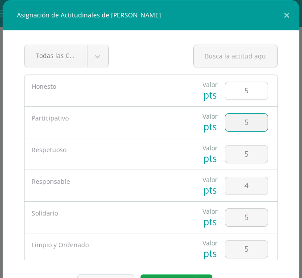
type input "5"
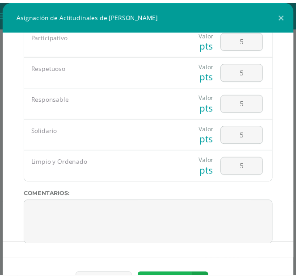
scroll to position [14, 0]
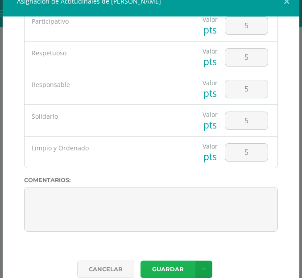
click at [165, 278] on button "Guardar" at bounding box center [168, 269] width 55 height 17
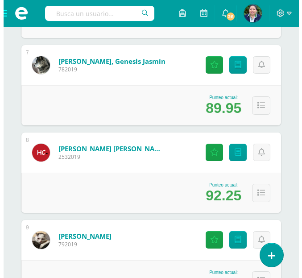
scroll to position [694, 0]
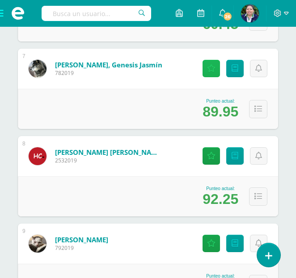
click at [208, 69] on icon at bounding box center [211, 69] width 8 height 8
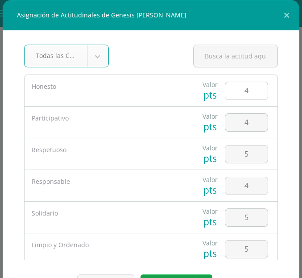
click at [240, 97] on input "4" at bounding box center [247, 90] width 42 height 17
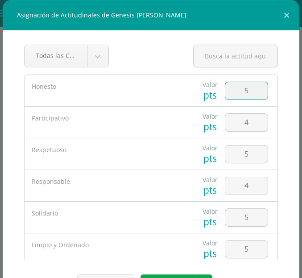
type input "5"
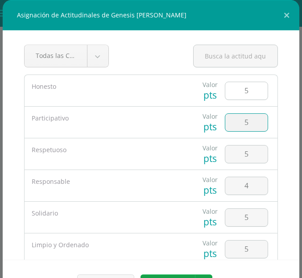
type input "5"
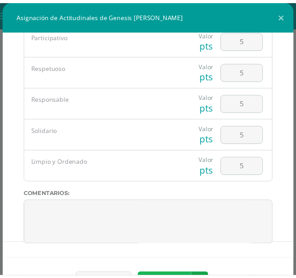
scroll to position [14, 0]
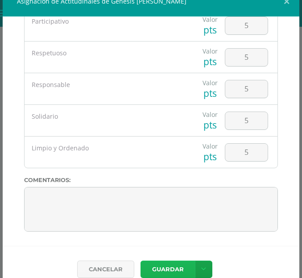
click at [154, 271] on button "Guardar" at bounding box center [168, 269] width 55 height 17
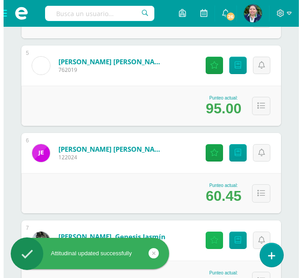
scroll to position [518, 0]
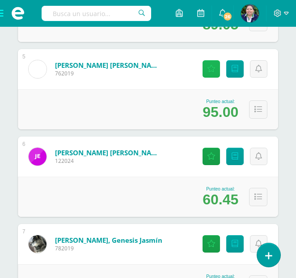
click at [208, 72] on icon at bounding box center [211, 69] width 8 height 8
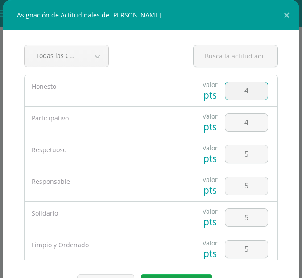
click at [241, 97] on input "4" at bounding box center [247, 90] width 42 height 17
type input "5"
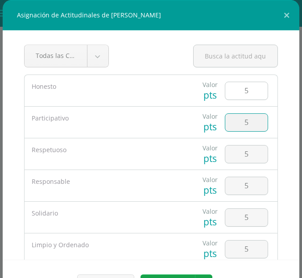
type input "5"
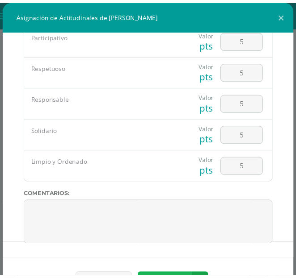
scroll to position [14, 0]
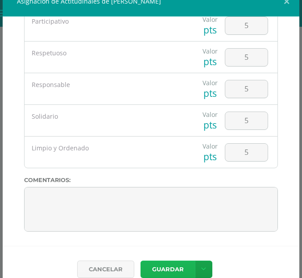
click at [158, 270] on button "Guardar" at bounding box center [168, 269] width 55 height 17
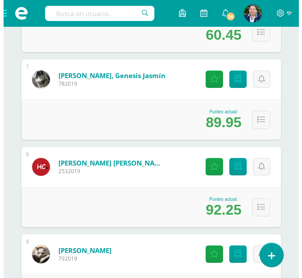
scroll to position [694, 0]
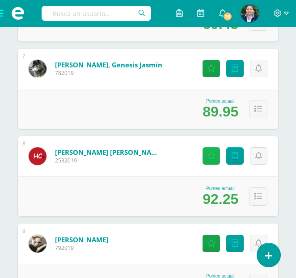
click at [208, 158] on icon at bounding box center [211, 156] width 8 height 8
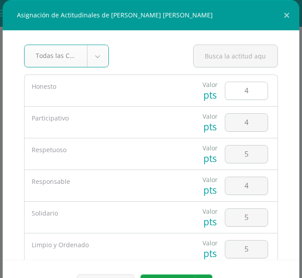
click at [240, 96] on input "4" at bounding box center [247, 90] width 42 height 17
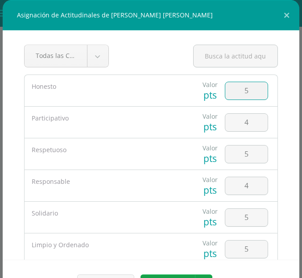
type input "5"
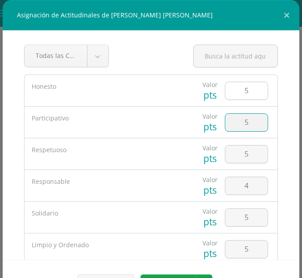
type input "5"
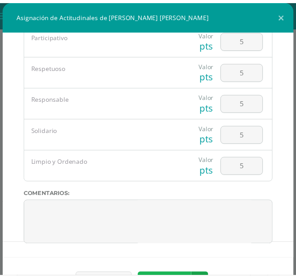
scroll to position [14, 0]
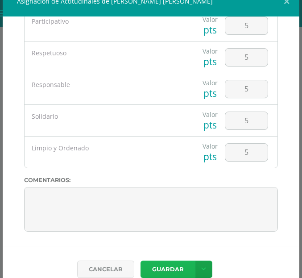
click at [164, 264] on button "Guardar" at bounding box center [168, 269] width 55 height 17
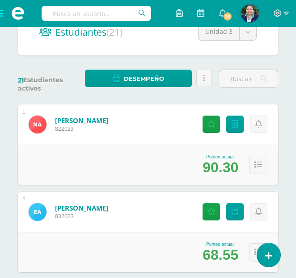
scroll to position [80, 0]
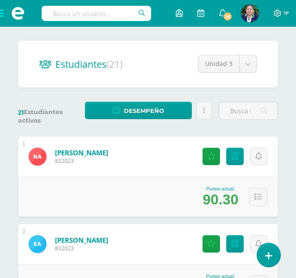
click at [3, 14] on span at bounding box center [18, 13] width 36 height 27
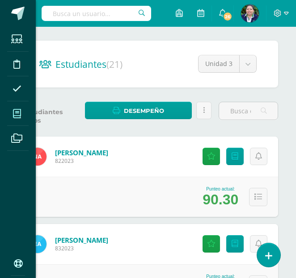
click at [20, 112] on icon at bounding box center [17, 113] width 8 height 9
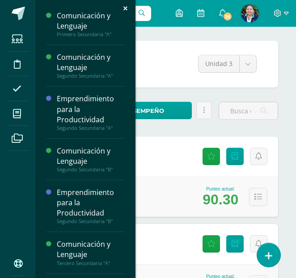
scroll to position [137, 0]
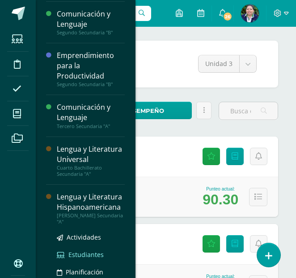
click at [82, 259] on span "Estudiantes" at bounding box center [85, 255] width 35 height 8
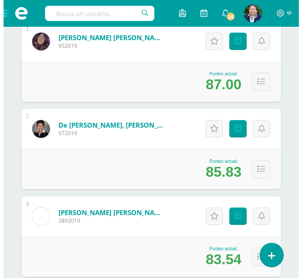
scroll to position [198, 0]
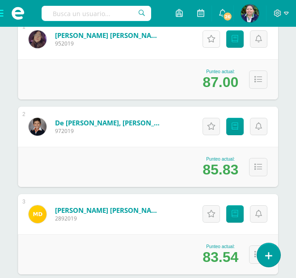
click at [212, 41] on icon at bounding box center [211, 39] width 8 height 8
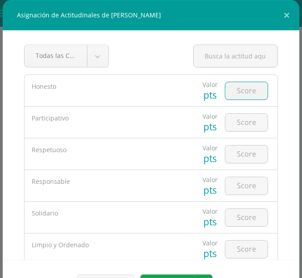
click at [235, 96] on input "number" at bounding box center [247, 90] width 42 height 17
type input "4"
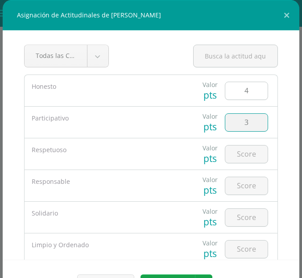
type input "3"
type input "4"
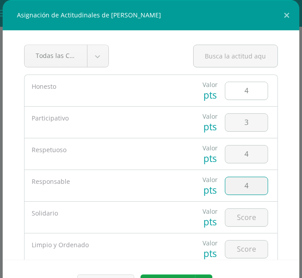
type input "4"
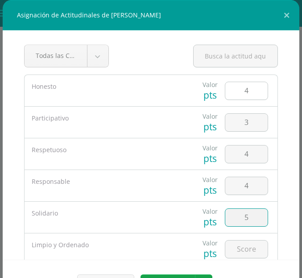
type input "5"
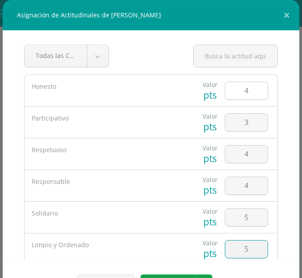
type input "5"
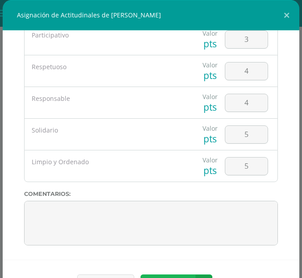
scroll to position [14, 0]
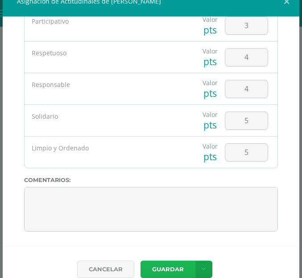
click at [172, 268] on button "Guardar" at bounding box center [168, 269] width 55 height 17
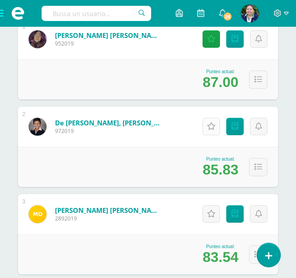
click at [207, 124] on icon at bounding box center [211, 127] width 8 height 8
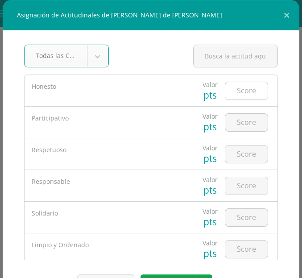
click at [230, 84] on input "number" at bounding box center [247, 90] width 42 height 17
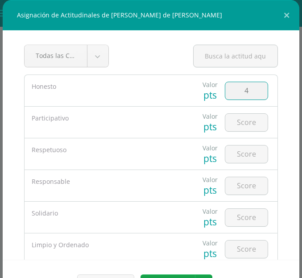
type input "4"
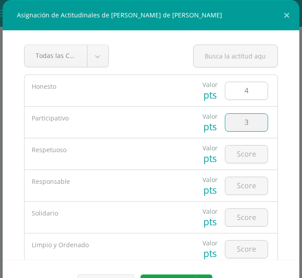
type input "3"
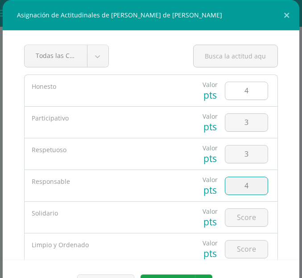
type input "4"
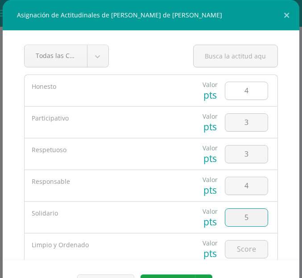
type input "5"
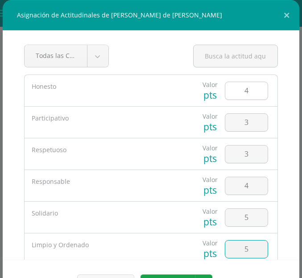
type input "5"
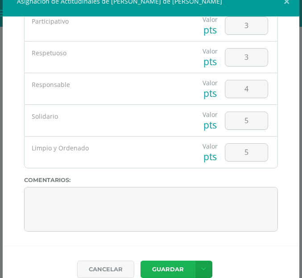
click at [155, 274] on button "Guardar" at bounding box center [168, 269] width 55 height 17
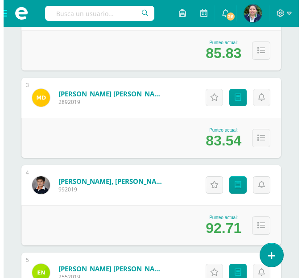
scroll to position [322, 0]
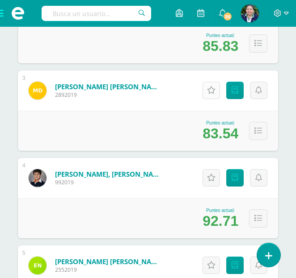
click at [209, 92] on icon at bounding box center [211, 91] width 8 height 8
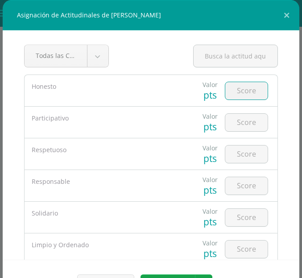
click at [245, 93] on input "number" at bounding box center [247, 90] width 42 height 17
type input "4"
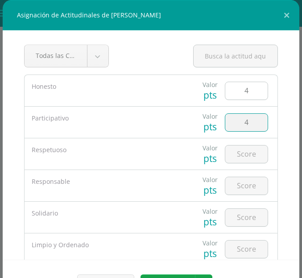
type input "4"
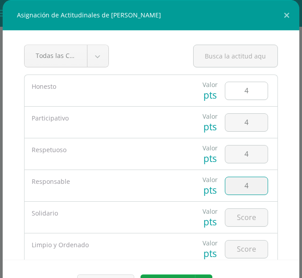
type input "4"
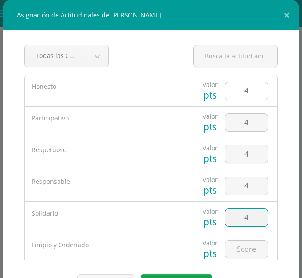
type input "4"
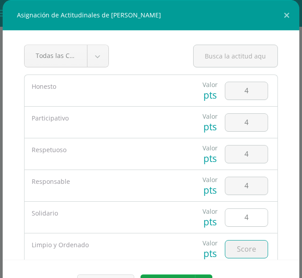
click at [243, 219] on input "4" at bounding box center [247, 217] width 42 height 17
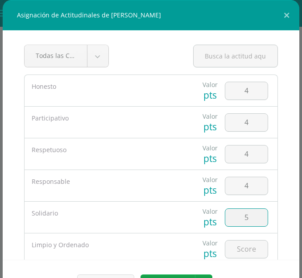
type input "5"
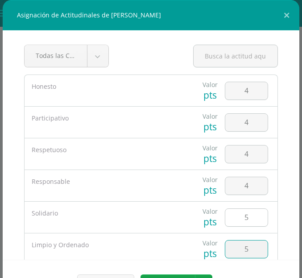
type input "5"
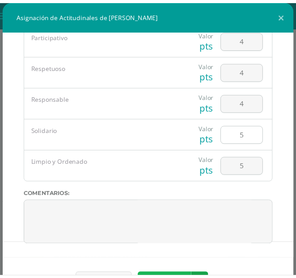
scroll to position [14, 0]
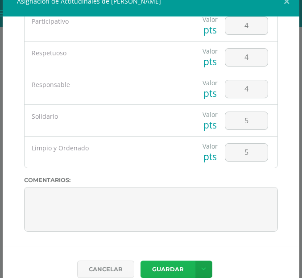
click at [173, 264] on button "Guardar" at bounding box center [168, 269] width 55 height 17
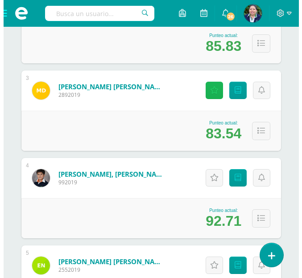
scroll to position [526, 0]
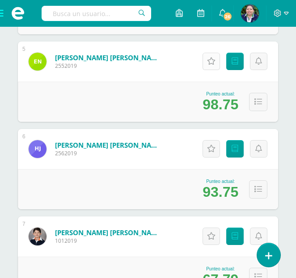
click at [210, 60] on icon at bounding box center [211, 62] width 8 height 8
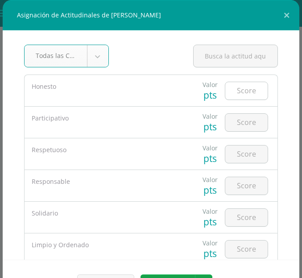
click at [239, 93] on input "number" at bounding box center [247, 90] width 42 height 17
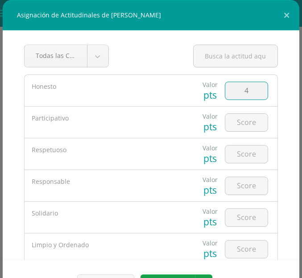
type input "4"
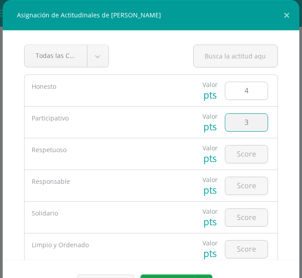
type input "3"
type input "4"
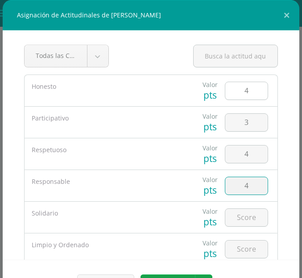
type input "4"
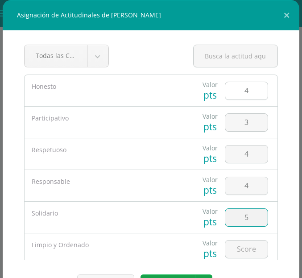
type input "5"
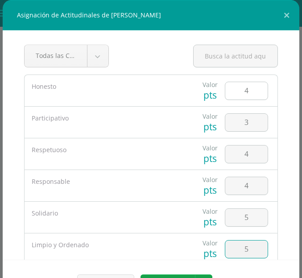
type input "5"
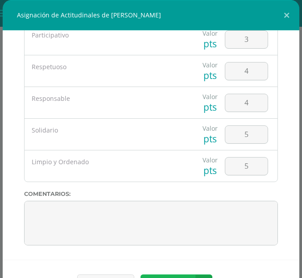
scroll to position [14, 0]
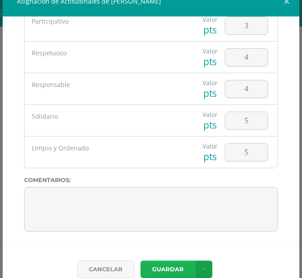
click at [164, 267] on button "Guardar" at bounding box center [168, 269] width 55 height 17
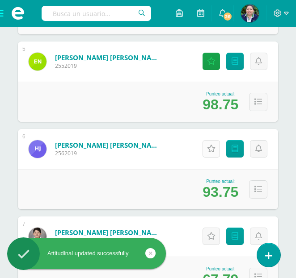
click at [205, 143] on link "Actitudinales" at bounding box center [210, 148] width 17 height 17
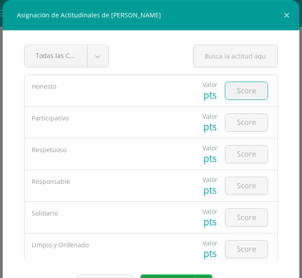
click at [237, 92] on input "number" at bounding box center [247, 90] width 42 height 17
type input "4"
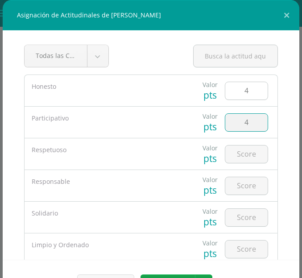
type input "4"
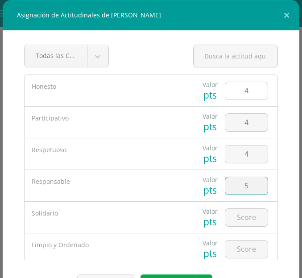
type input "5"
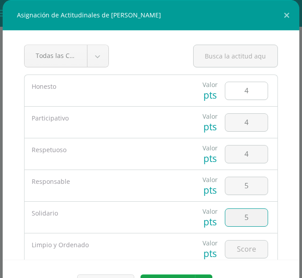
type input "5"
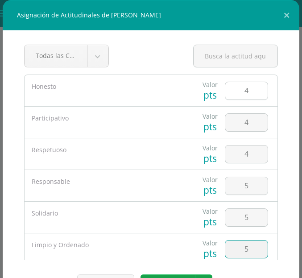
type input "5"
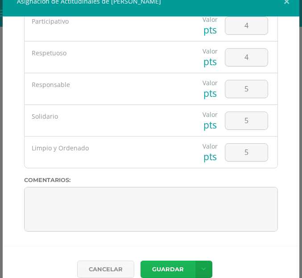
click at [167, 268] on button "Guardar" at bounding box center [168, 269] width 55 height 17
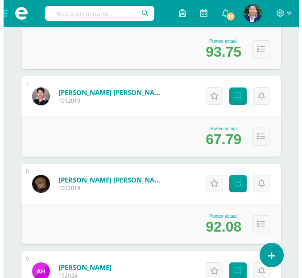
scroll to position [695, 0]
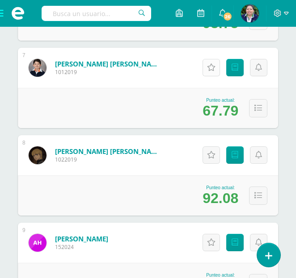
click at [211, 66] on icon at bounding box center [211, 68] width 8 height 8
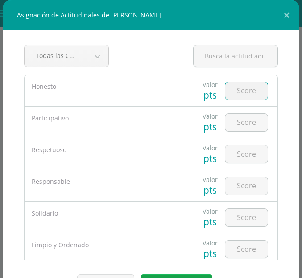
click at [230, 92] on input "number" at bounding box center [247, 90] width 42 height 17
type input "4"
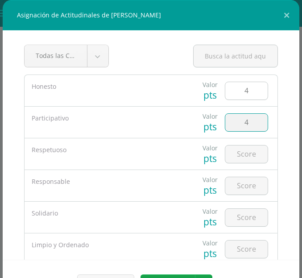
type input "4"
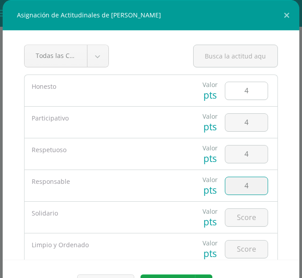
type input "4"
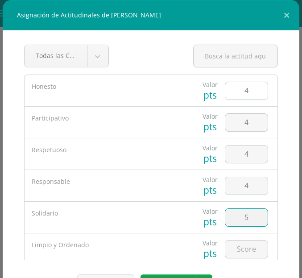
type input "5"
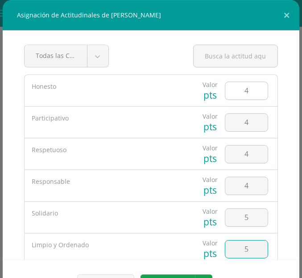
type input "5"
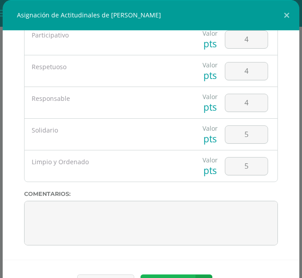
scroll to position [14, 0]
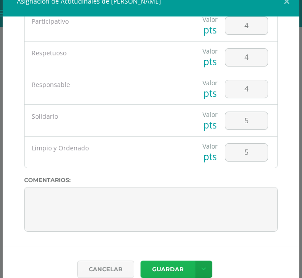
click at [154, 274] on button "Guardar" at bounding box center [168, 269] width 55 height 17
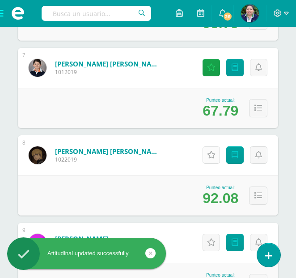
click at [207, 159] on icon at bounding box center [211, 155] width 8 height 8
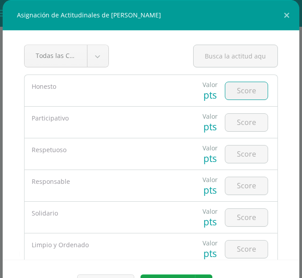
click at [239, 96] on input "number" at bounding box center [247, 90] width 42 height 17
type input "4"
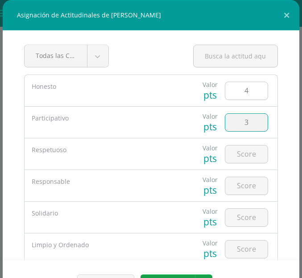
type input "3"
type input "4"
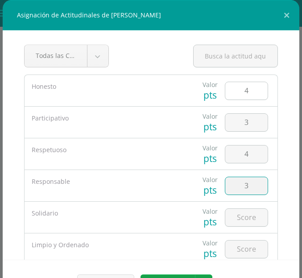
type input "3"
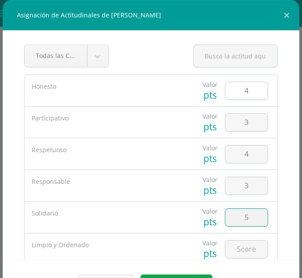
type input "5"
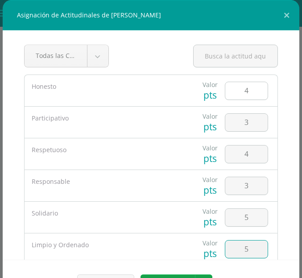
type input "5"
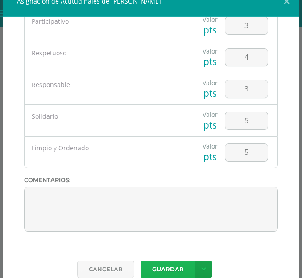
click at [162, 271] on button "Guardar" at bounding box center [168, 269] width 55 height 17
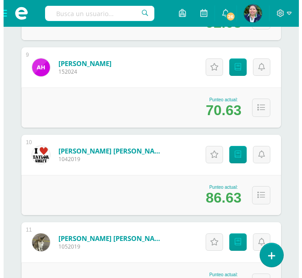
scroll to position [903, 0]
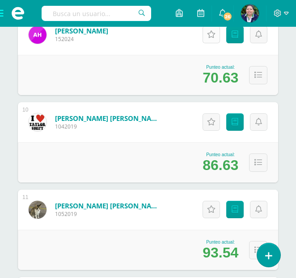
click at [209, 37] on icon at bounding box center [211, 35] width 8 height 8
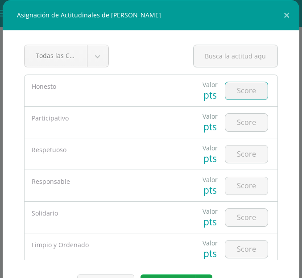
click at [242, 90] on input "number" at bounding box center [247, 90] width 42 height 17
type input "4"
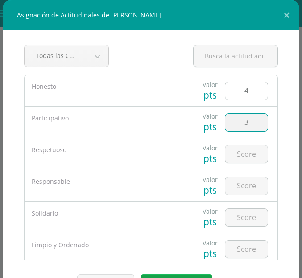
type input "3"
type input "4"
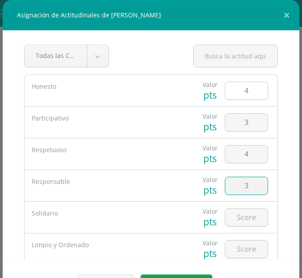
type input "3"
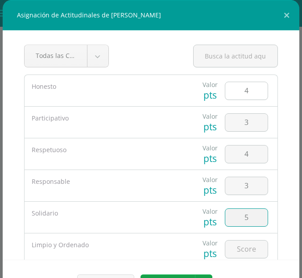
type input "5"
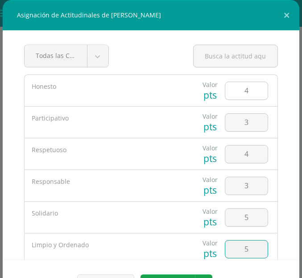
type input "5"
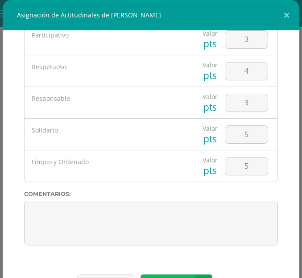
scroll to position [14, 0]
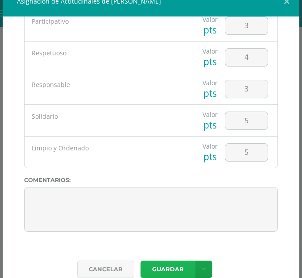
click at [171, 275] on button "Guardar" at bounding box center [168, 269] width 55 height 17
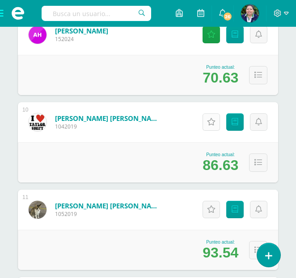
click at [212, 123] on icon at bounding box center [211, 122] width 8 height 8
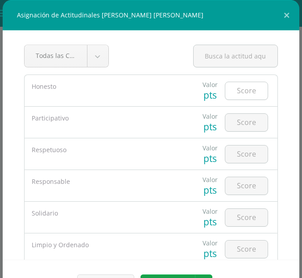
click at [241, 90] on input "number" at bounding box center [247, 90] width 42 height 17
type input "4"
type input "3"
type input "4"
type input "3"
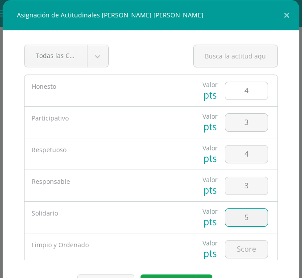
type input "5"
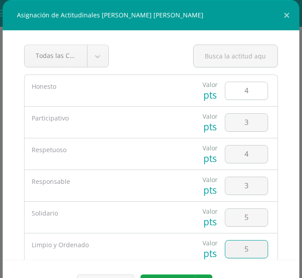
type input "5"
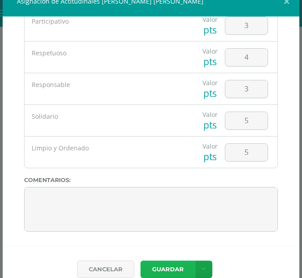
click at [156, 271] on button "Guardar" at bounding box center [168, 269] width 55 height 17
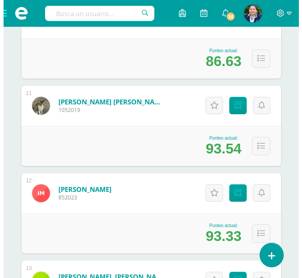
scroll to position [1014, 0]
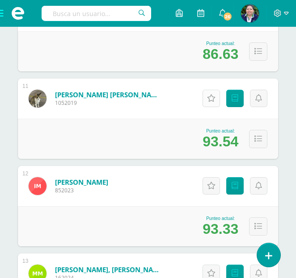
click at [212, 96] on icon at bounding box center [211, 99] width 8 height 8
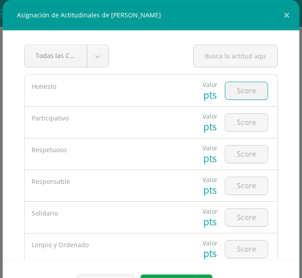
click at [242, 92] on input "number" at bounding box center [247, 90] width 42 height 17
type input "4"
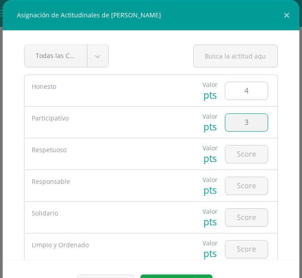
type input "3"
type input "4"
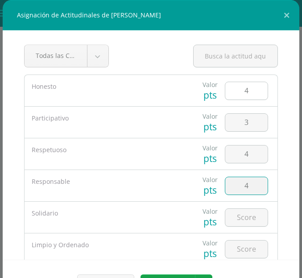
type input "4"
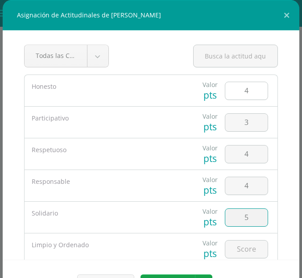
type input "5"
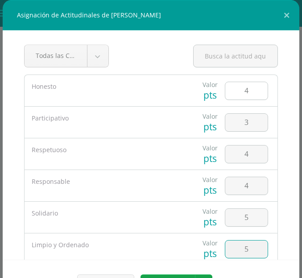
type input "5"
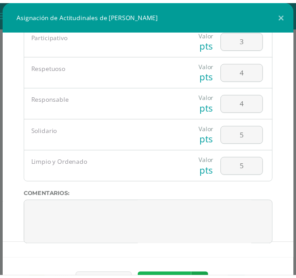
scroll to position [14, 0]
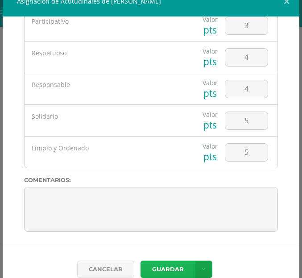
click at [161, 267] on button "Guardar" at bounding box center [168, 269] width 55 height 17
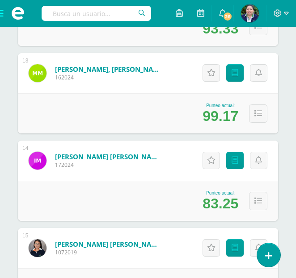
scroll to position [1233, 0]
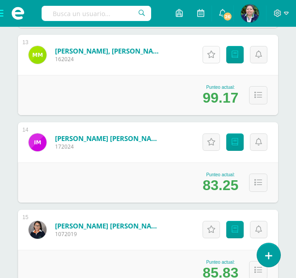
click at [208, 57] on icon at bounding box center [211, 55] width 8 height 8
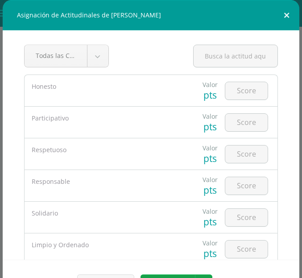
click at [278, 20] on button at bounding box center [286, 15] width 25 height 30
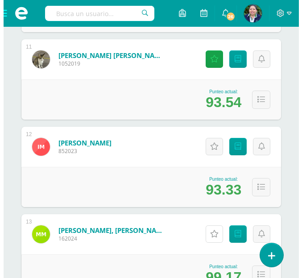
scroll to position [1071, 0]
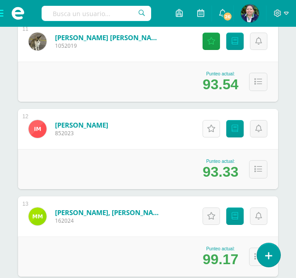
click at [210, 126] on icon at bounding box center [211, 129] width 8 height 8
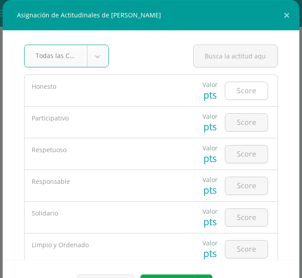
click at [236, 90] on input "number" at bounding box center [247, 90] width 42 height 17
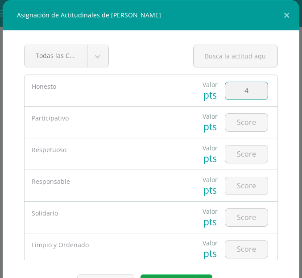
type input "4"
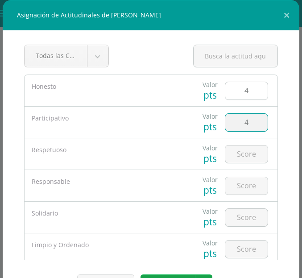
type input "4"
type input "3"
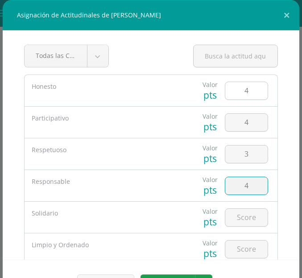
type input "4"
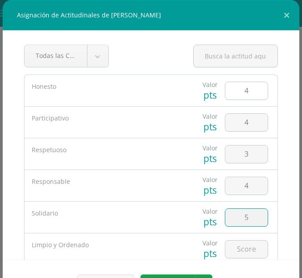
type input "5"
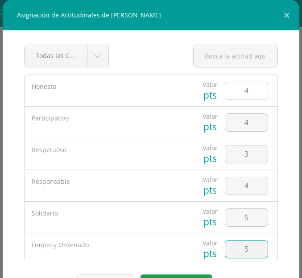
type input "5"
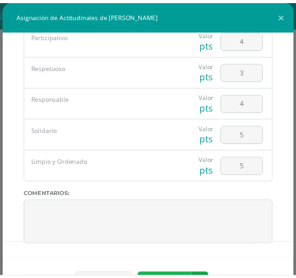
scroll to position [14, 0]
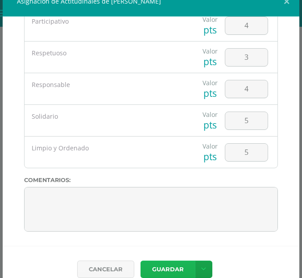
click at [168, 266] on button "Guardar" at bounding box center [168, 269] width 55 height 17
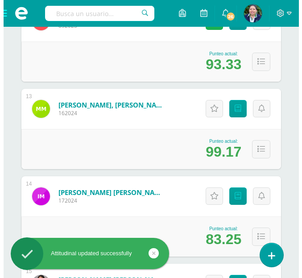
scroll to position [1182, 0]
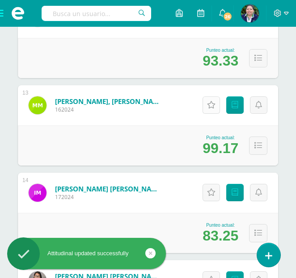
click at [215, 109] on icon at bounding box center [211, 105] width 8 height 8
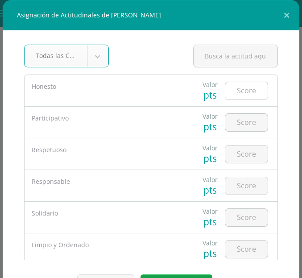
click at [226, 90] on input "number" at bounding box center [247, 90] width 42 height 17
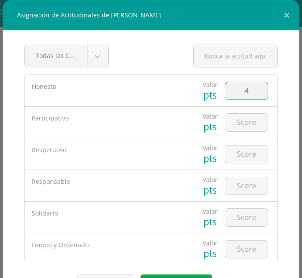
type input "4"
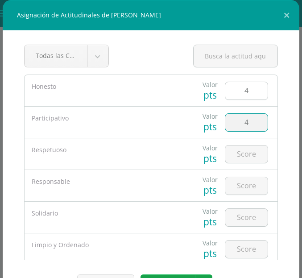
type input "4"
type input "5"
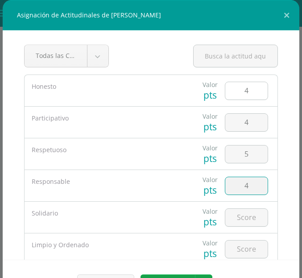
type input "4"
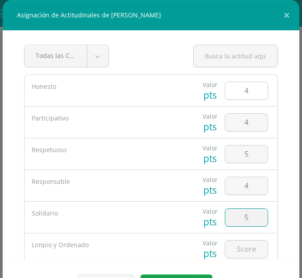
type input "5"
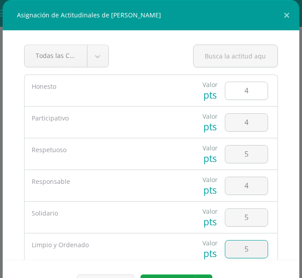
type input "5"
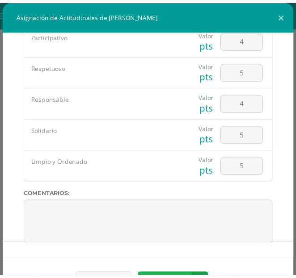
scroll to position [14, 0]
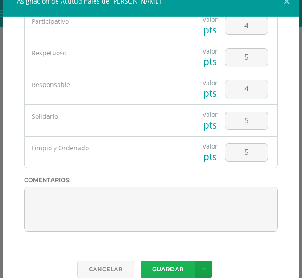
click at [165, 267] on button "Guardar" at bounding box center [168, 269] width 55 height 17
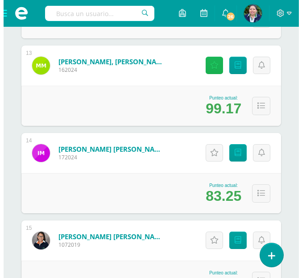
scroll to position [1233, 0]
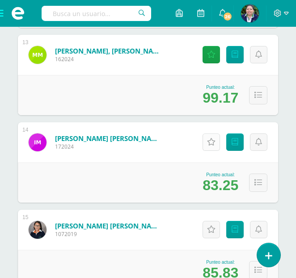
click at [210, 143] on icon at bounding box center [211, 142] width 8 height 8
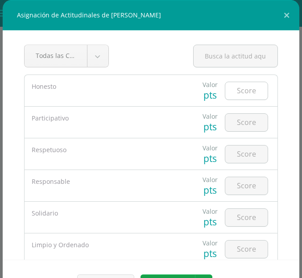
click at [238, 86] on input "number" at bounding box center [247, 90] width 42 height 17
type input "4"
type input "5"
type input "4"
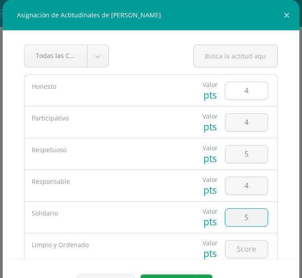
type input "5"
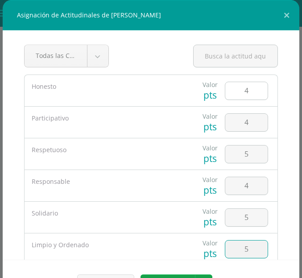
type input "5"
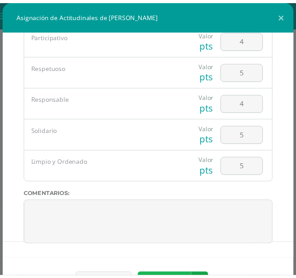
scroll to position [14, 0]
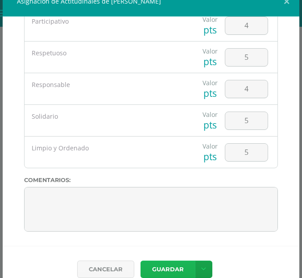
click at [162, 264] on button "Guardar" at bounding box center [168, 269] width 55 height 17
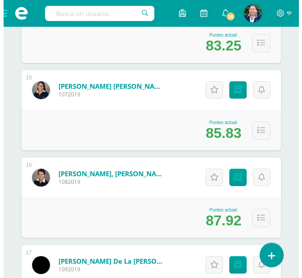
scroll to position [1376, 0]
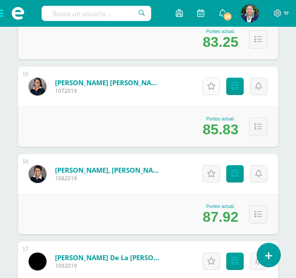
click at [211, 86] on icon at bounding box center [211, 87] width 8 height 8
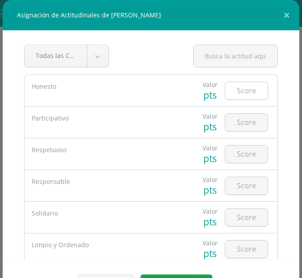
click at [243, 92] on input "number" at bounding box center [247, 90] width 42 height 17
type input "4"
type input "3"
type input "4"
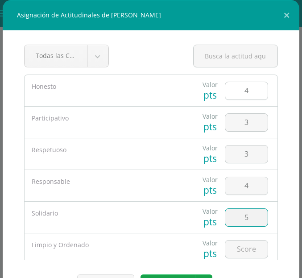
type input "5"
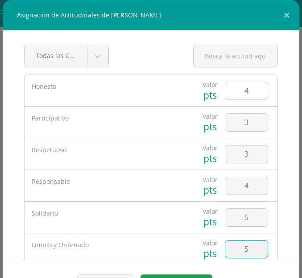
type input "5"
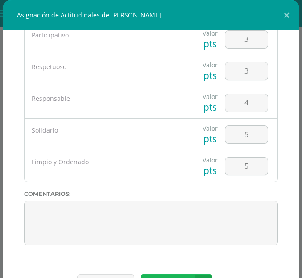
scroll to position [14, 0]
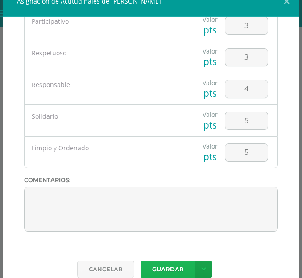
click at [151, 269] on button "Guardar" at bounding box center [168, 269] width 55 height 17
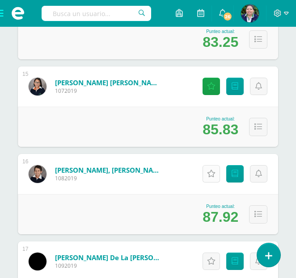
click at [212, 172] on icon at bounding box center [211, 174] width 8 height 8
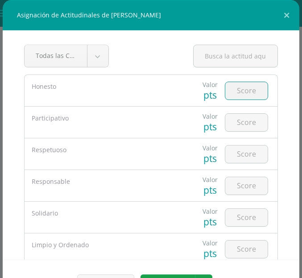
click at [238, 91] on input "number" at bounding box center [247, 90] width 42 height 17
type input "4"
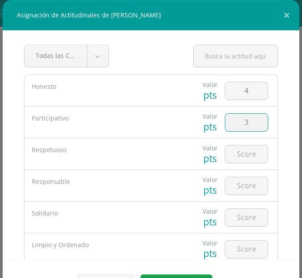
type input "3"
type input "4"
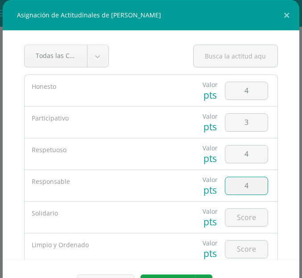
type input "4"
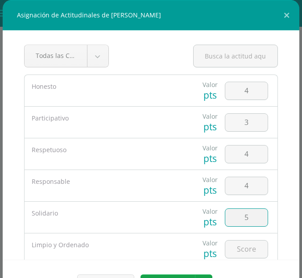
type input "5"
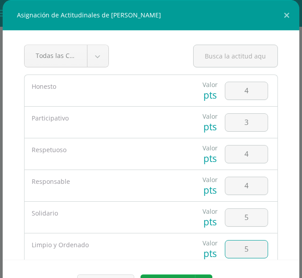
type input "5"
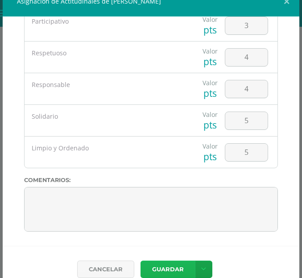
click at [172, 271] on button "Guardar" at bounding box center [168, 269] width 55 height 17
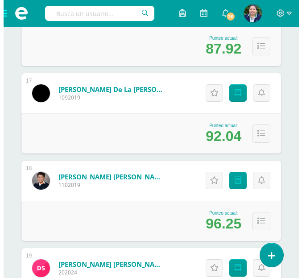
scroll to position [1563, 0]
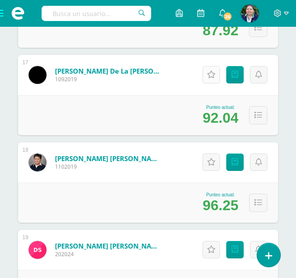
click at [212, 78] on icon at bounding box center [211, 75] width 8 height 8
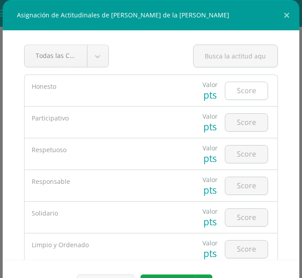
click at [232, 90] on input "number" at bounding box center [247, 90] width 42 height 17
click at [237, 86] on input "number" at bounding box center [247, 90] width 42 height 17
type input "4"
type input "3"
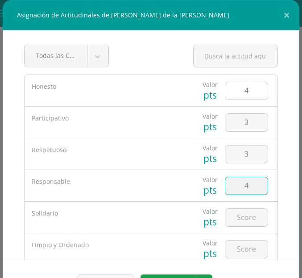
type input "4"
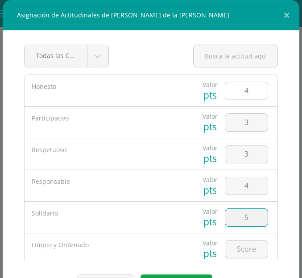
type input "5"
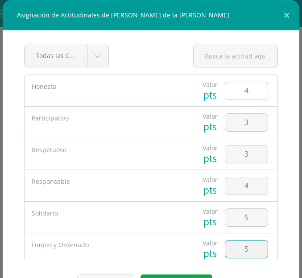
type input "5"
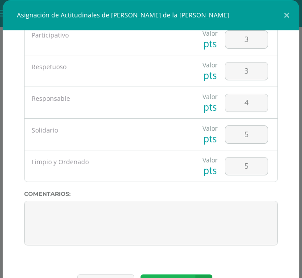
scroll to position [14, 0]
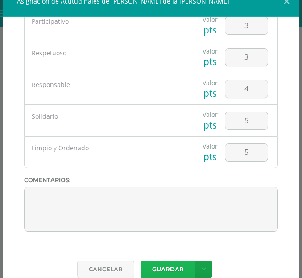
click at [161, 266] on button "Guardar" at bounding box center [168, 269] width 55 height 17
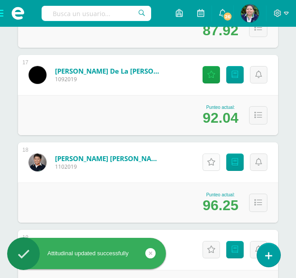
click at [213, 159] on icon at bounding box center [211, 163] width 8 height 8
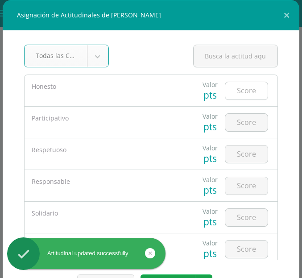
click at [234, 92] on input "number" at bounding box center [247, 90] width 42 height 17
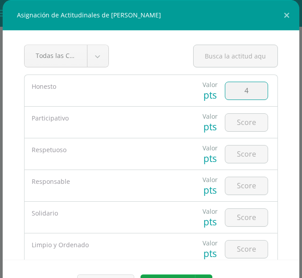
type input "4"
type input "3"
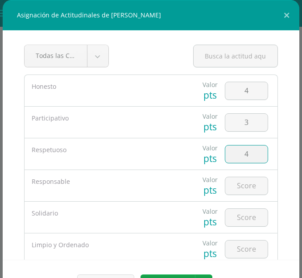
type input "4"
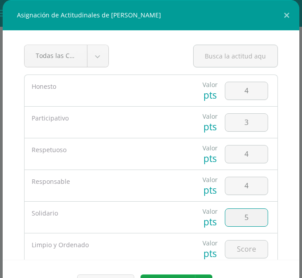
type input "5"
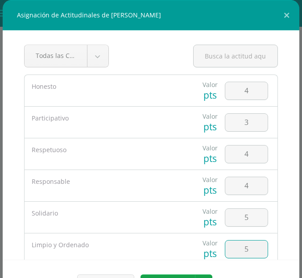
type input "5"
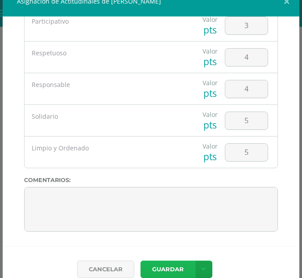
click at [170, 278] on button "Guardar" at bounding box center [168, 269] width 55 height 17
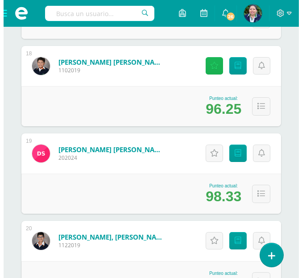
scroll to position [1678, 0]
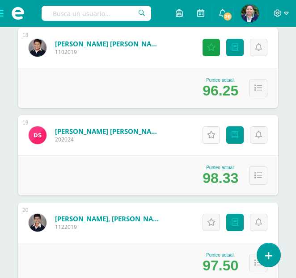
click at [212, 141] on link "Actitudinales" at bounding box center [210, 134] width 17 height 17
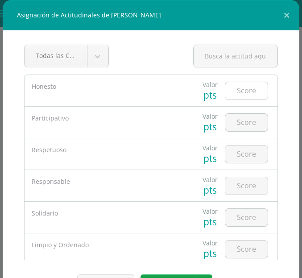
click at [233, 89] on input "number" at bounding box center [247, 90] width 42 height 17
type input "4"
type input "5"
type input "4"
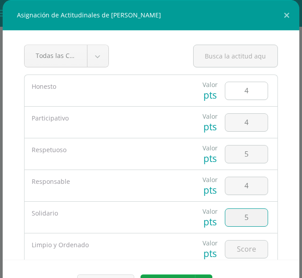
type input "5"
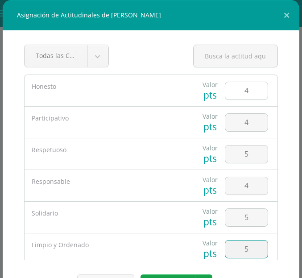
type input "5"
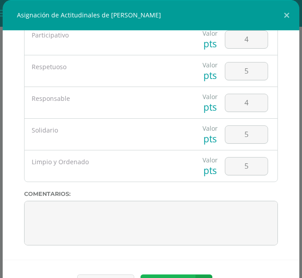
scroll to position [14, 0]
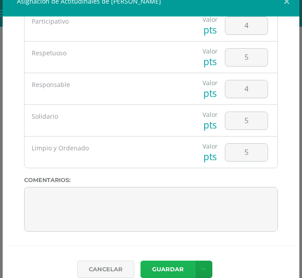
click at [157, 264] on button "Guardar" at bounding box center [168, 269] width 55 height 17
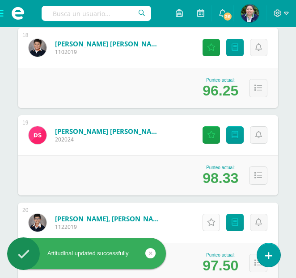
click at [212, 219] on icon at bounding box center [211, 223] width 8 height 8
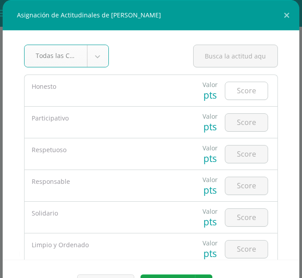
click at [231, 90] on input "number" at bounding box center [247, 90] width 42 height 17
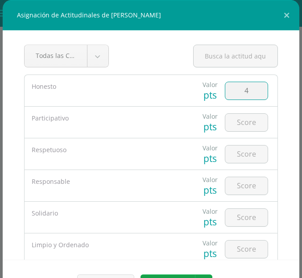
type input "4"
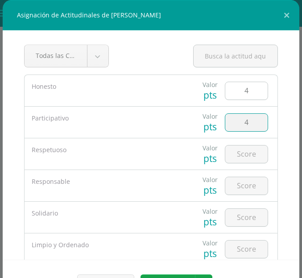
type input "4"
type input "3"
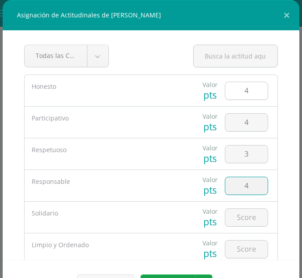
type input "4"
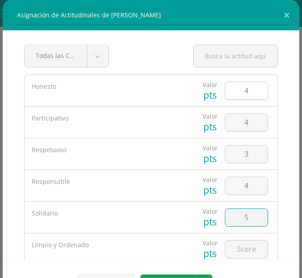
type input "5"
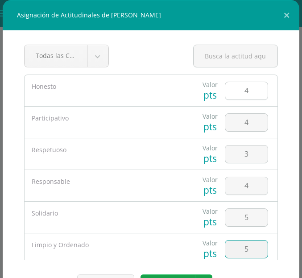
type input "5"
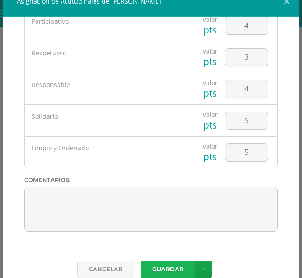
click at [158, 266] on button "Guardar" at bounding box center [168, 269] width 55 height 17
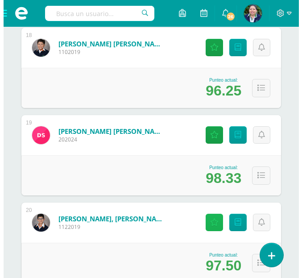
scroll to position [1830, 0]
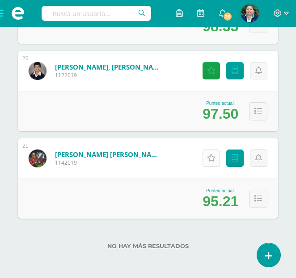
click at [210, 156] on icon at bounding box center [211, 159] width 8 height 8
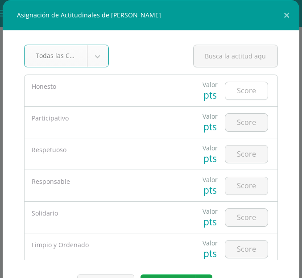
click at [239, 95] on input "number" at bounding box center [247, 90] width 42 height 17
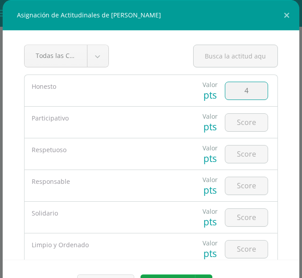
type input "4"
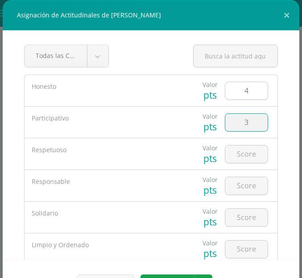
type input "3"
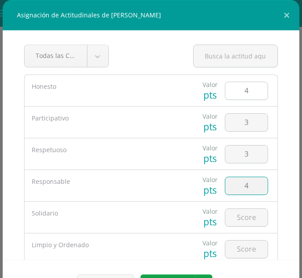
type input "4"
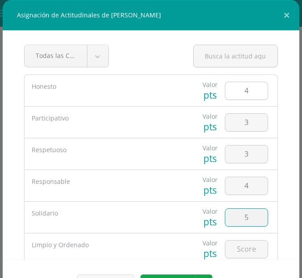
type input "5"
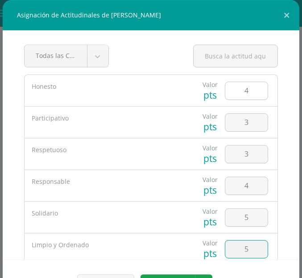
type input "5"
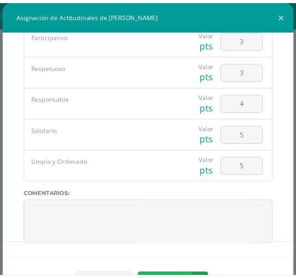
scroll to position [14, 0]
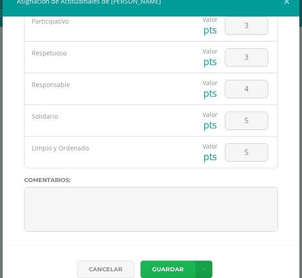
click at [164, 268] on button "Guardar" at bounding box center [168, 269] width 55 height 17
